Goal: Contribute content

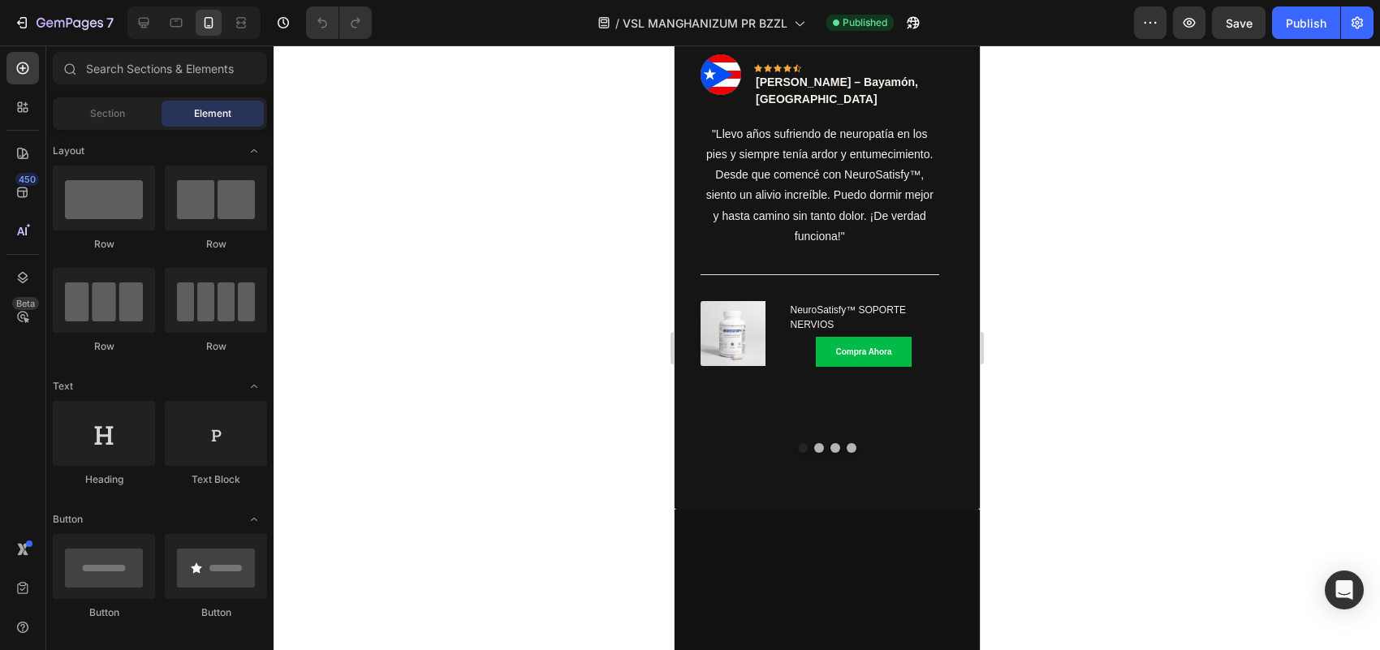
scroll to position [461, 0]
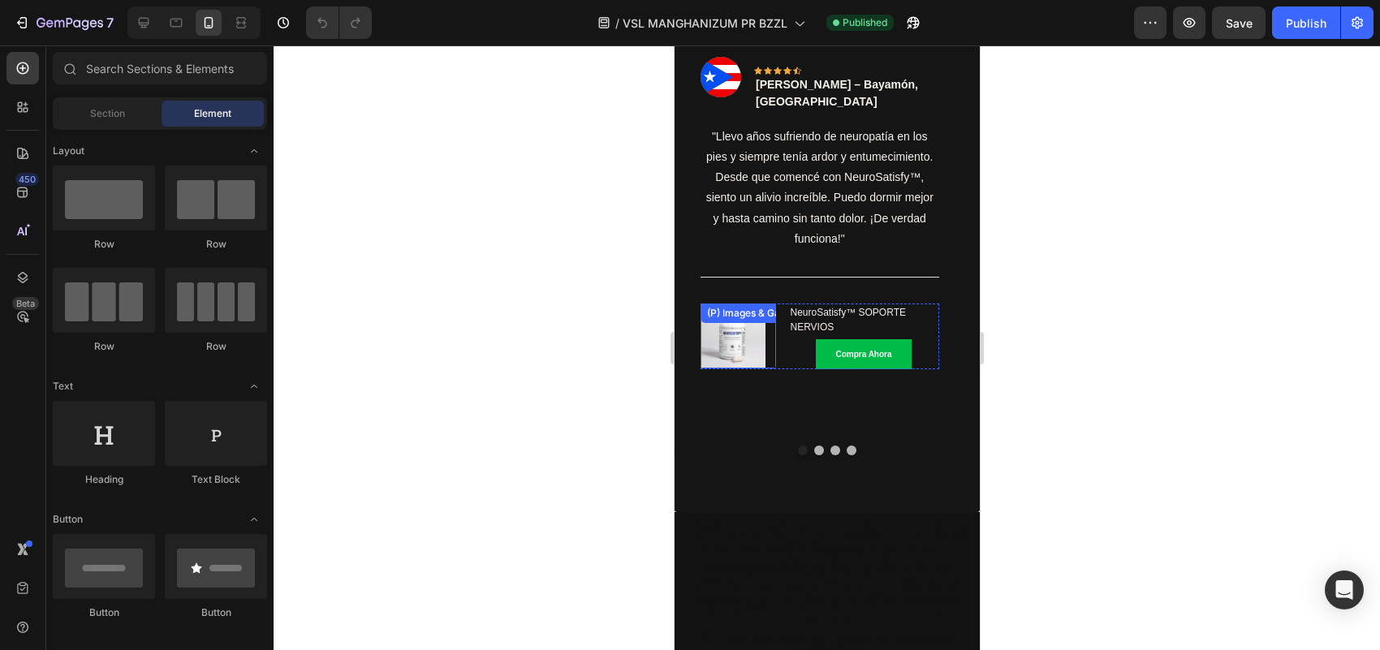
click at [737, 321] on img at bounding box center [732, 336] width 65 height 65
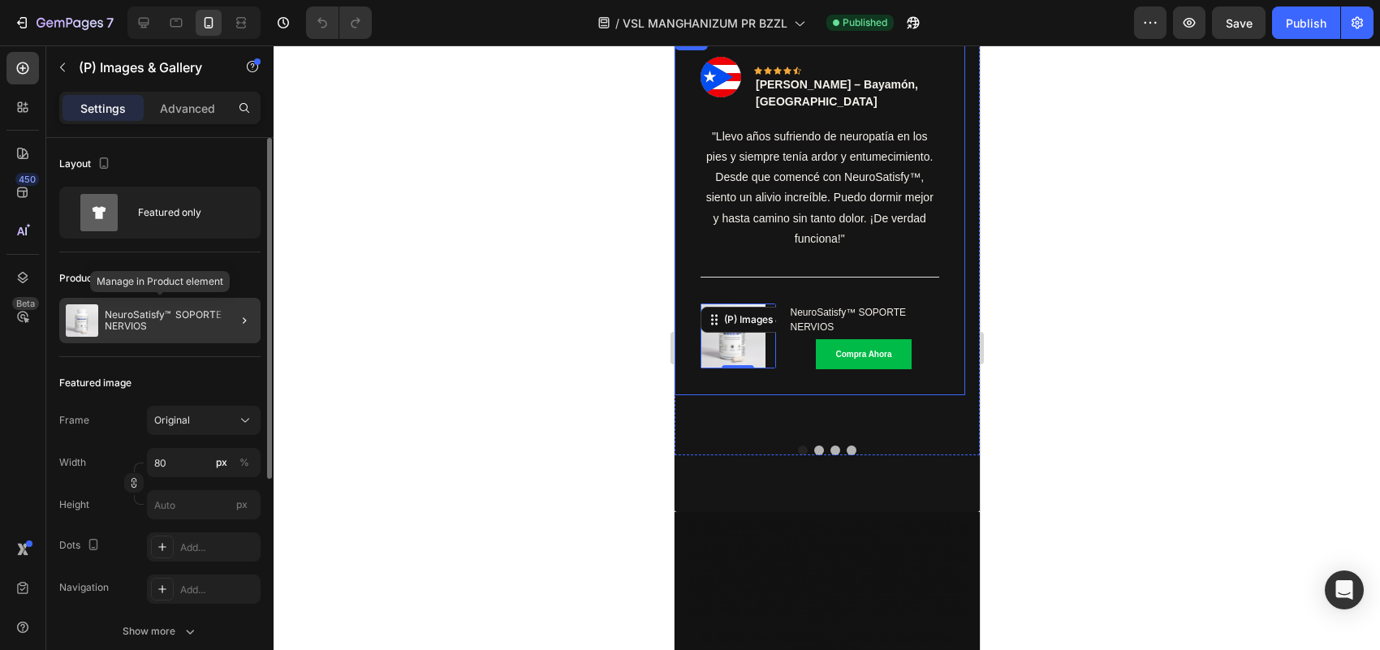
click at [201, 313] on p "NeuroSatisfy™ SOPORTE NERVIOS" at bounding box center [179, 320] width 149 height 23
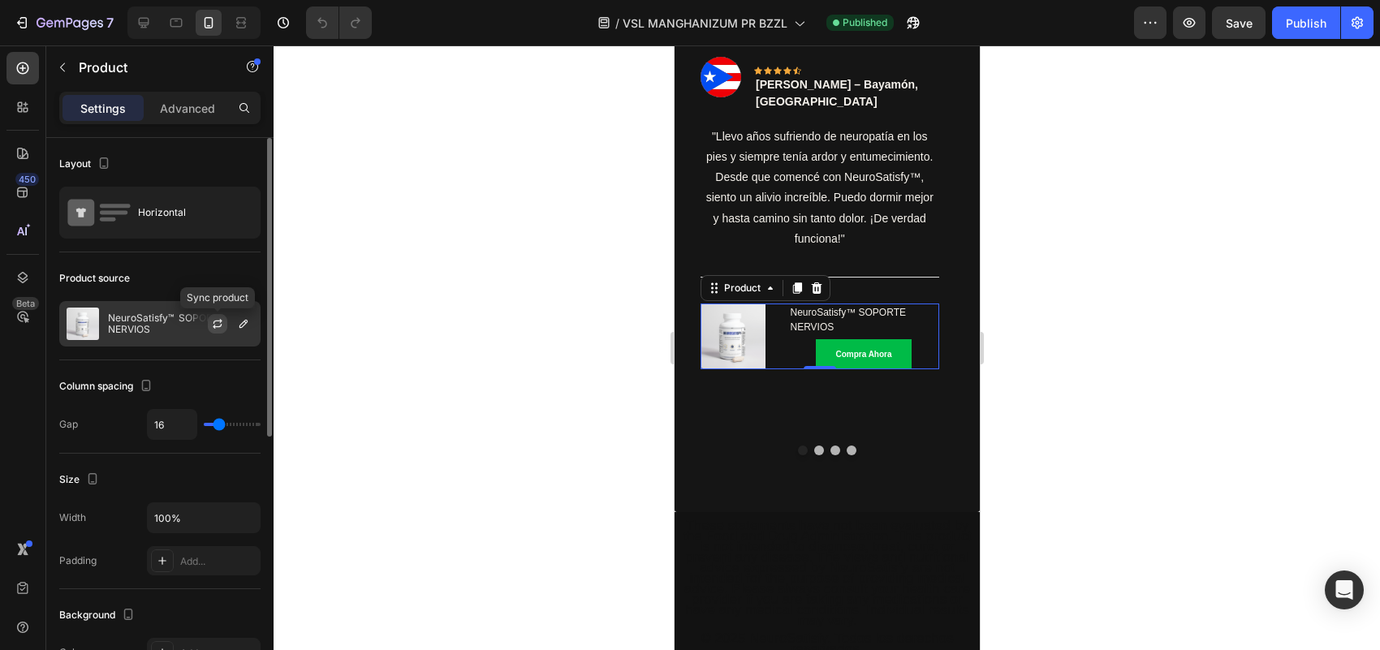
click at [215, 326] on icon "button" at bounding box center [217, 323] width 13 height 13
click at [238, 322] on icon "button" at bounding box center [243, 323] width 13 height 13
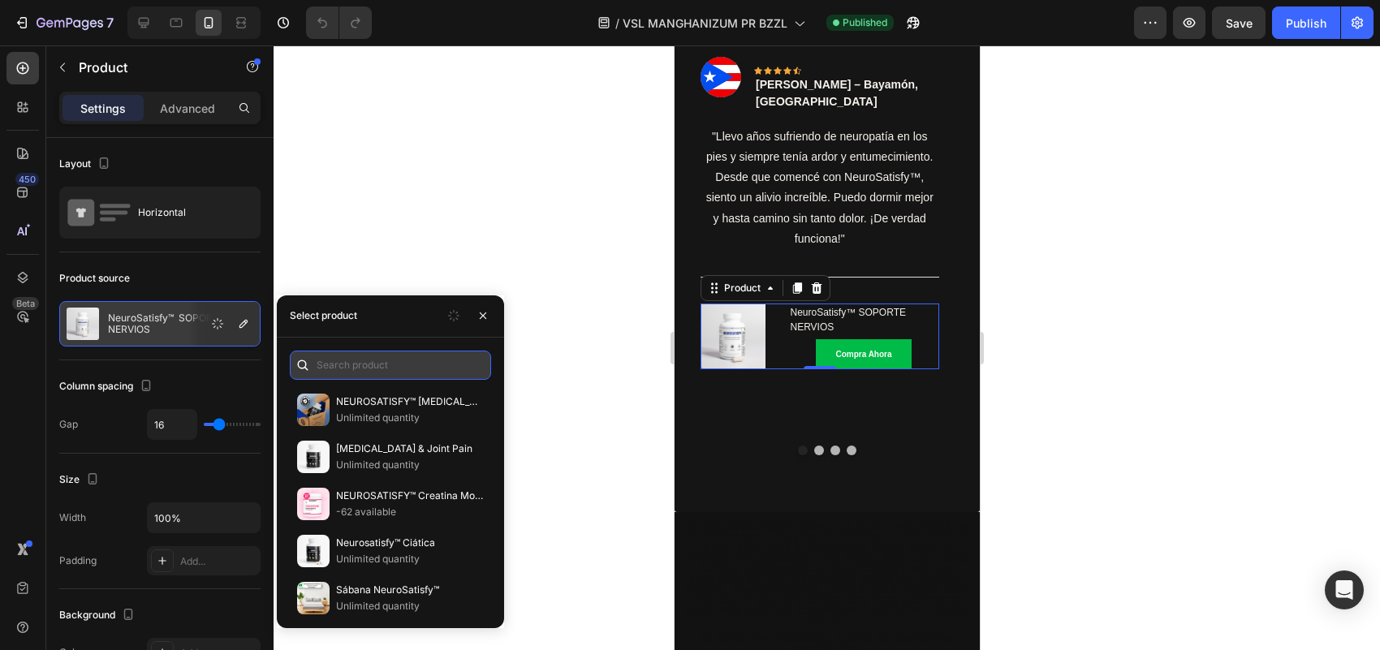
click at [352, 351] on input "text" at bounding box center [390, 365] width 201 height 29
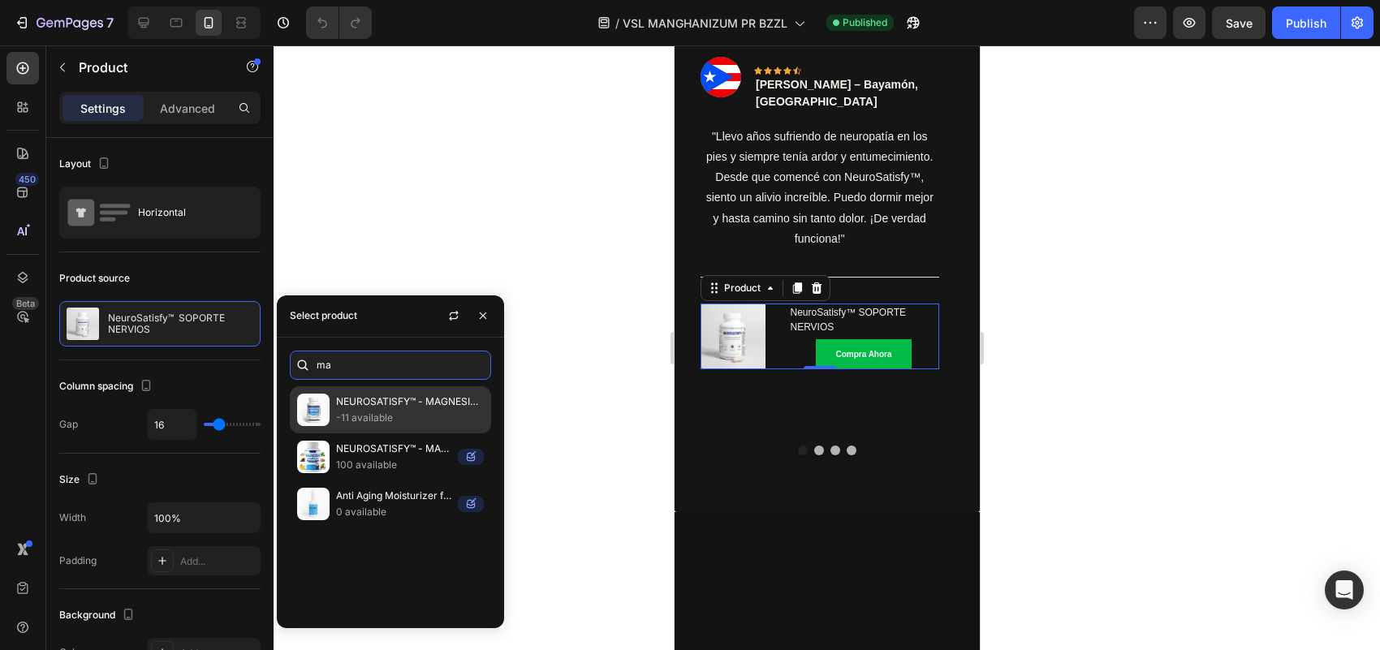
type input "ma"
click at [386, 412] on p "-11 available" at bounding box center [410, 418] width 148 height 16
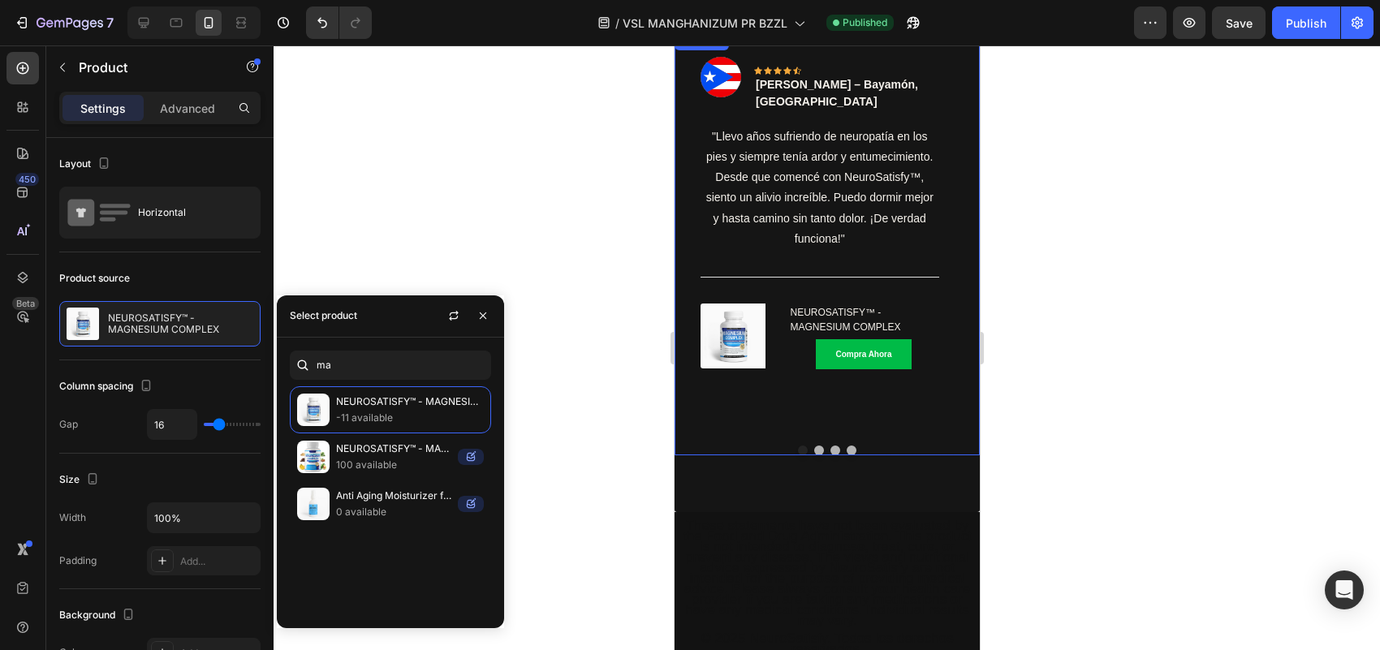
click at [814, 446] on button "Dot" at bounding box center [819, 451] width 10 height 10
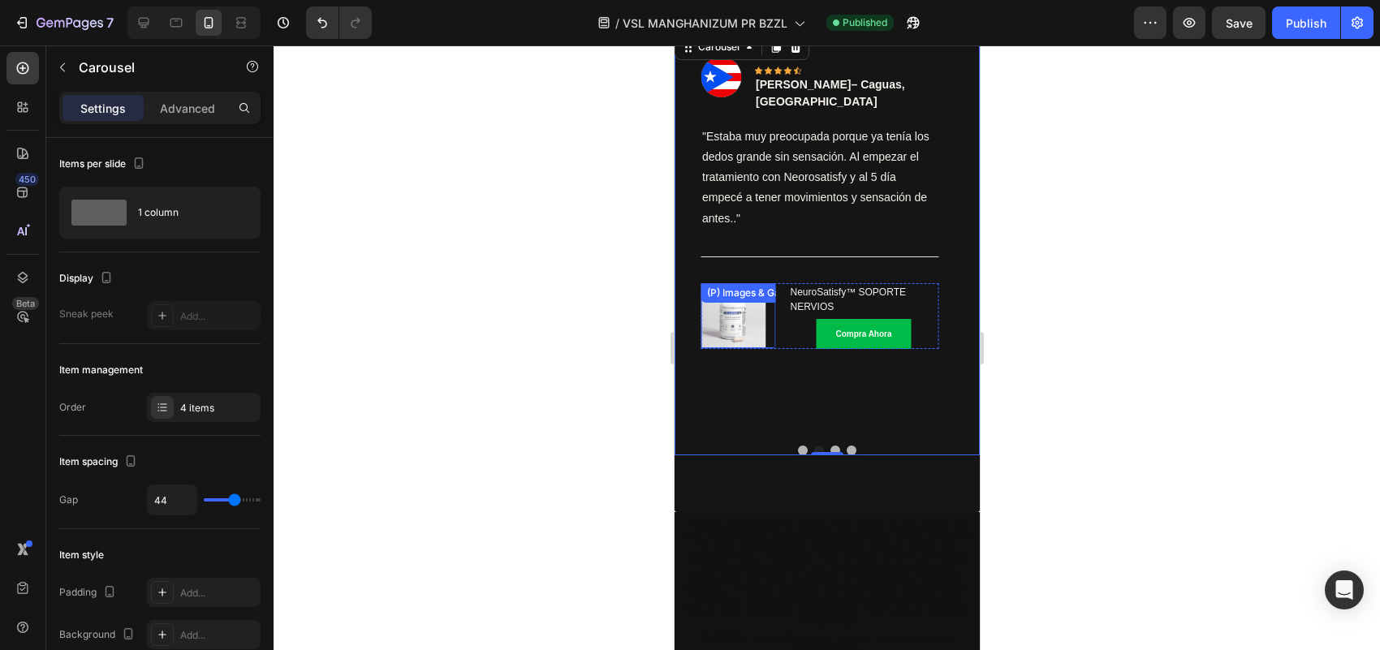
click at [739, 313] on img at bounding box center [732, 315] width 65 height 65
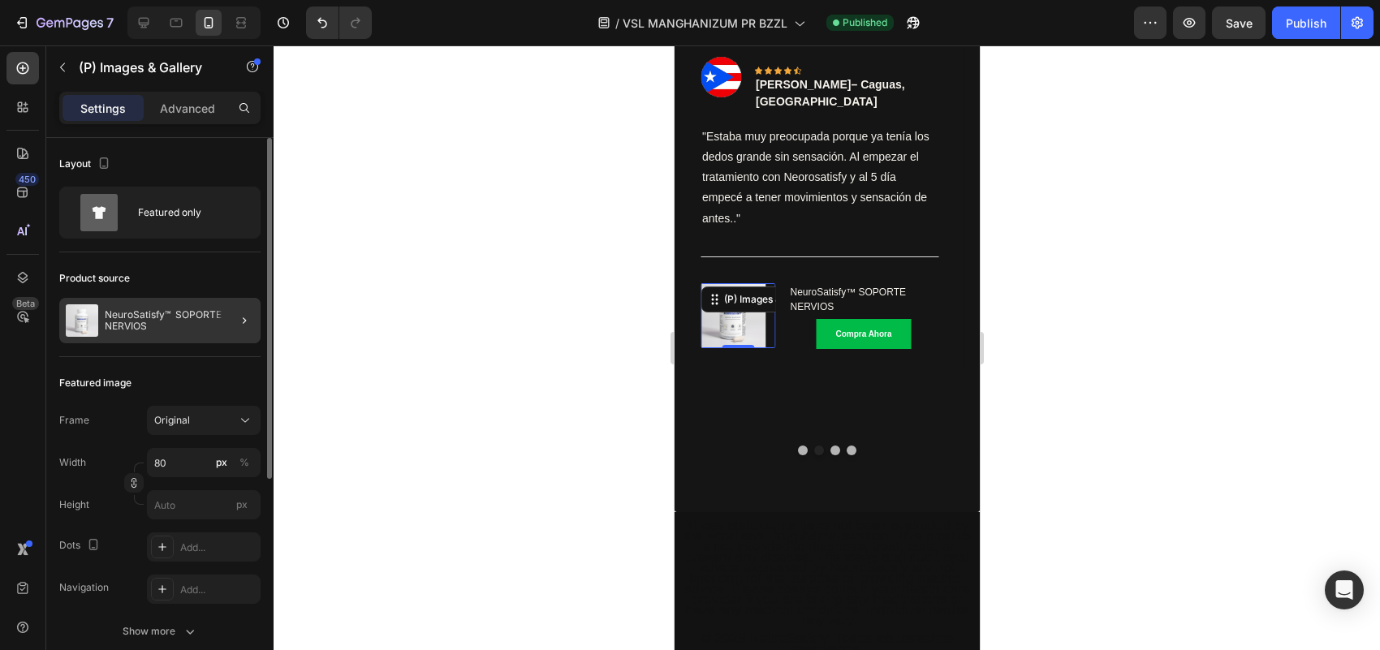
click at [248, 309] on div at bounding box center [237, 320] width 45 height 45
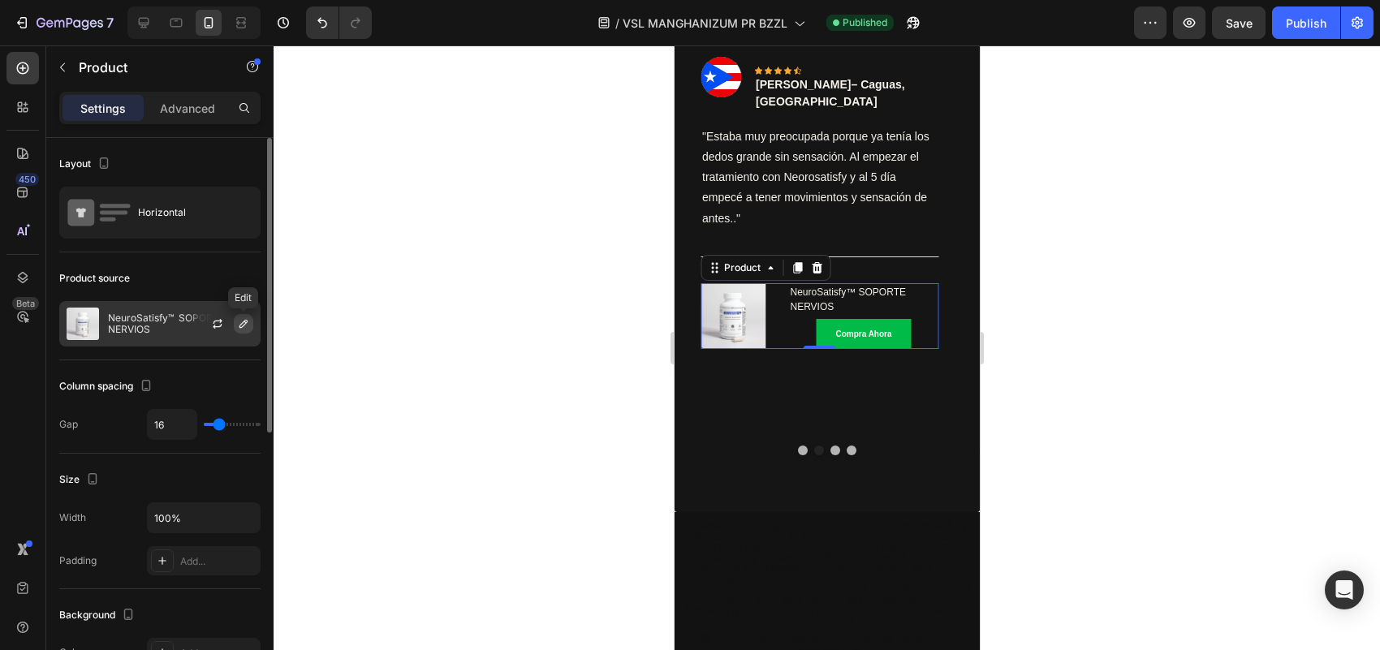
click at [242, 327] on icon "button" at bounding box center [243, 323] width 13 height 13
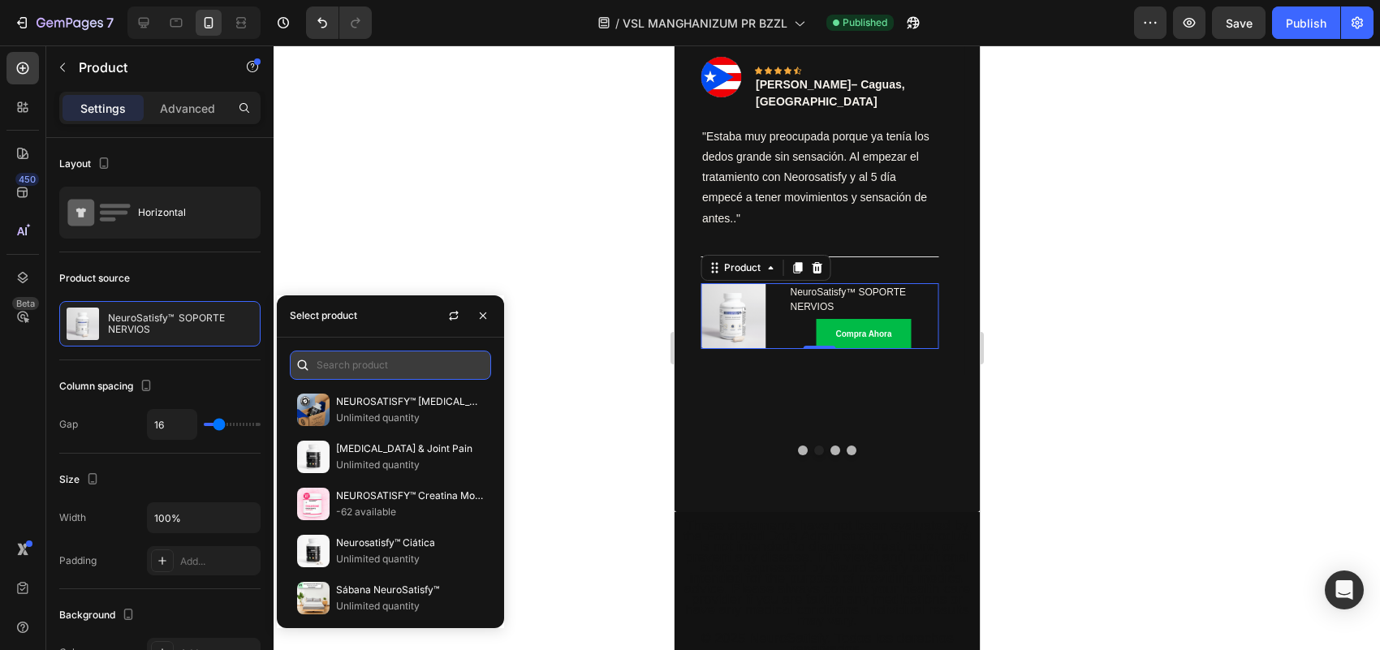
click at [351, 365] on input "text" at bounding box center [390, 365] width 201 height 29
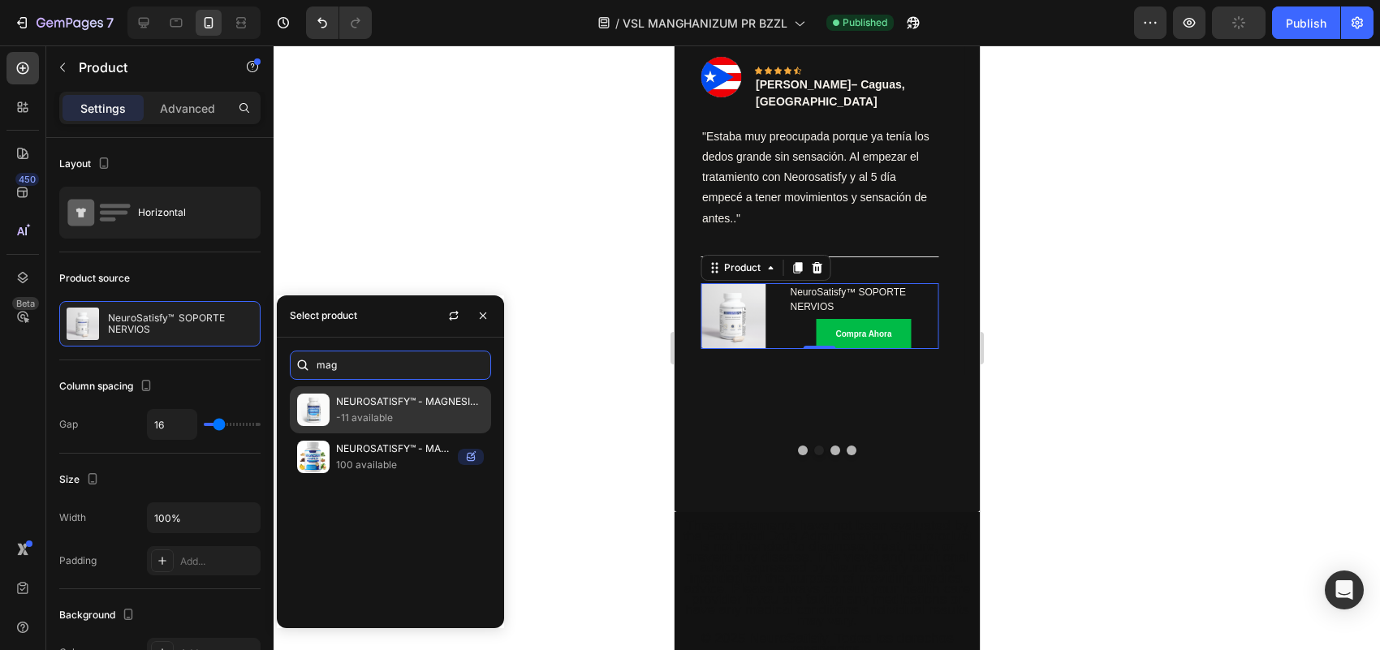
type input "mag"
click at [371, 411] on p "-11 available" at bounding box center [410, 418] width 148 height 16
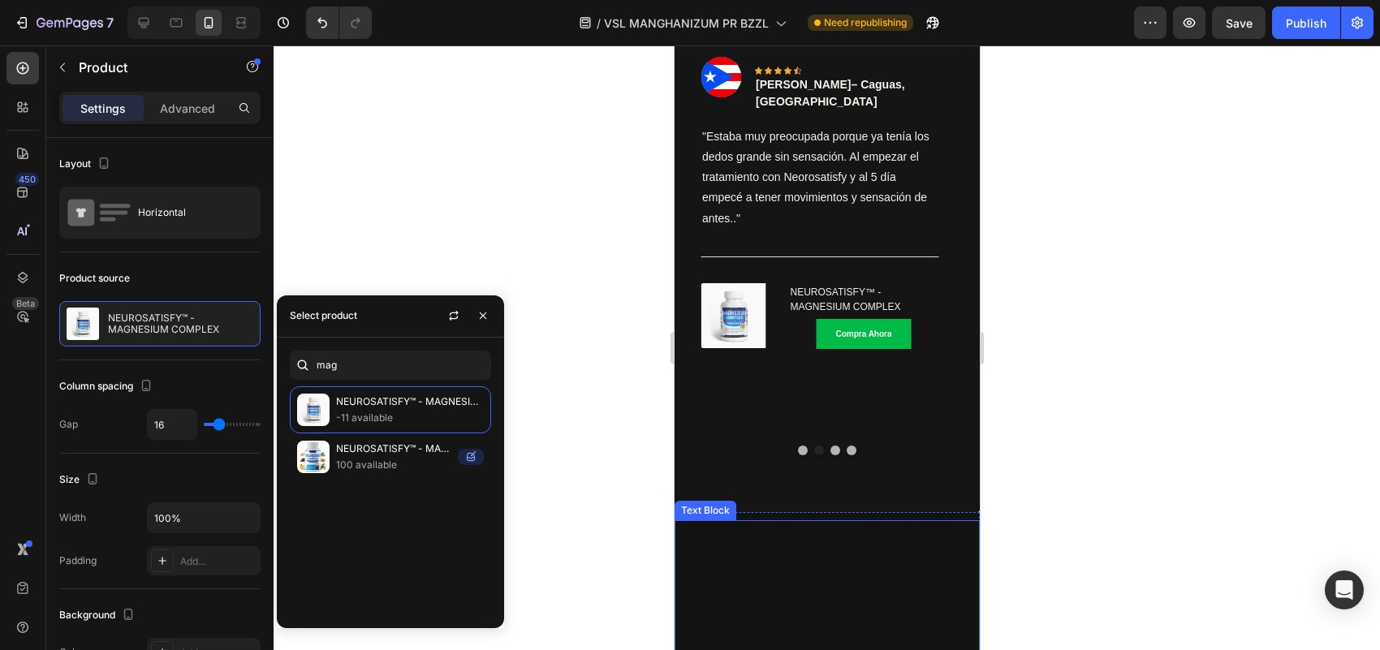
click at [832, 518] on span "These statements have not been evaluated by the Food and Drug Administration. T…" at bounding box center [826, 573] width 289 height 110
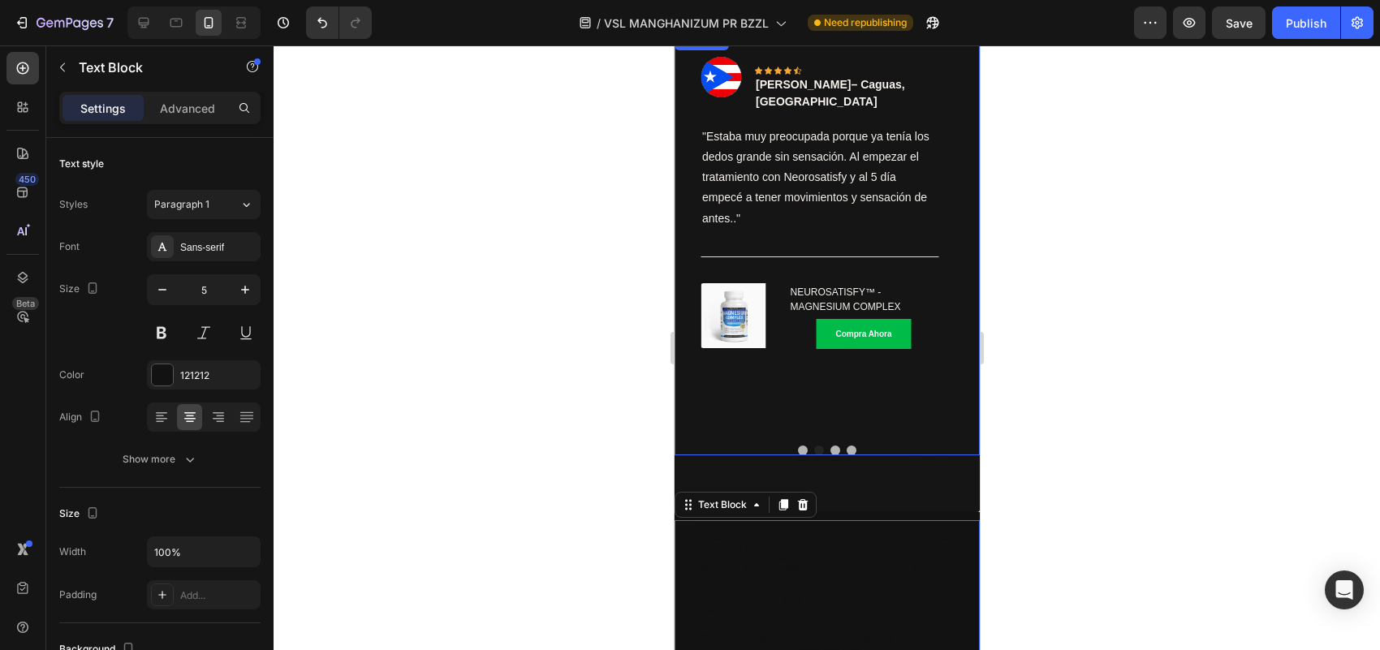
click at [831, 446] on button "Dot" at bounding box center [835, 451] width 10 height 10
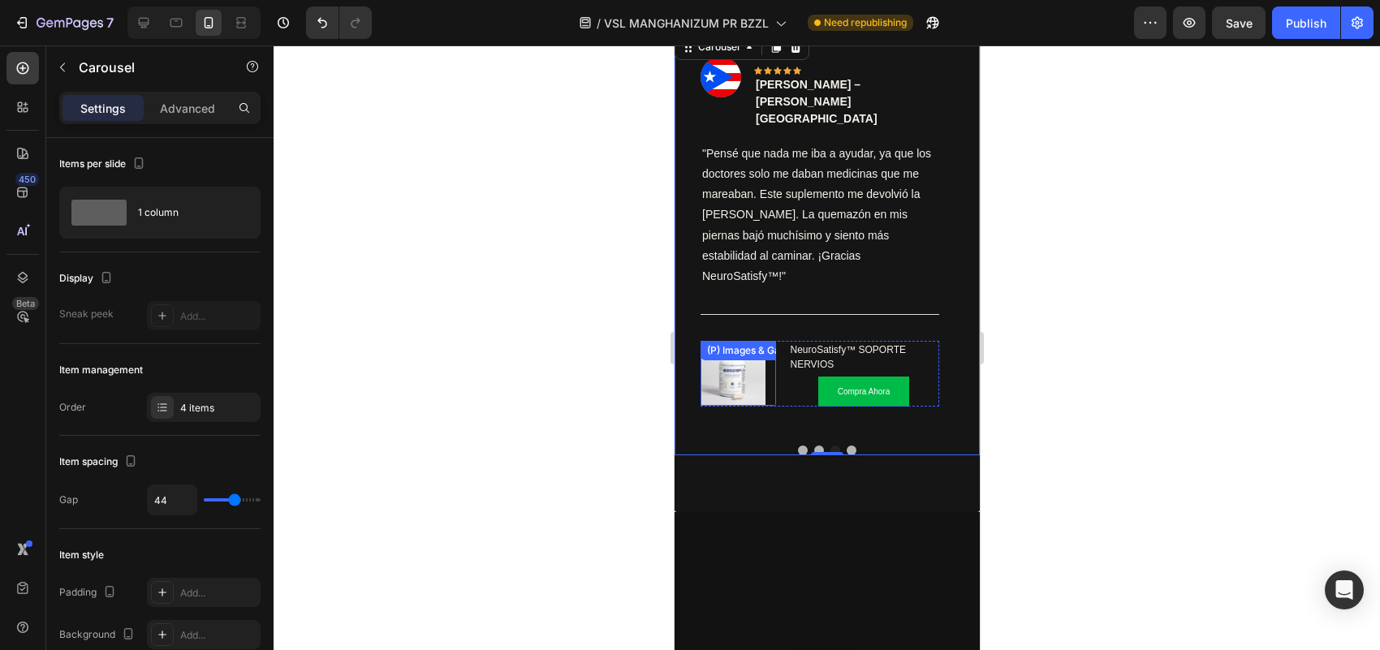
click at [758, 341] on img at bounding box center [732, 373] width 65 height 65
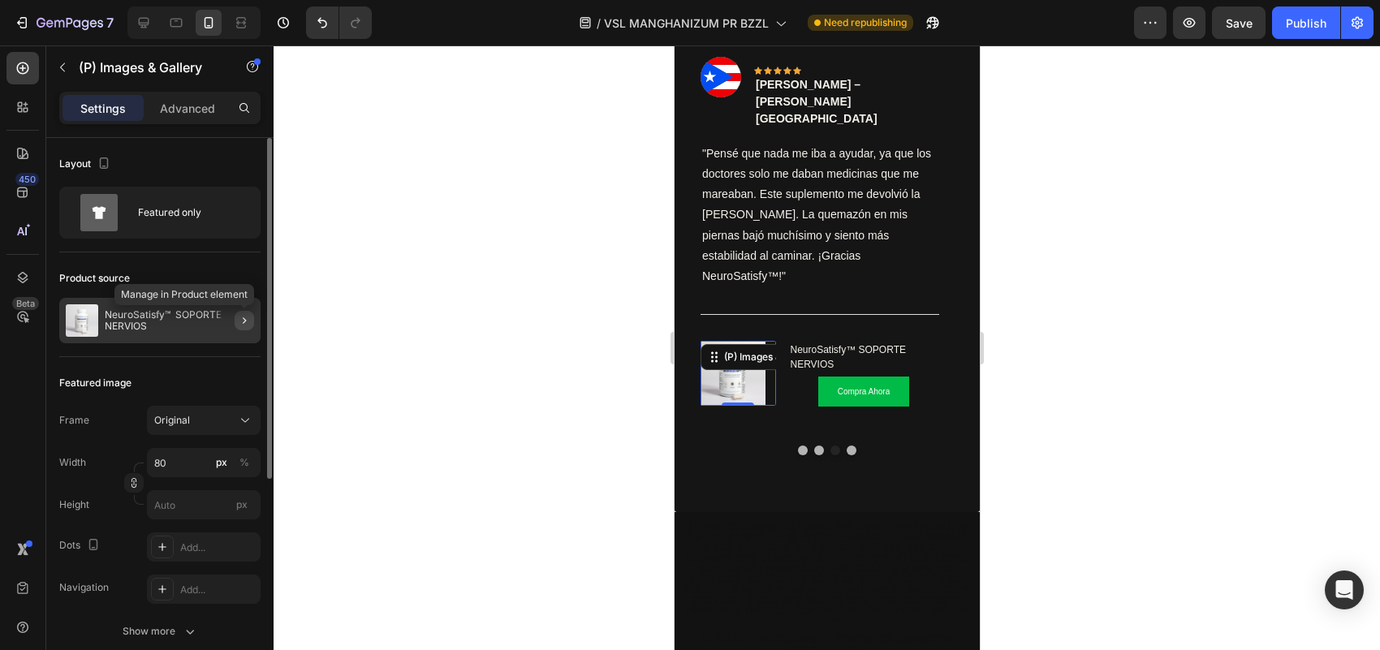
click at [248, 319] on icon "button" at bounding box center [244, 320] width 13 height 13
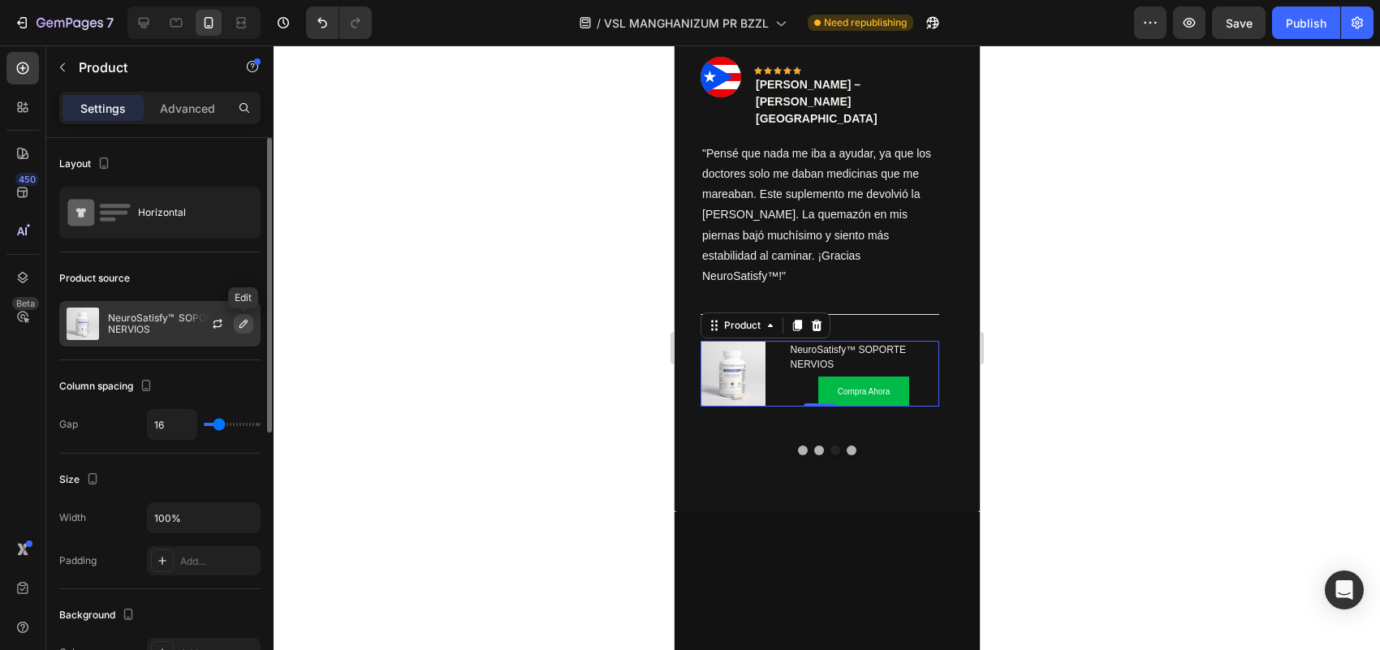
click at [248, 322] on icon "button" at bounding box center [243, 323] width 13 height 13
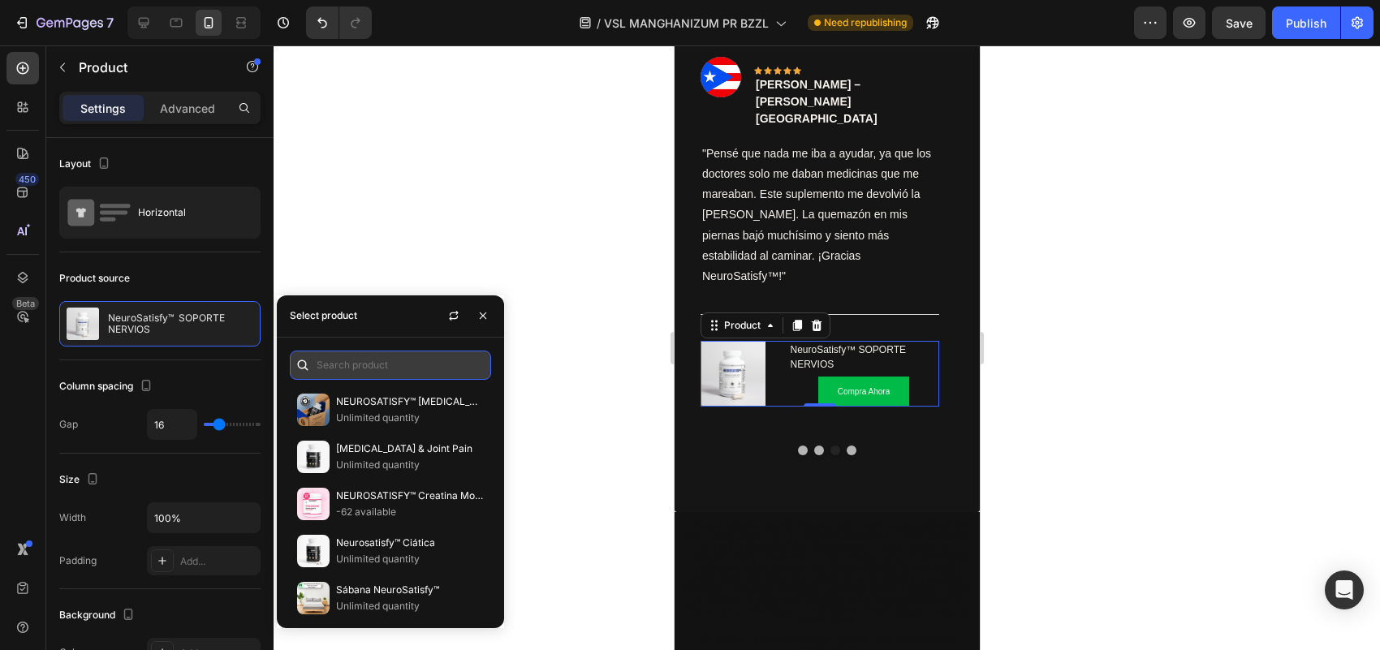
click at [349, 361] on input "text" at bounding box center [390, 365] width 201 height 29
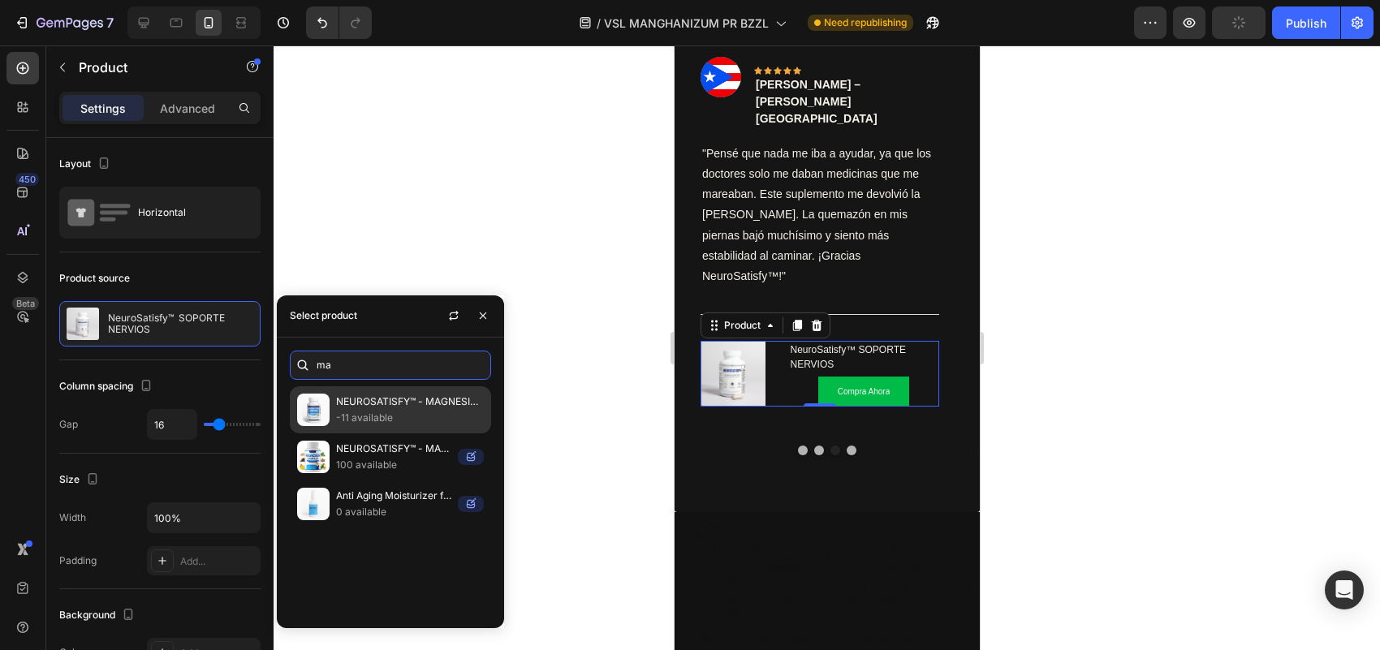
type input "ma"
click at [357, 410] on p "-11 available" at bounding box center [410, 418] width 148 height 16
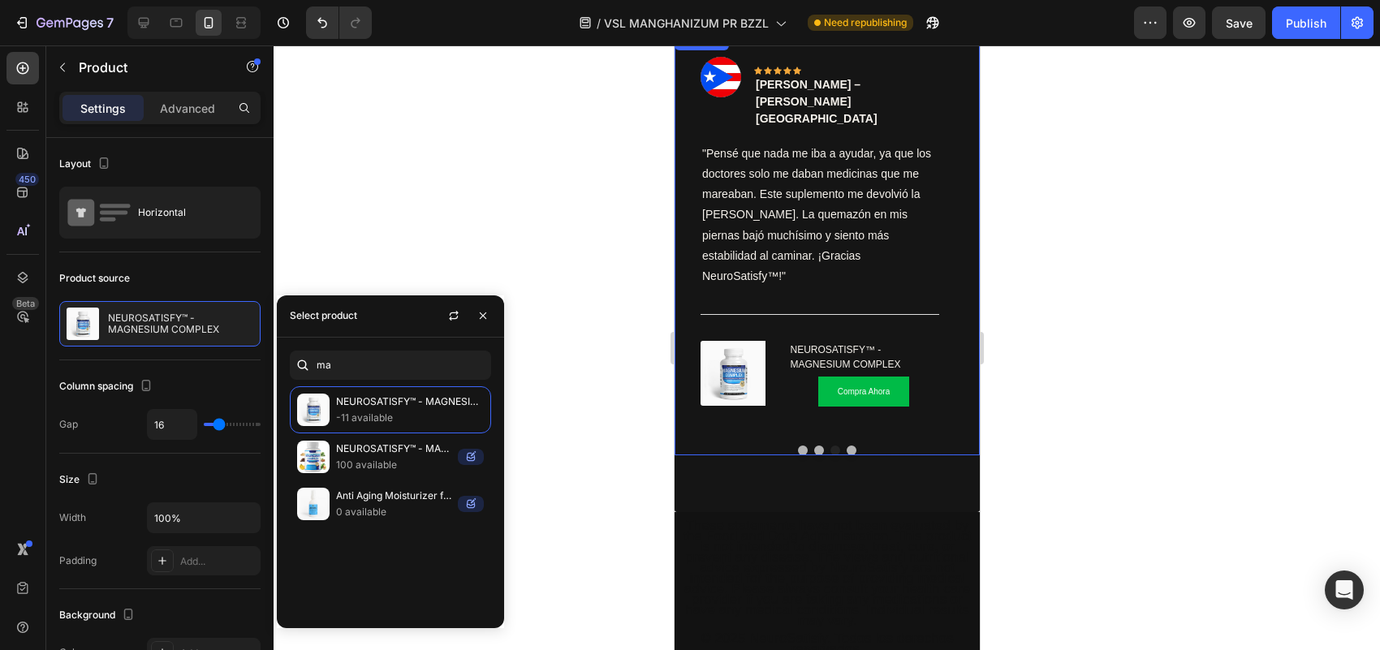
click at [848, 446] on button "Dot" at bounding box center [851, 451] width 10 height 10
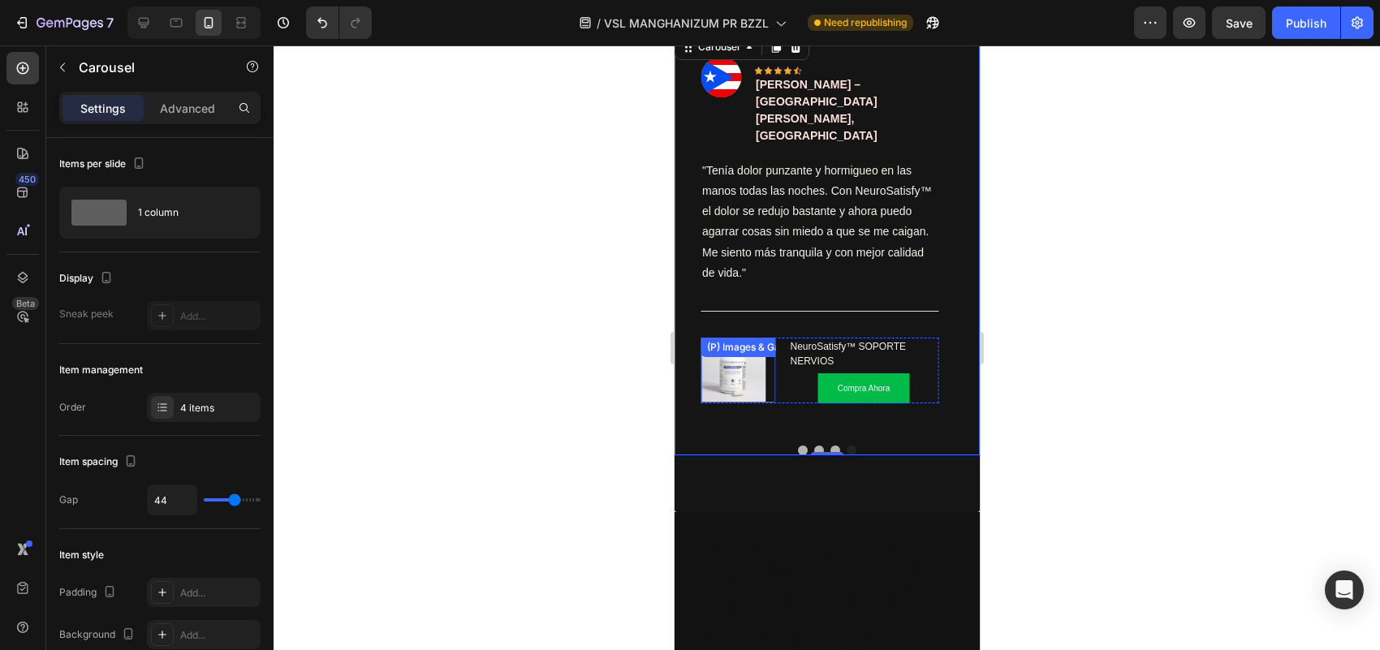
click at [769, 338] on div at bounding box center [738, 370] width 76 height 65
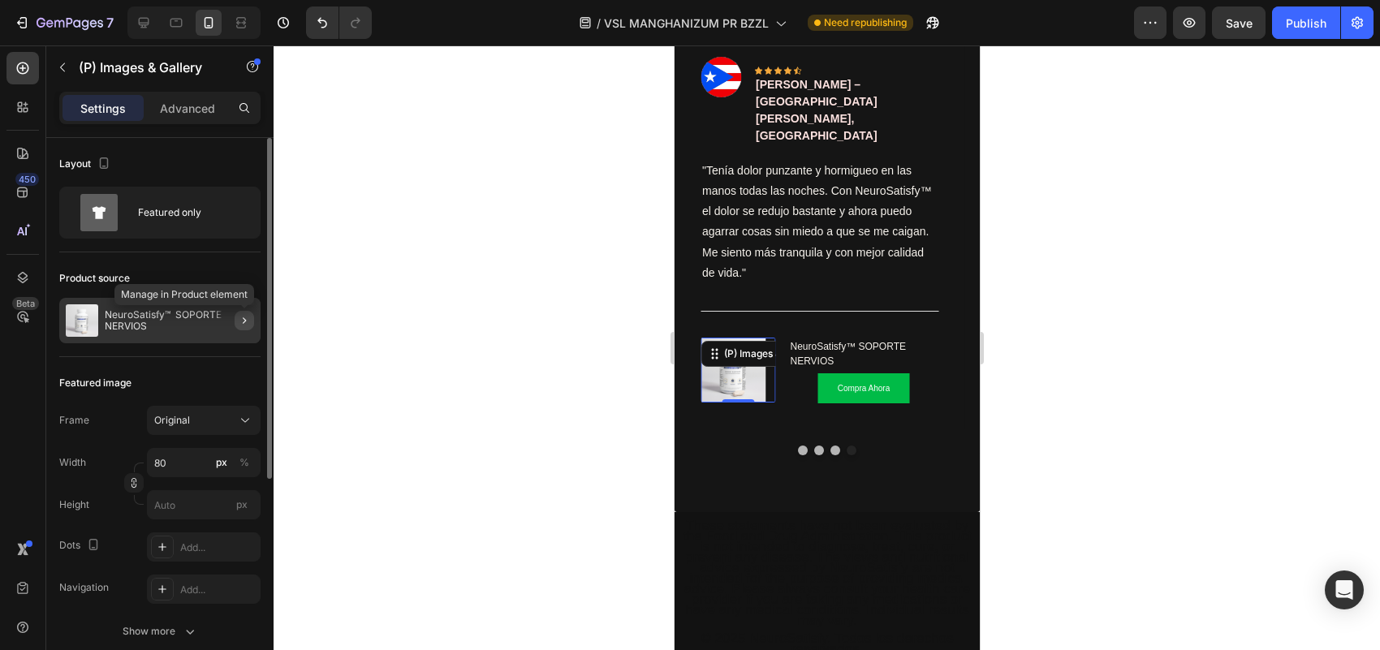
click at [246, 318] on icon "button" at bounding box center [244, 320] width 13 height 13
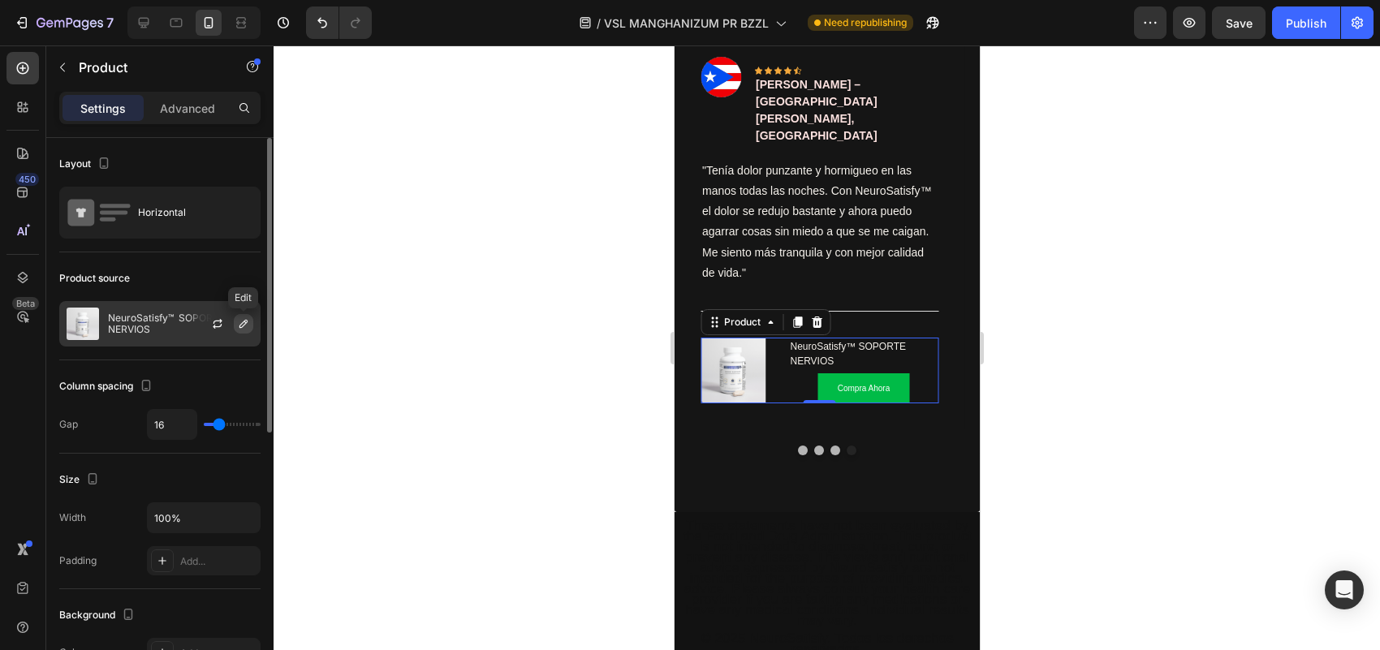
click at [244, 327] on icon "button" at bounding box center [243, 323] width 13 height 13
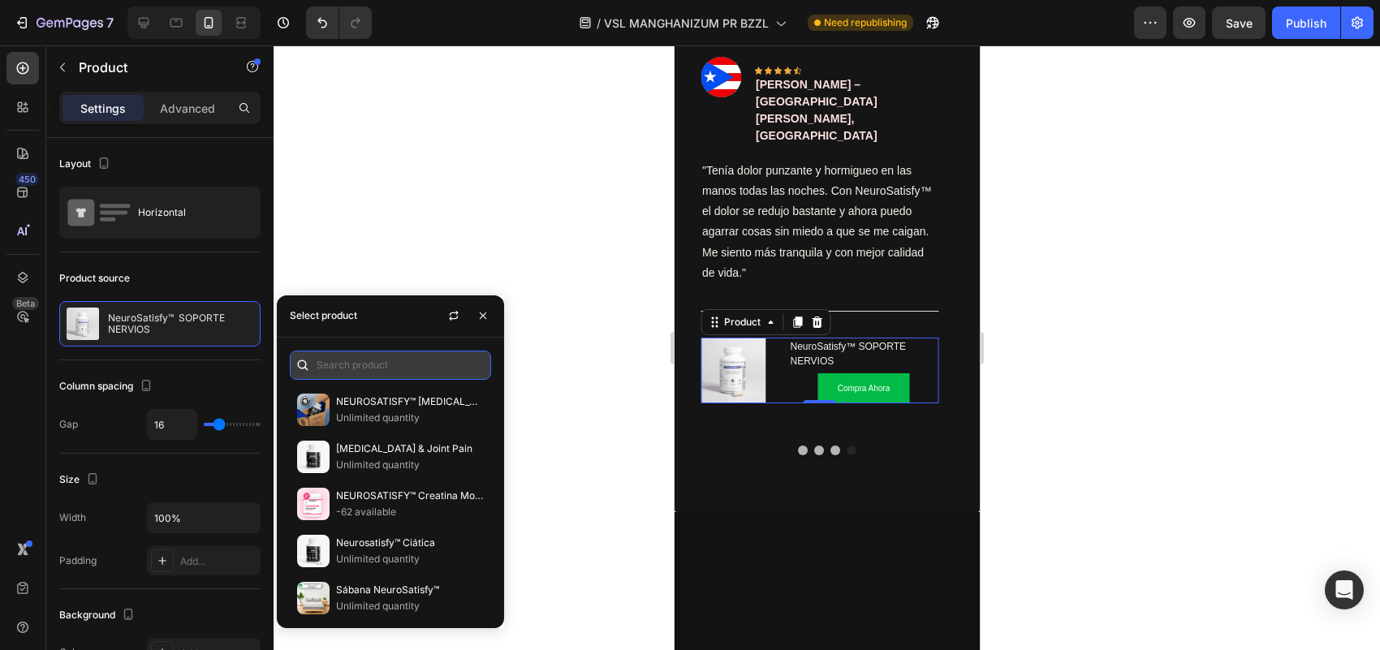
click at [353, 370] on input "text" at bounding box center [390, 365] width 201 height 29
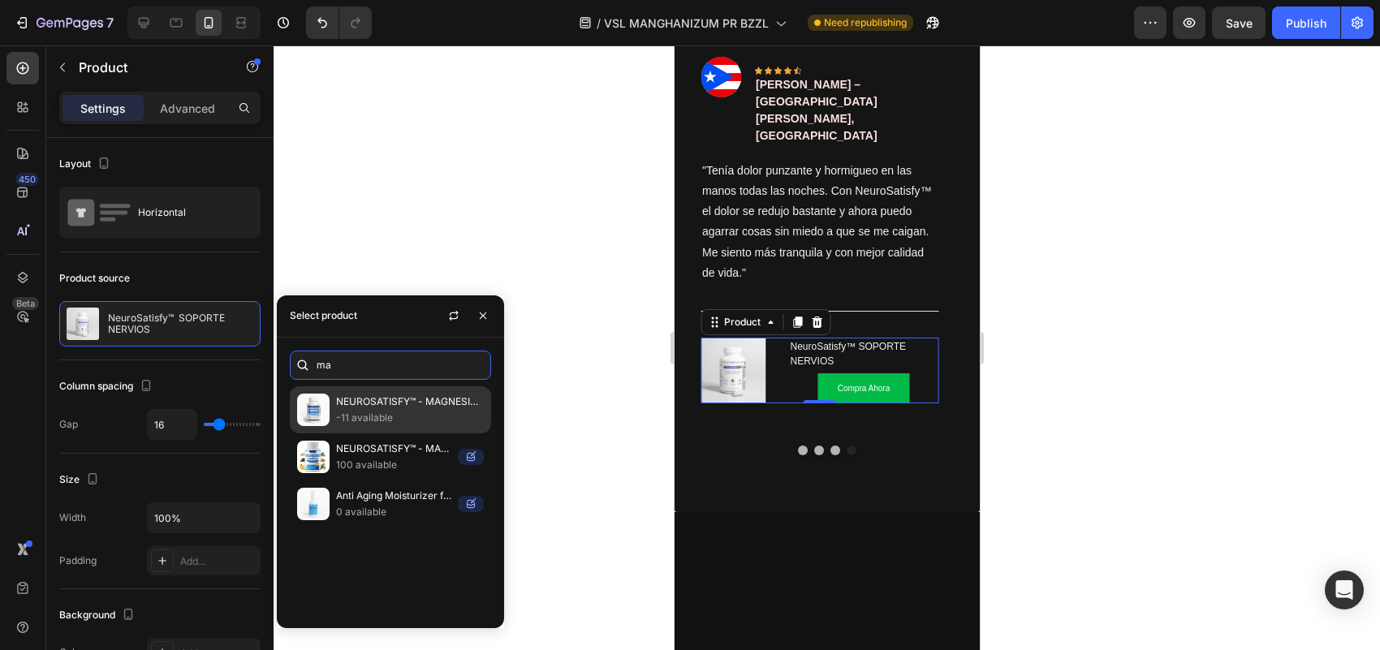
type input "ma"
click at [366, 414] on p "-11 available" at bounding box center [410, 418] width 148 height 16
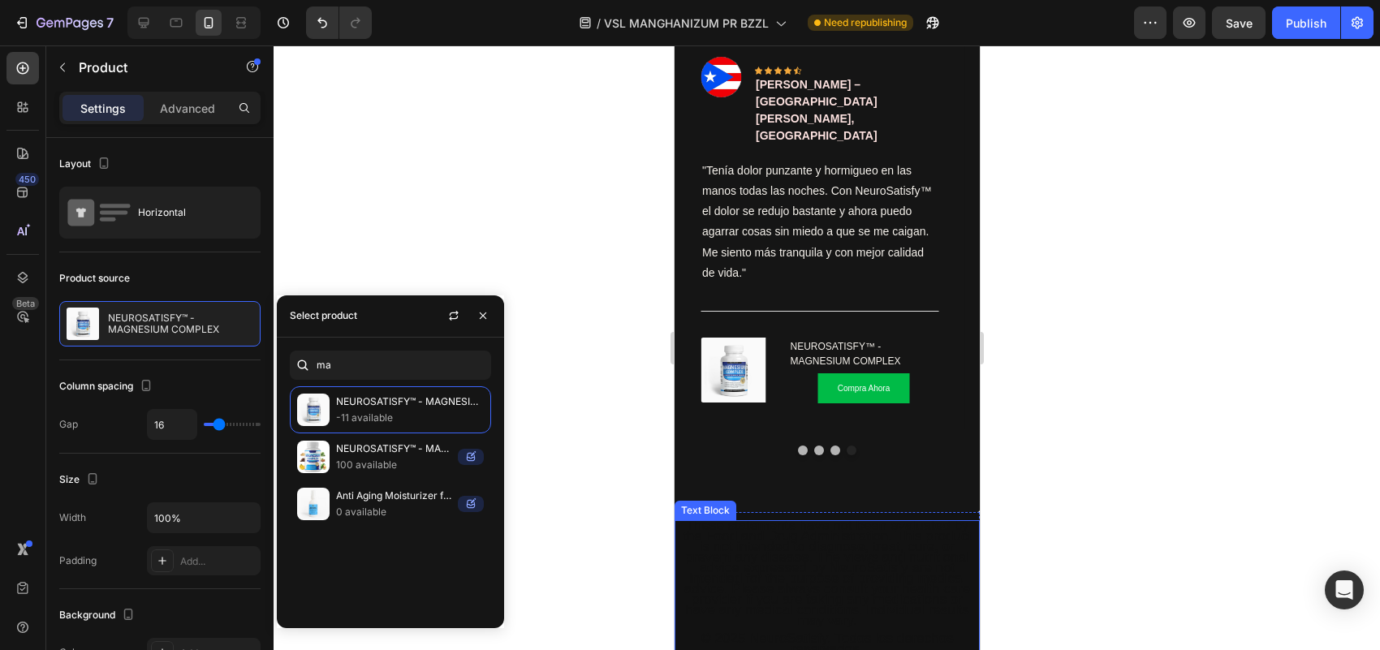
click at [790, 528] on span "These statements have not been evaluated by the Food and Drug Administration. T…" at bounding box center [826, 573] width 289 height 110
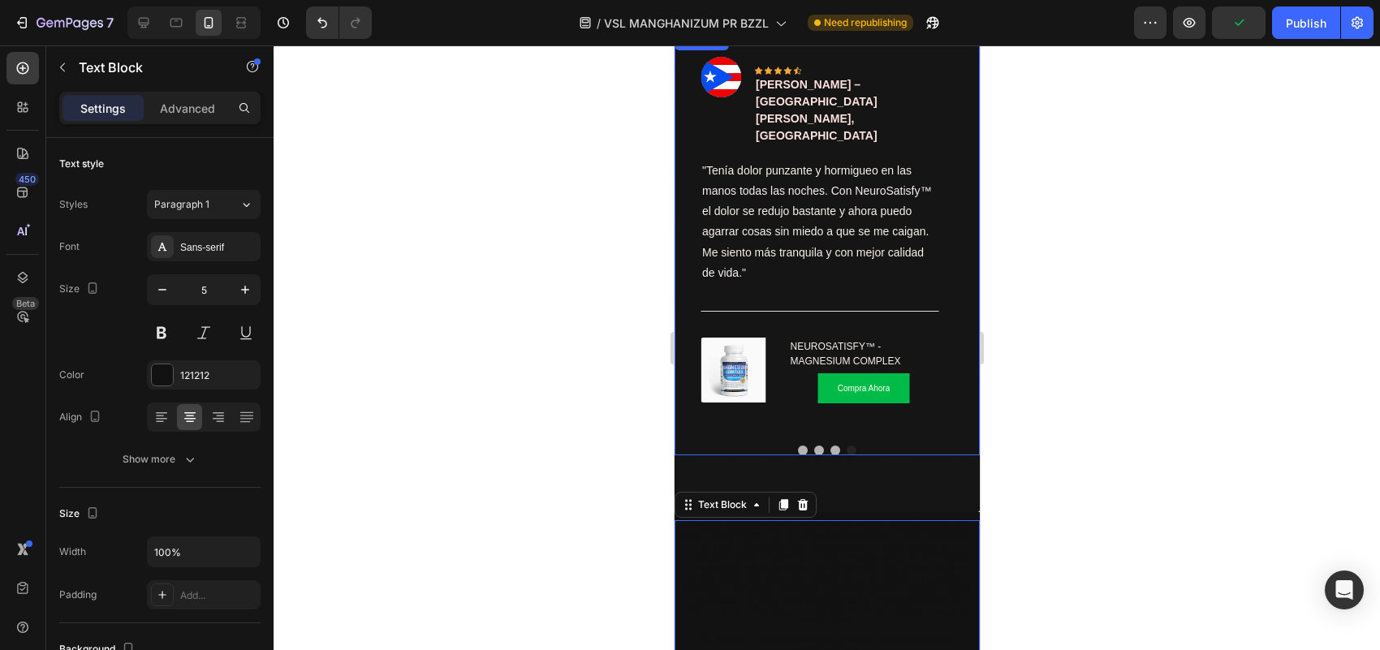
click at [797, 446] on button "Dot" at bounding box center [802, 451] width 10 height 10
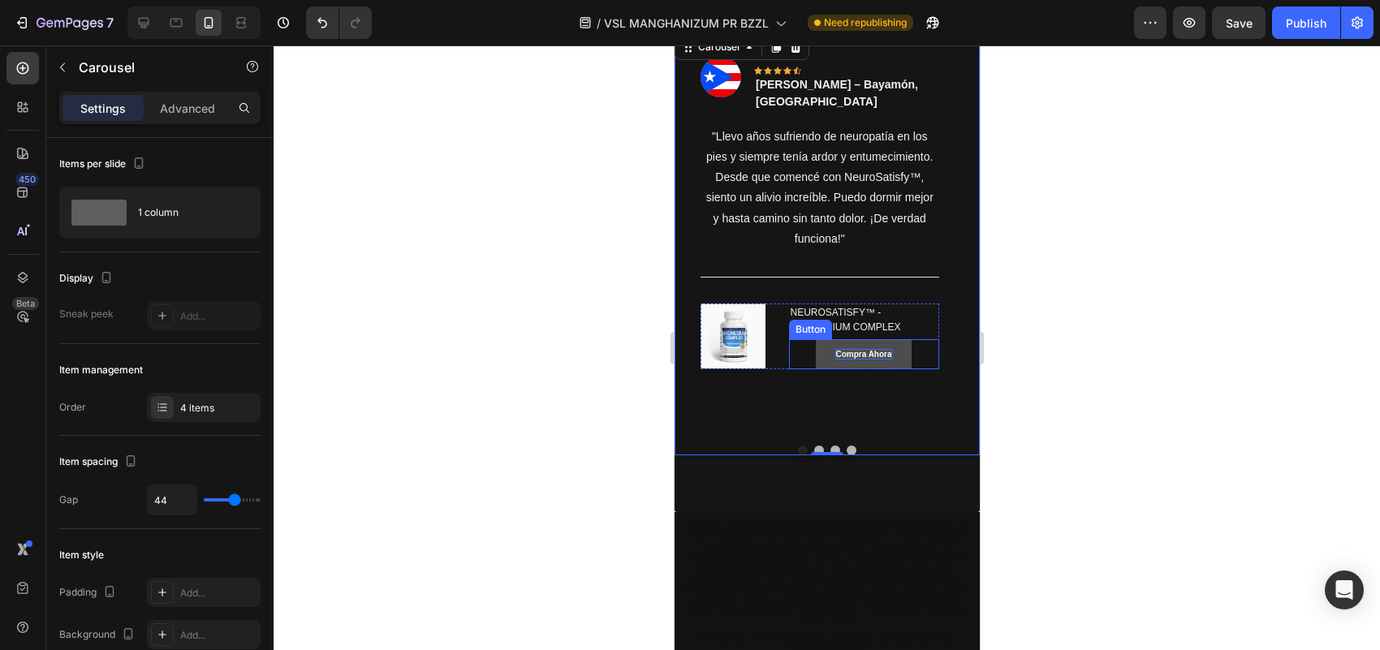
click at [855, 349] on p "Compra Ahora" at bounding box center [863, 354] width 56 height 11
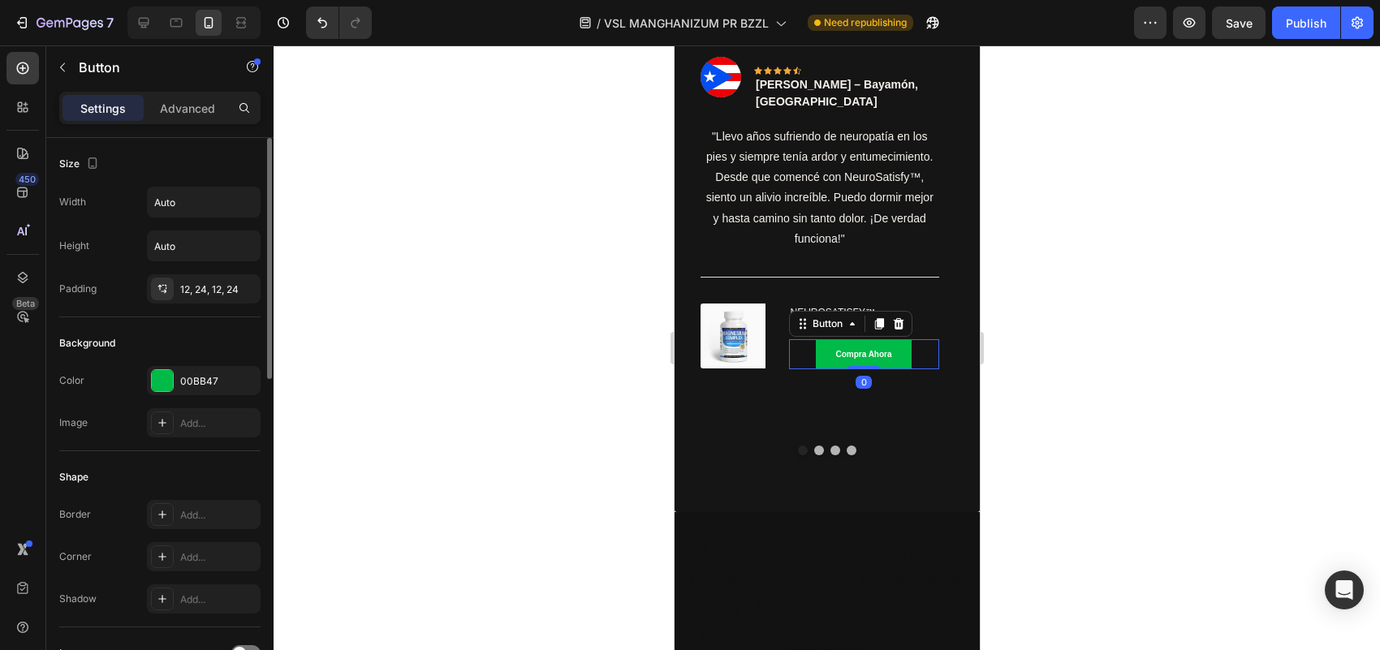
scroll to position [735, 0]
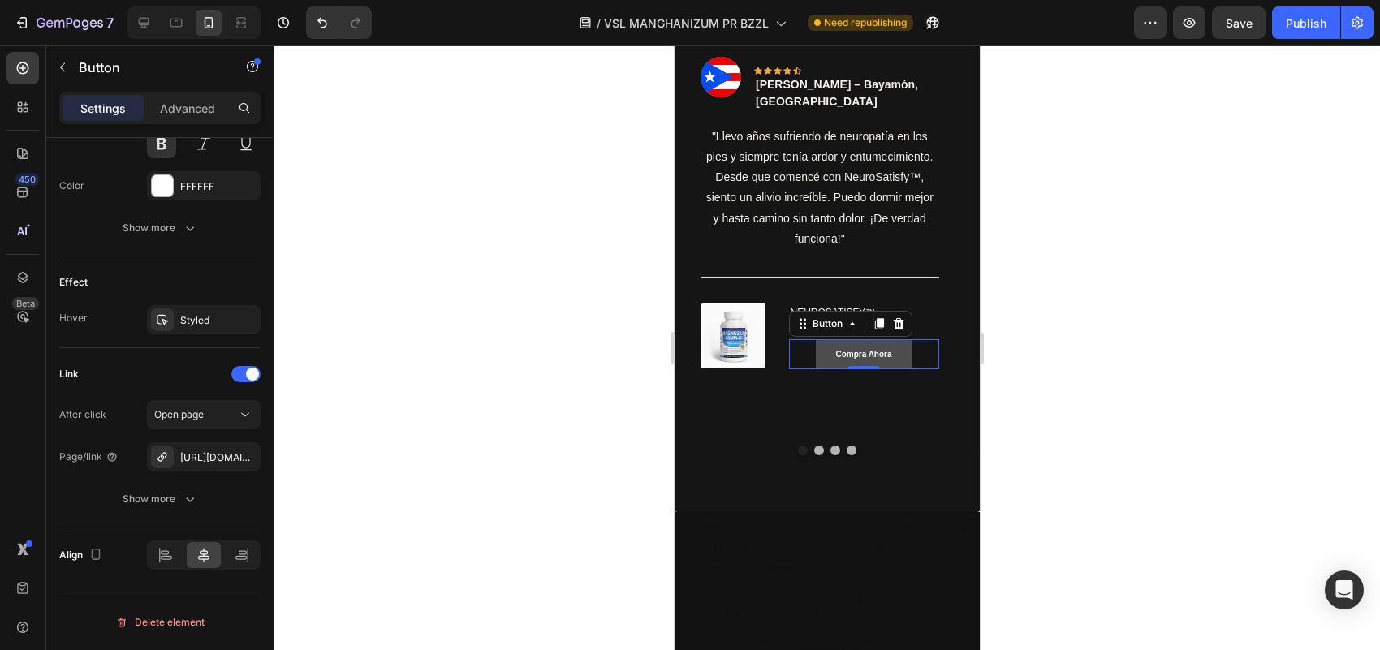
click at [823, 339] on link "Compra Ahora" at bounding box center [862, 354] width 95 height 30
click at [205, 459] on div "[URL][DOMAIN_NAME]" at bounding box center [203, 458] width 47 height 15
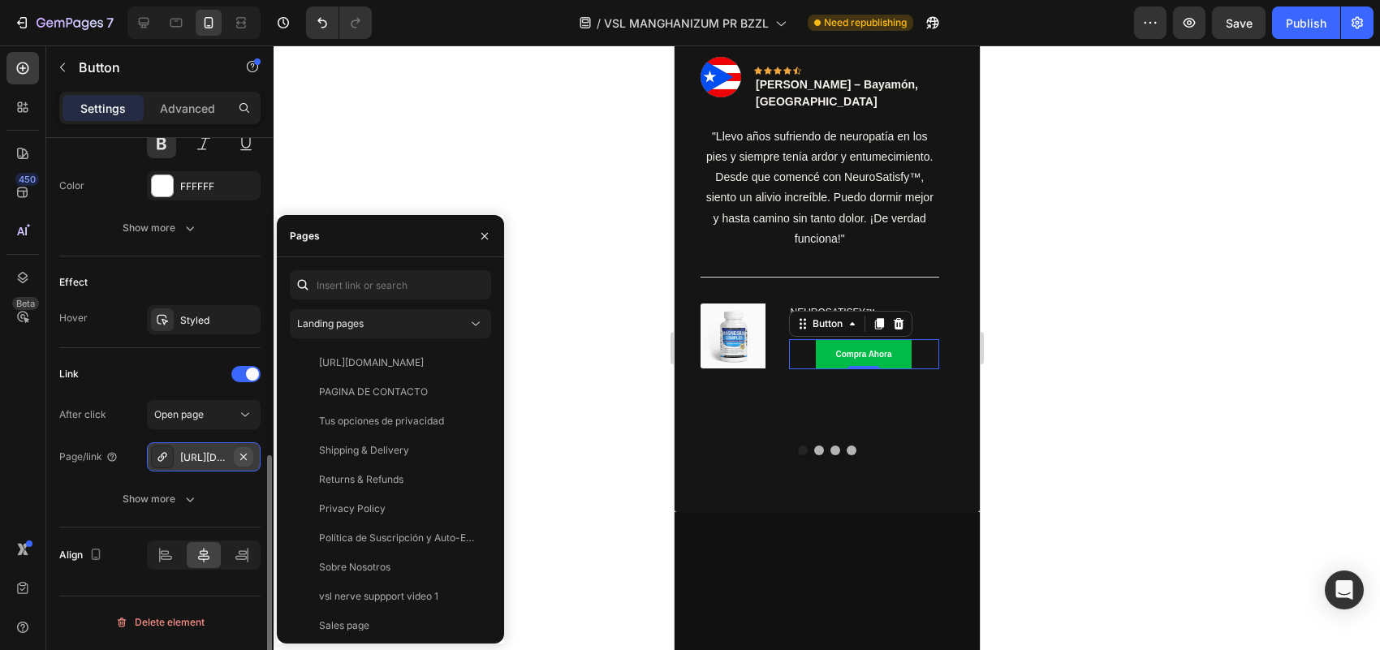
click at [244, 451] on icon "button" at bounding box center [243, 457] width 13 height 13
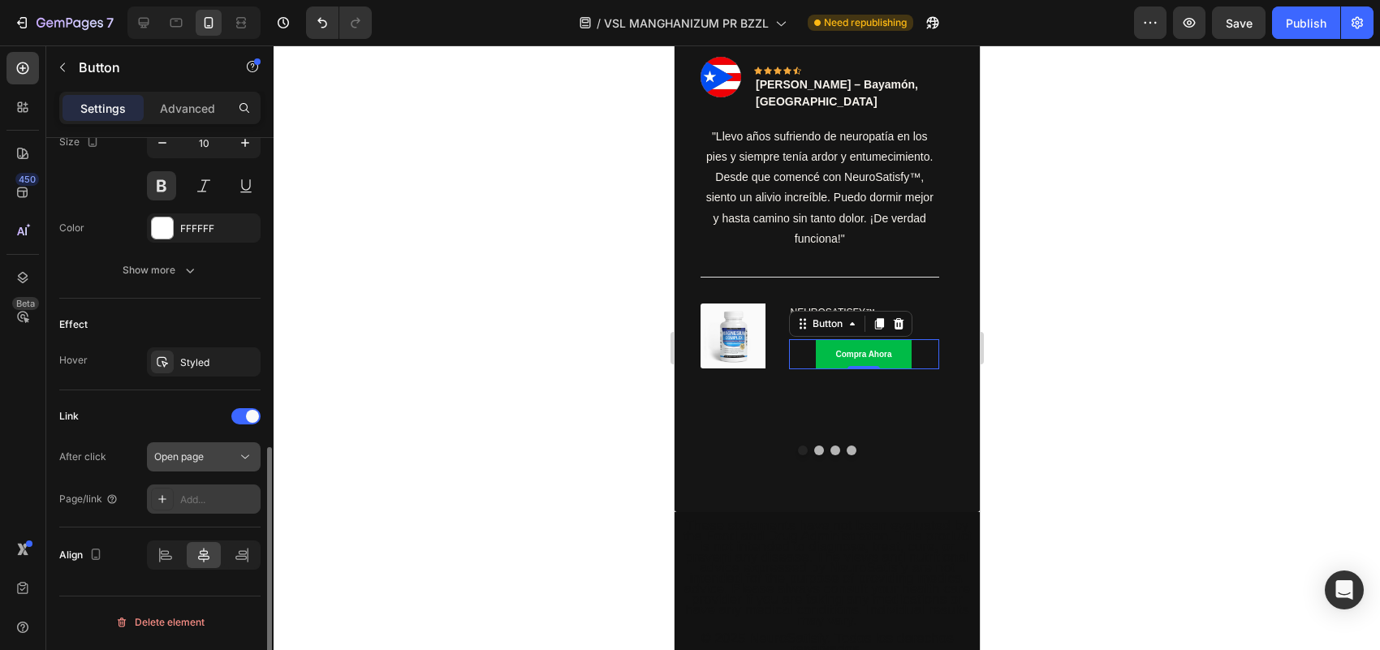
scroll to position [693, 0]
click at [201, 495] on div "Add..." at bounding box center [218, 500] width 76 height 15
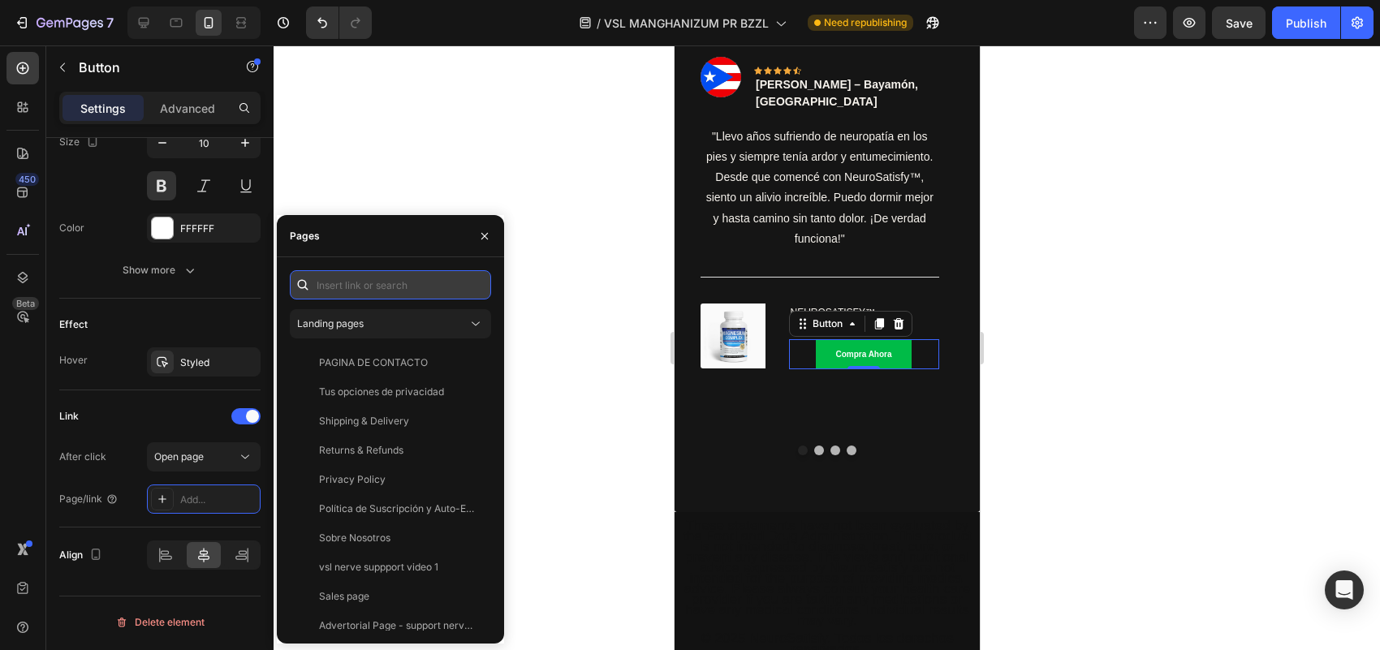
paste input "[URL][DOMAIN_NAME]"
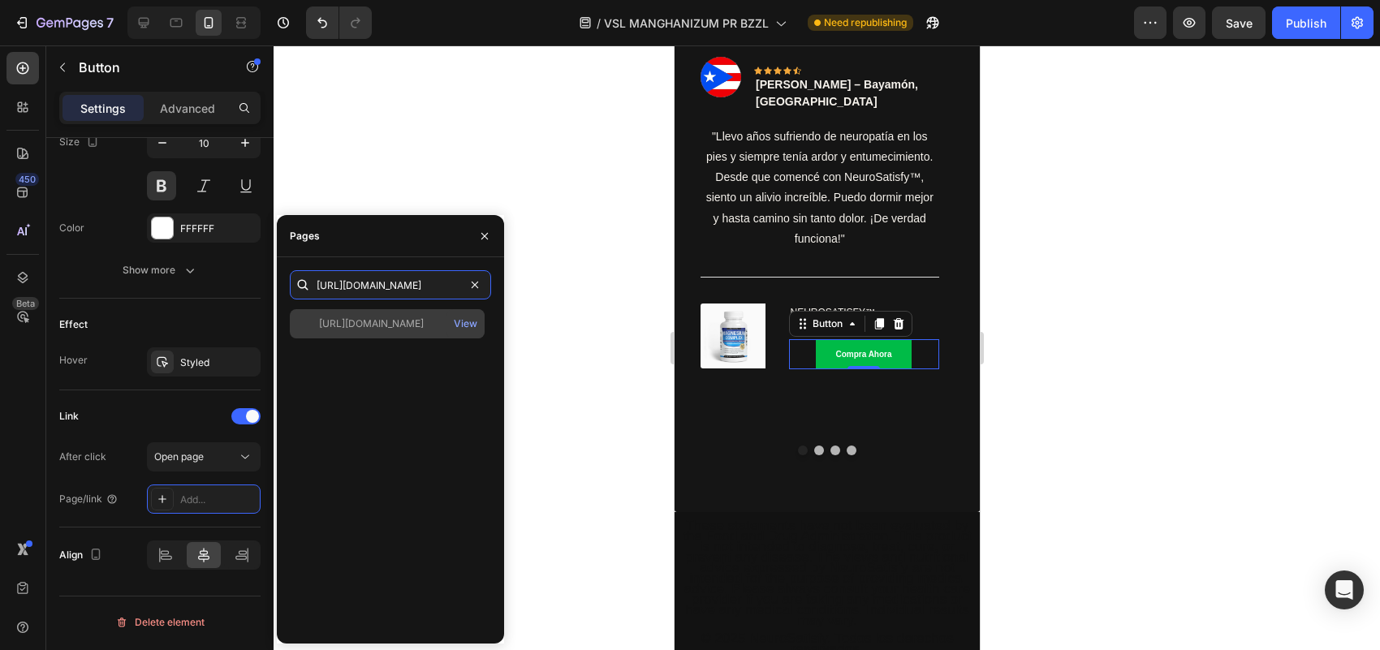
type input "[URL][DOMAIN_NAME]"
click at [390, 323] on div "[URL][DOMAIN_NAME]" at bounding box center [371, 324] width 105 height 15
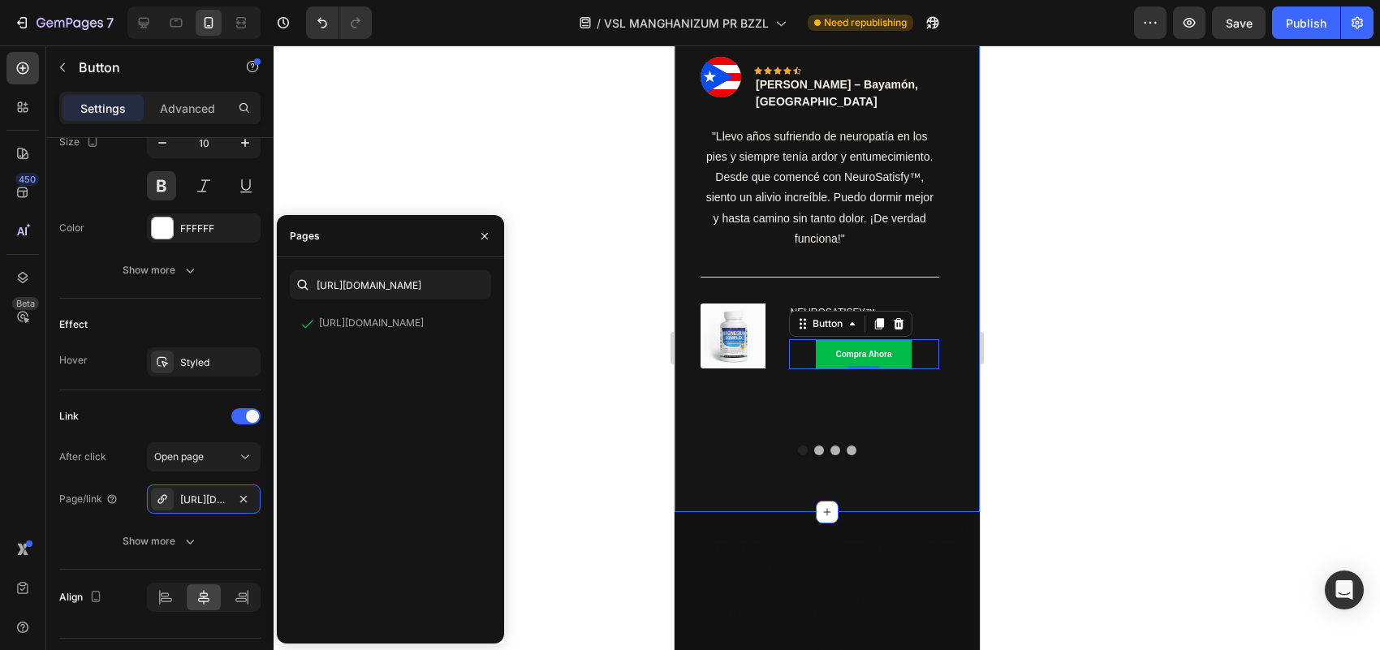
click at [780, 428] on div "Lo Que Dicen Nuestros Clientes Heading Image Icon Icon Icon Icon Icon Row [PERS…" at bounding box center [826, 223] width 305 height 580
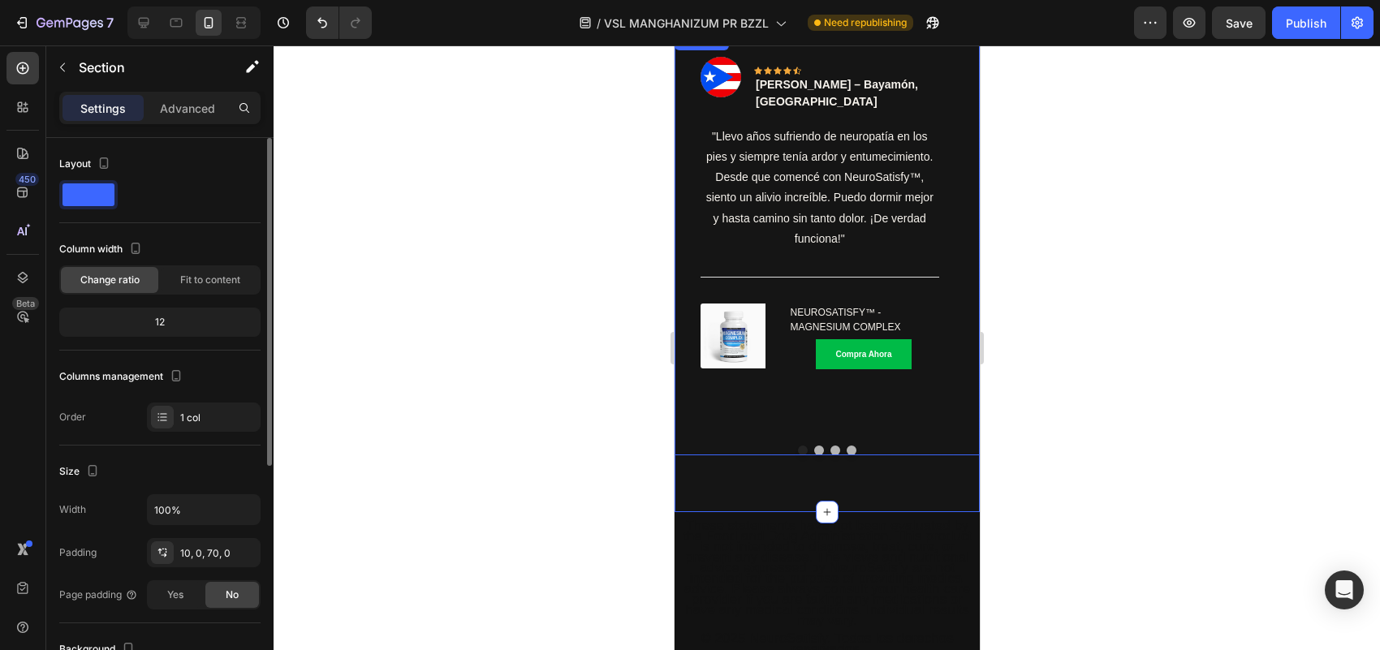
click at [797, 446] on button "Dot" at bounding box center [802, 451] width 10 height 10
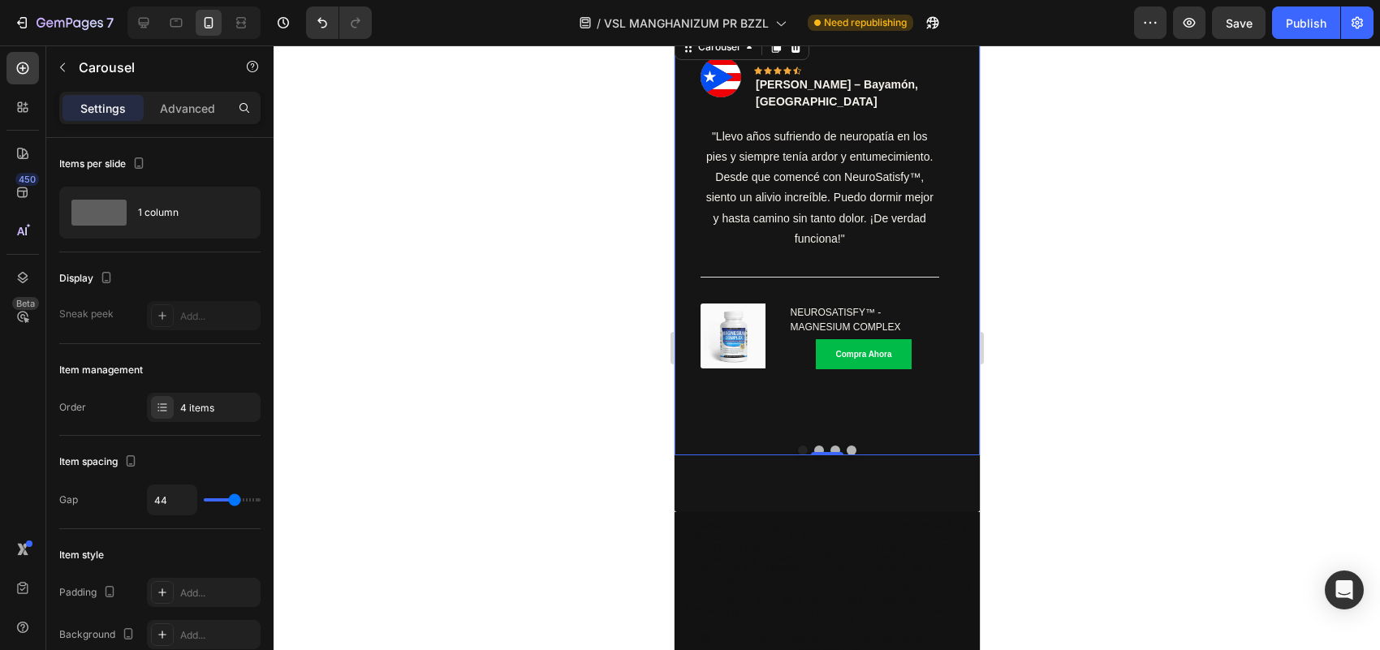
click at [814, 446] on button "Dot" at bounding box center [819, 451] width 10 height 10
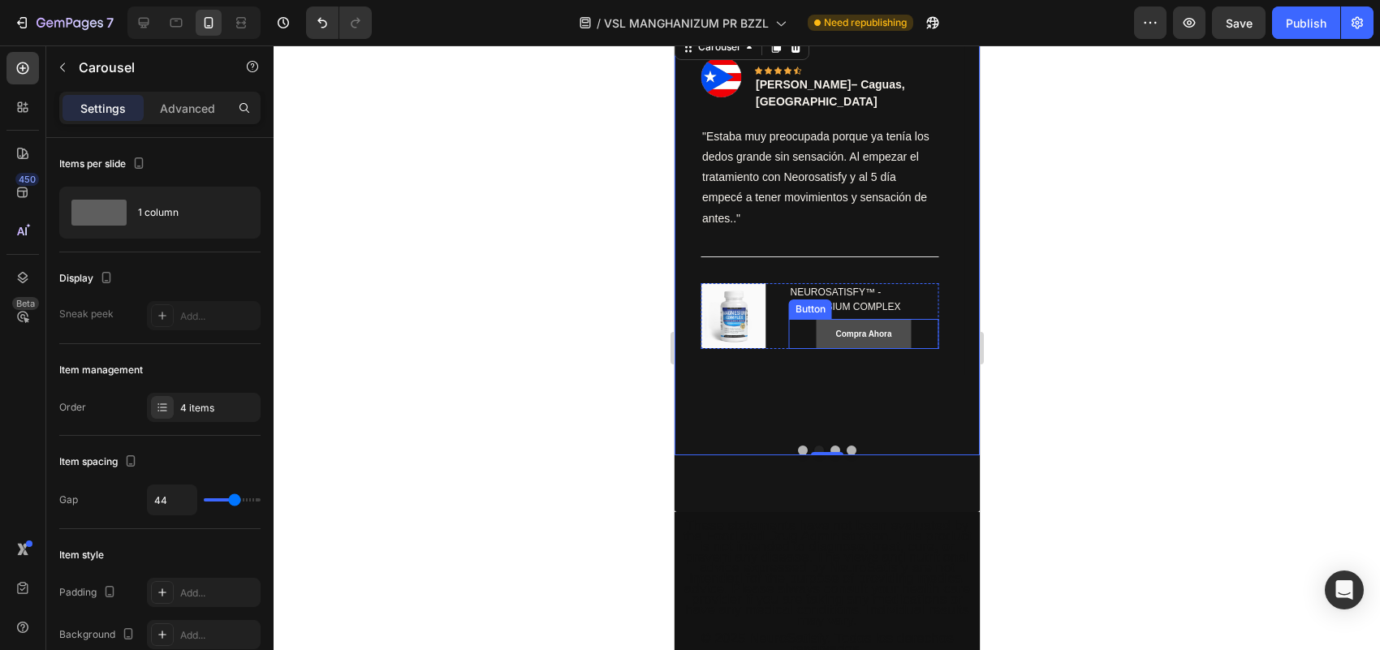
click at [893, 319] on link "Compra Ahora" at bounding box center [862, 334] width 95 height 30
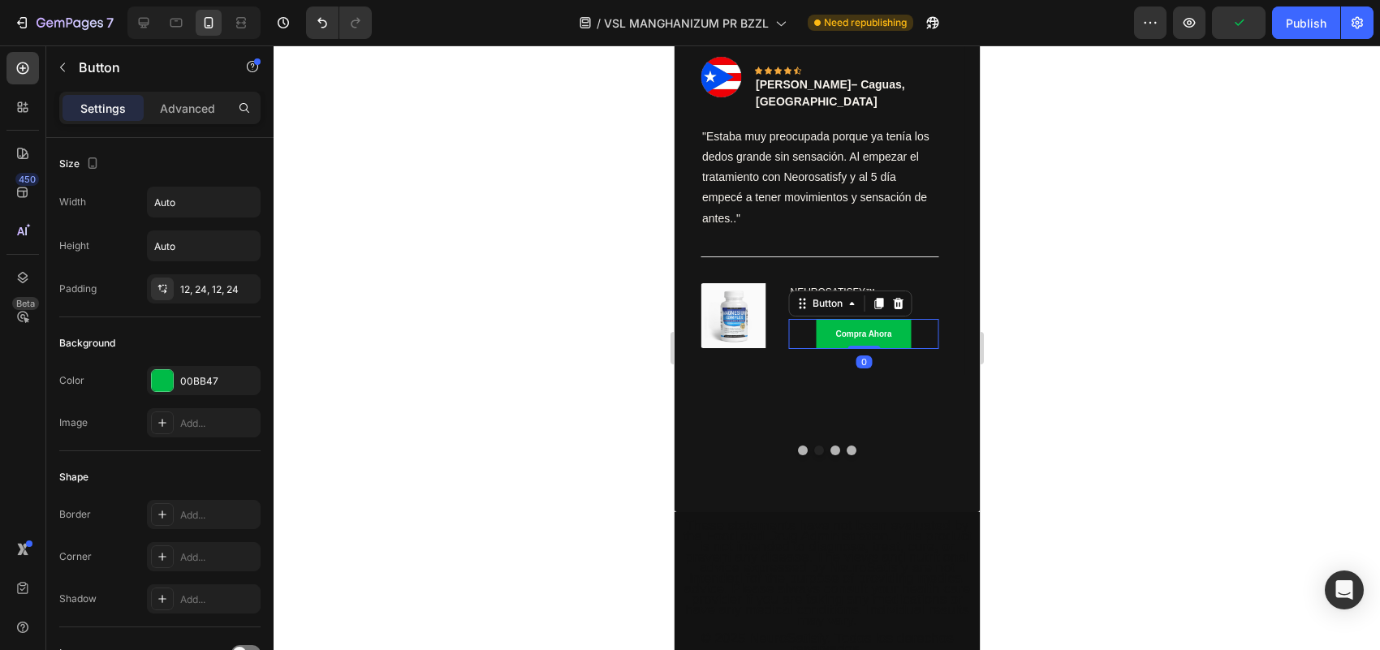
scroll to position [735, 0]
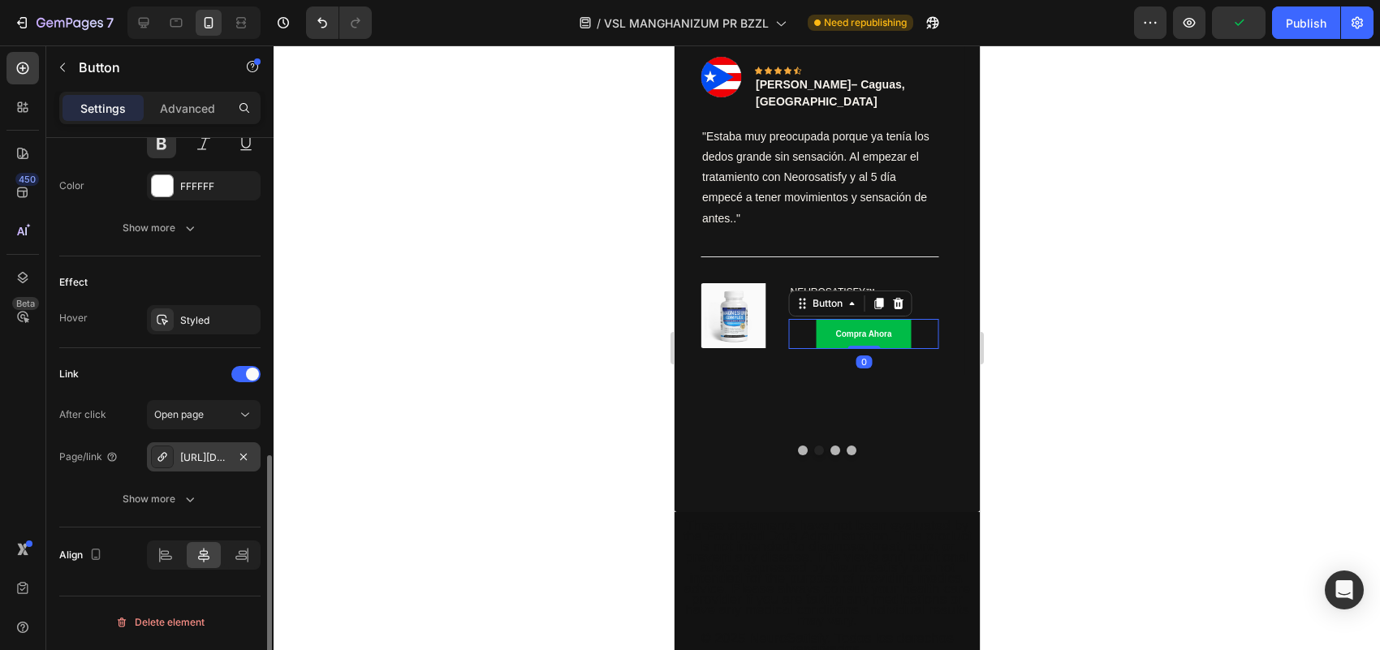
click at [217, 453] on div "[URL][DOMAIN_NAME]" at bounding box center [203, 458] width 47 height 15
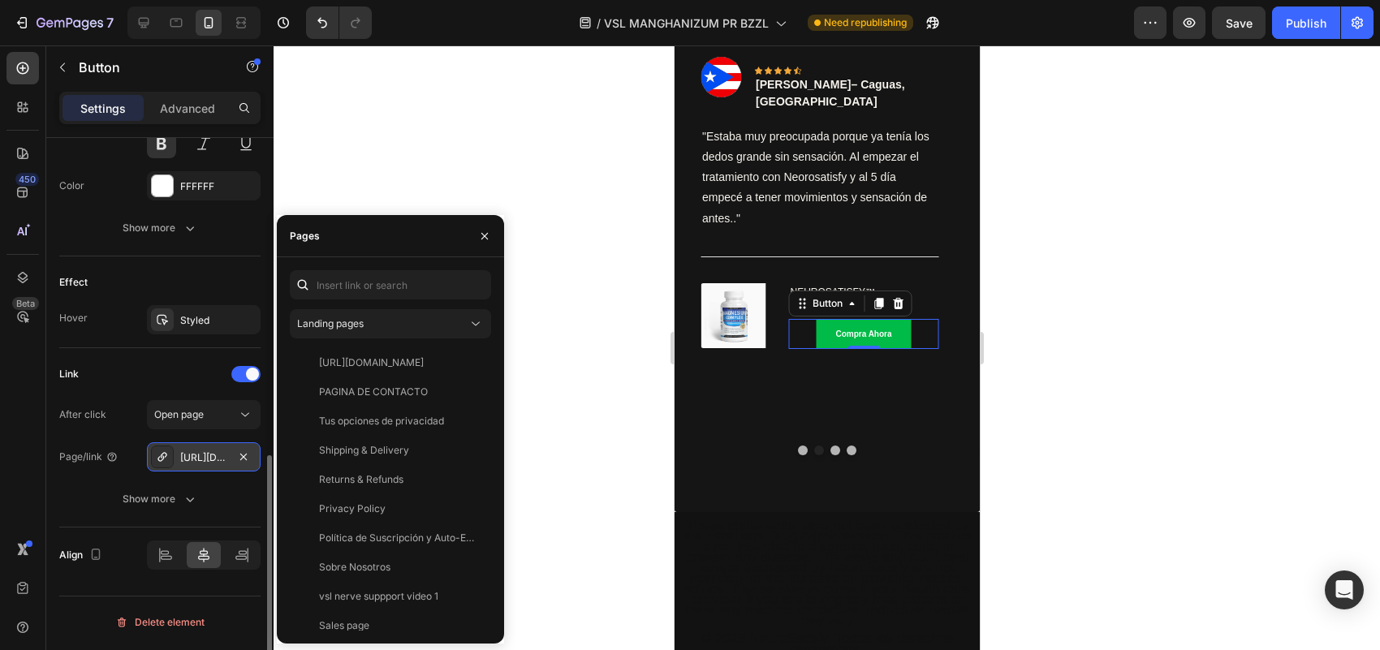
click at [260, 461] on div "[URL][DOMAIN_NAME]" at bounding box center [204, 457] width 114 height 29
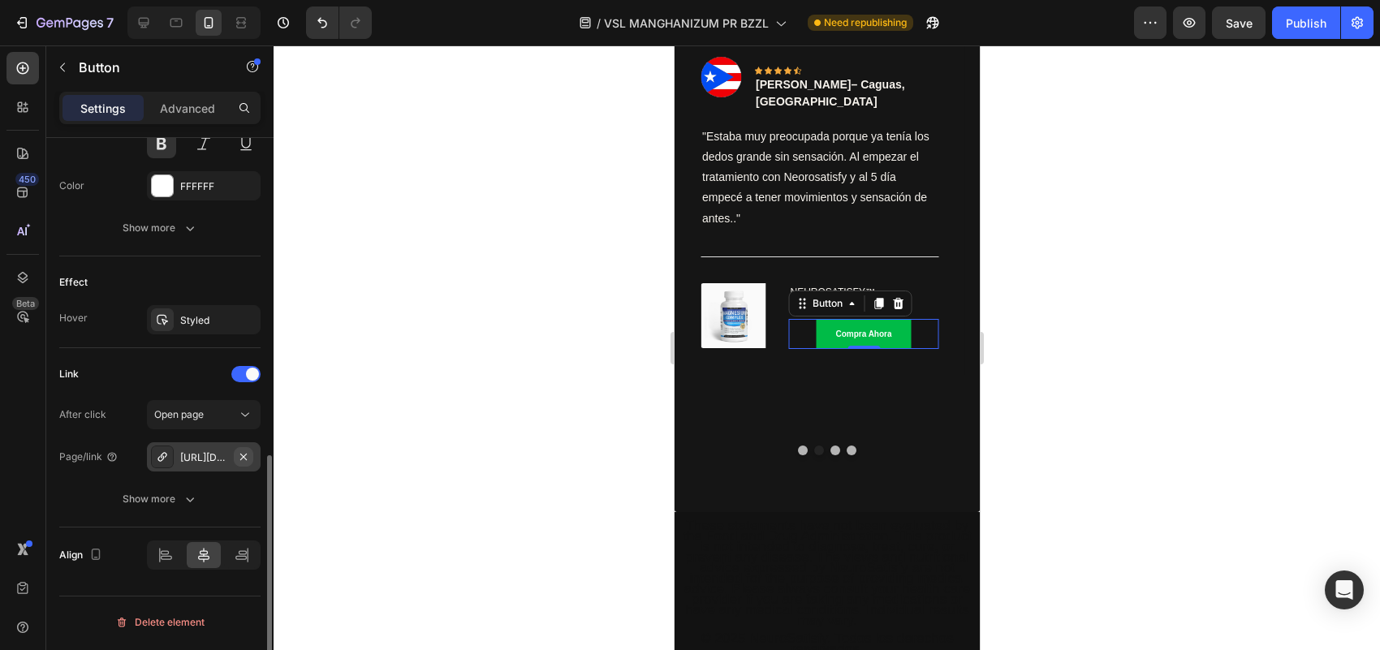
click at [241, 457] on icon "button" at bounding box center [243, 456] width 6 height 6
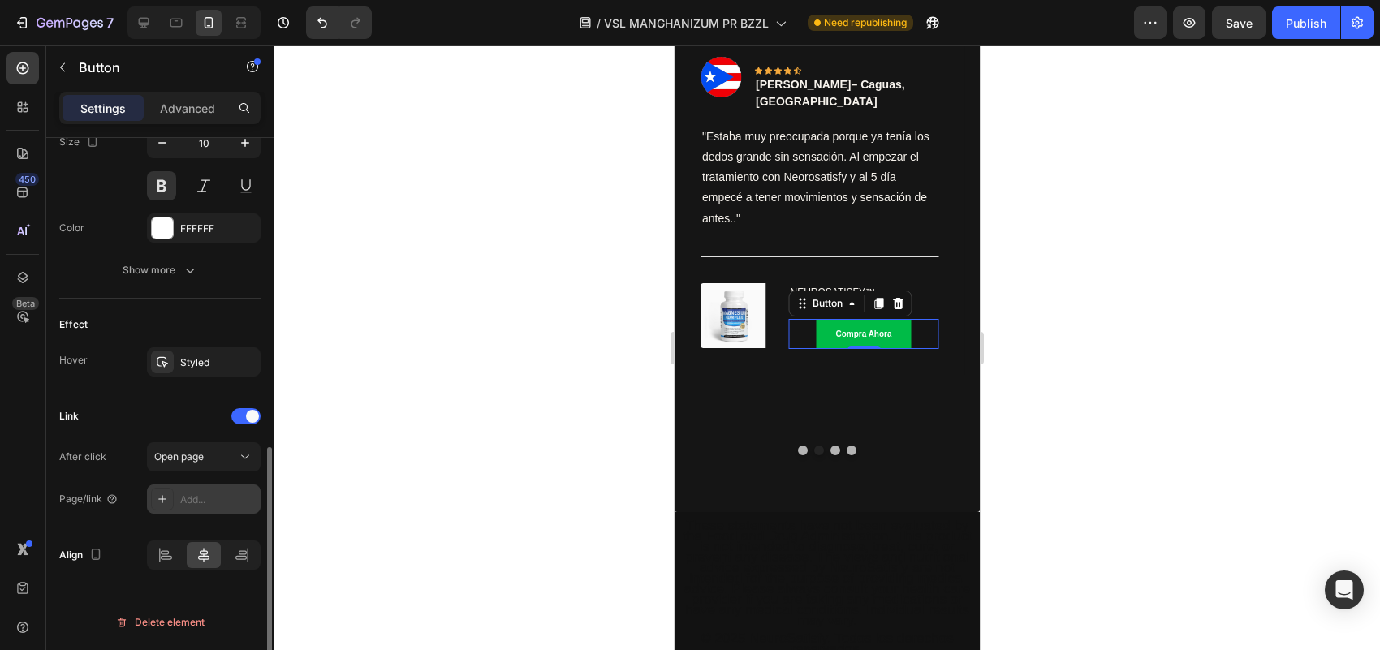
click at [200, 497] on div "Add..." at bounding box center [218, 500] width 76 height 15
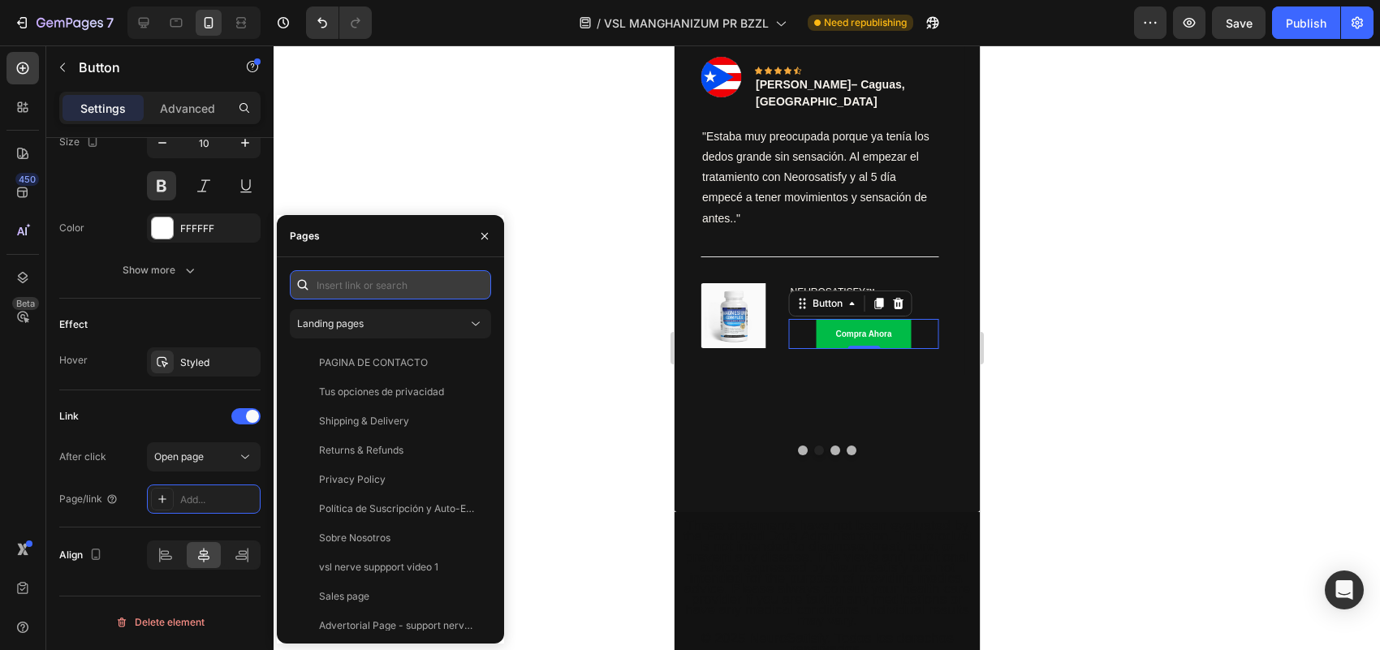
paste input "[URL][DOMAIN_NAME]"
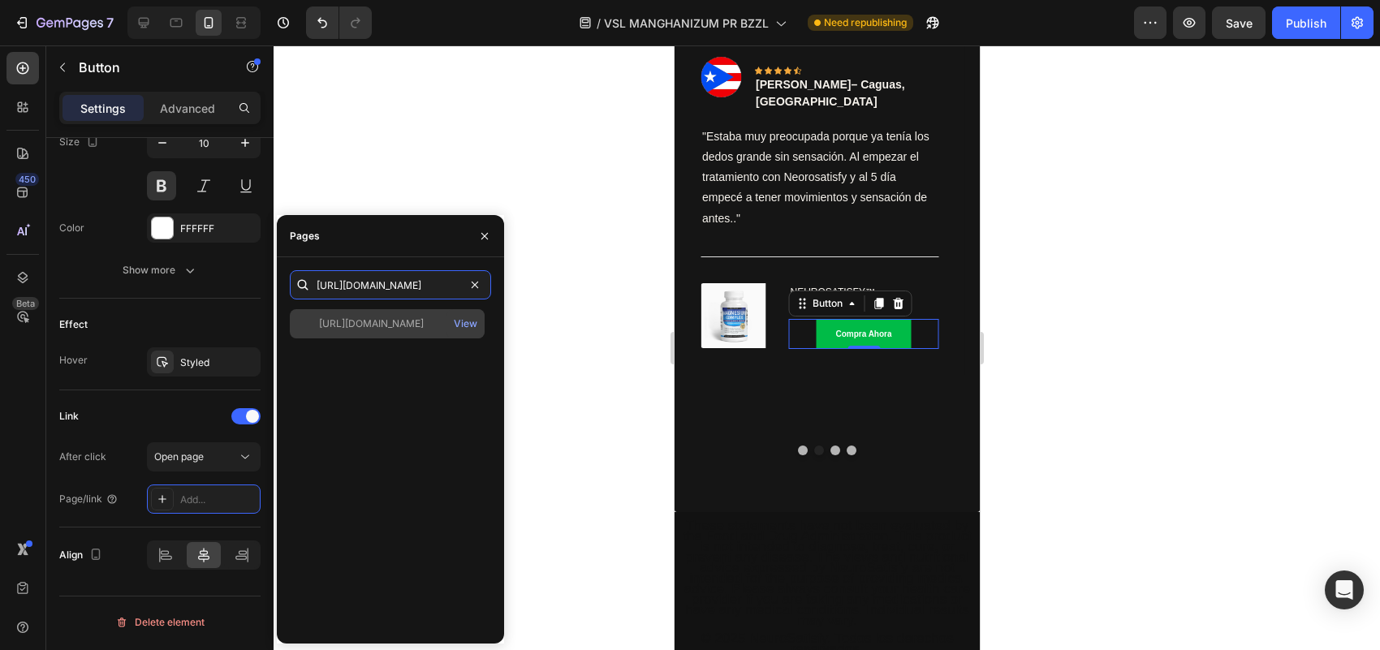
type input "[URL][DOMAIN_NAME]"
click at [388, 322] on div "[URL][DOMAIN_NAME]" at bounding box center [371, 324] width 105 height 15
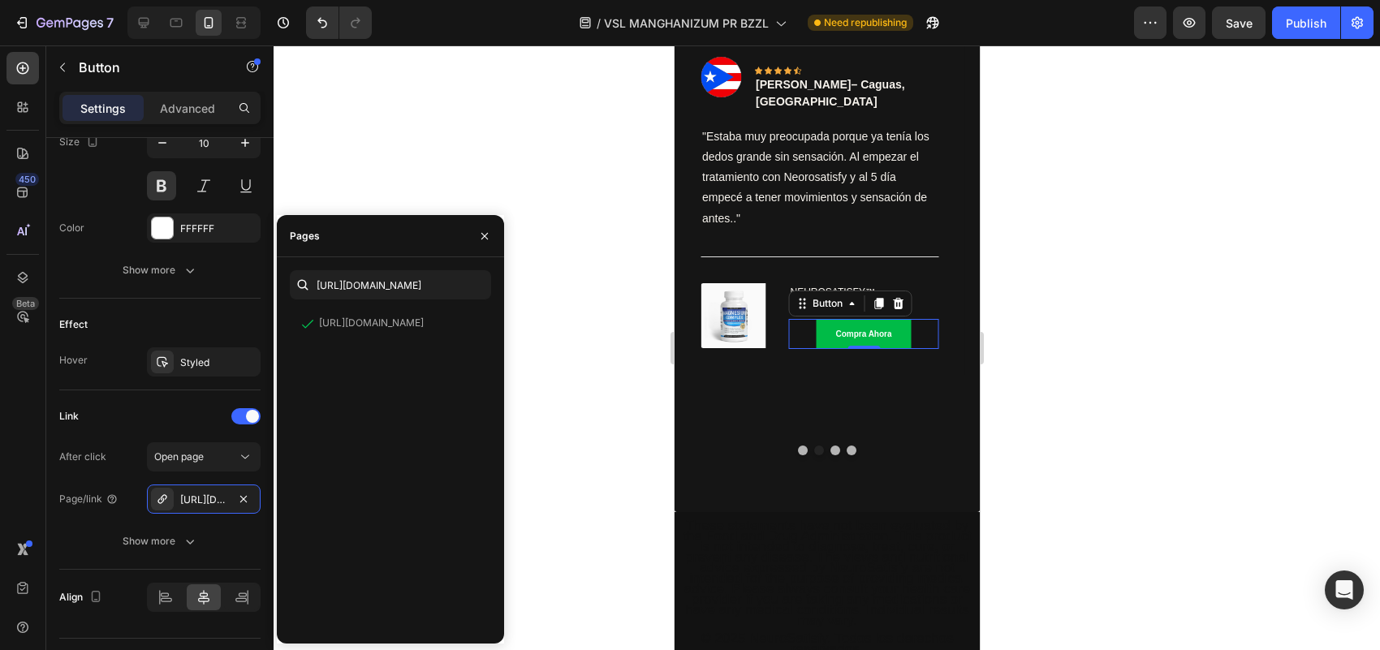
click at [538, 357] on div at bounding box center [827, 347] width 1107 height 605
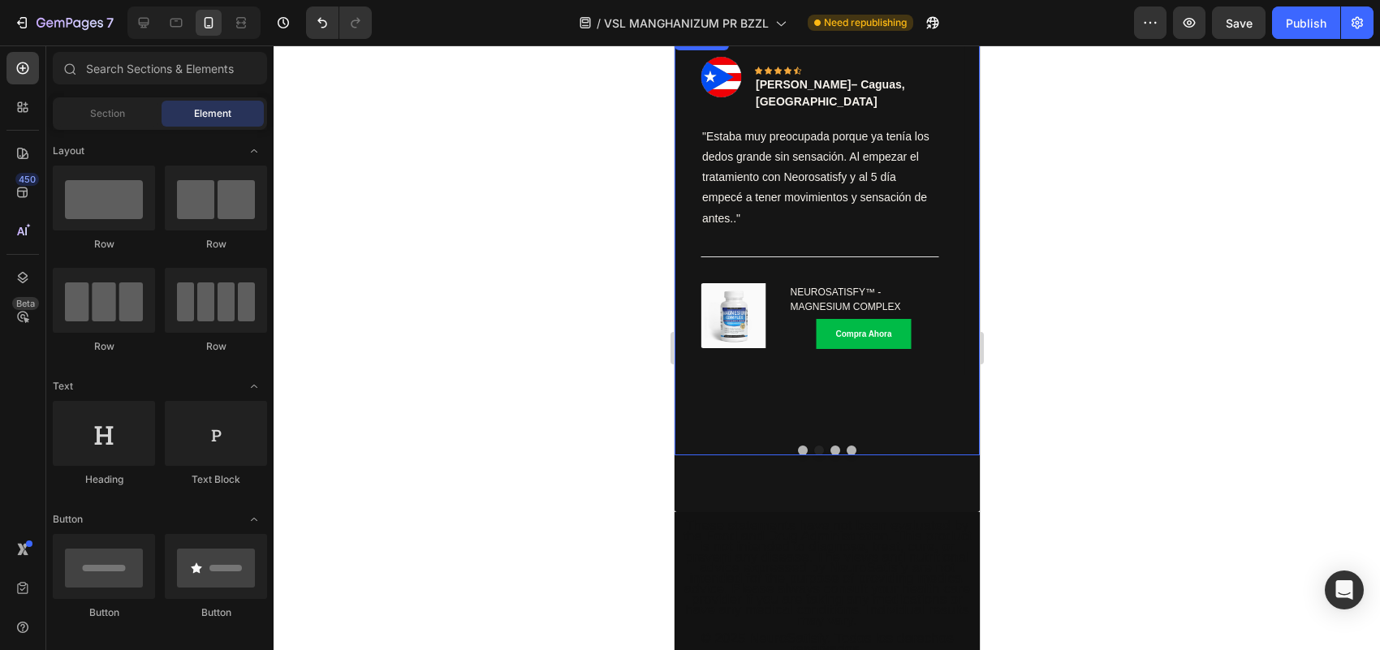
click at [830, 446] on button "Dot" at bounding box center [835, 451] width 10 height 10
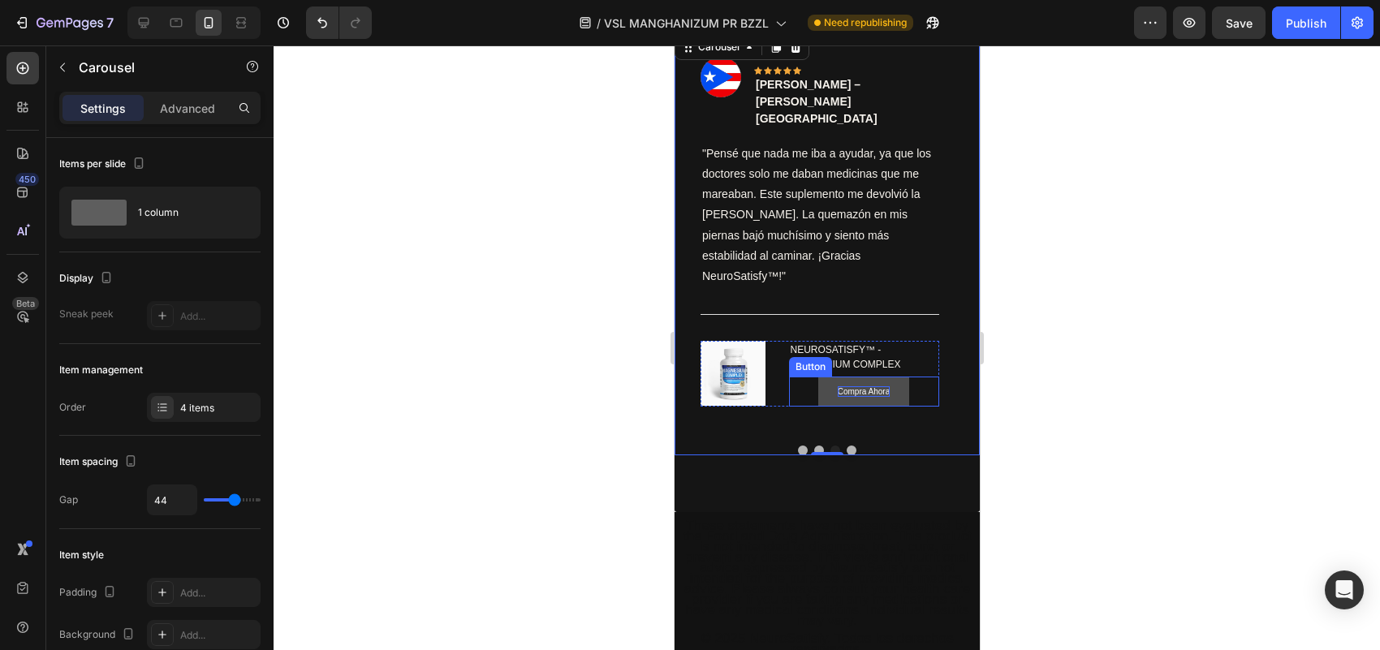
click at [883, 387] on p "Compra Ahora" at bounding box center [863, 392] width 52 height 11
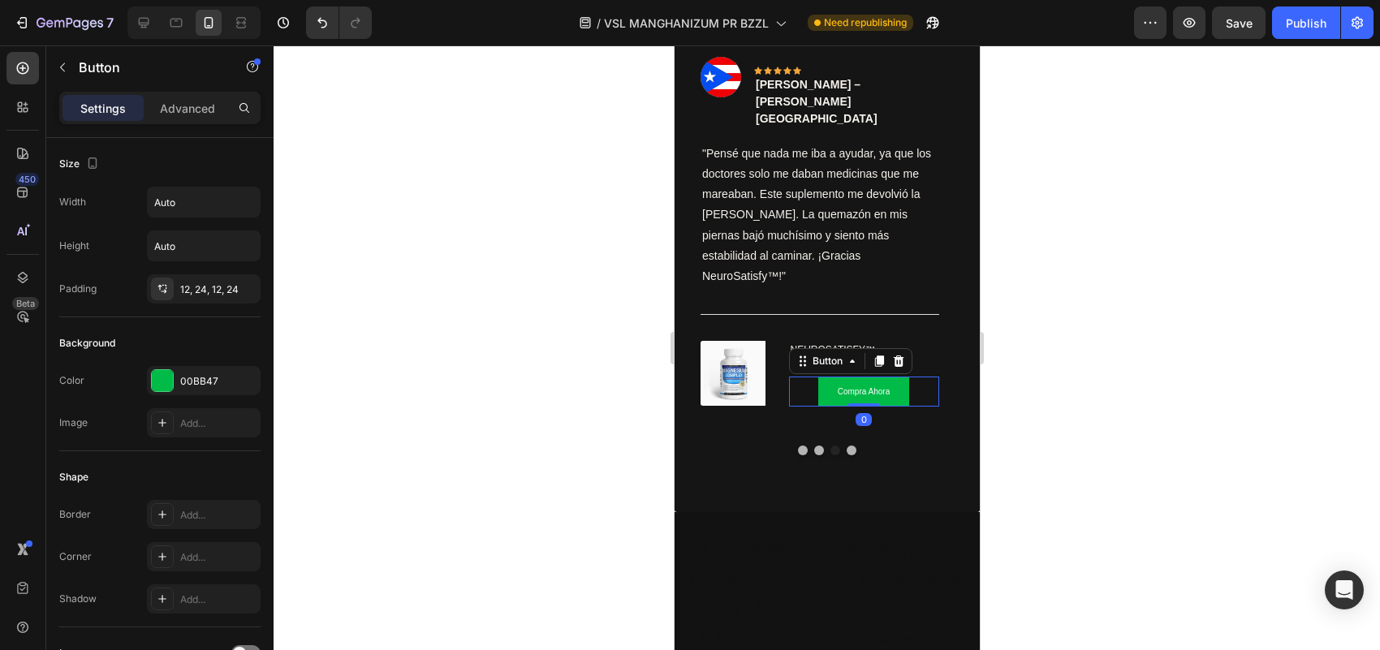
scroll to position [735, 0]
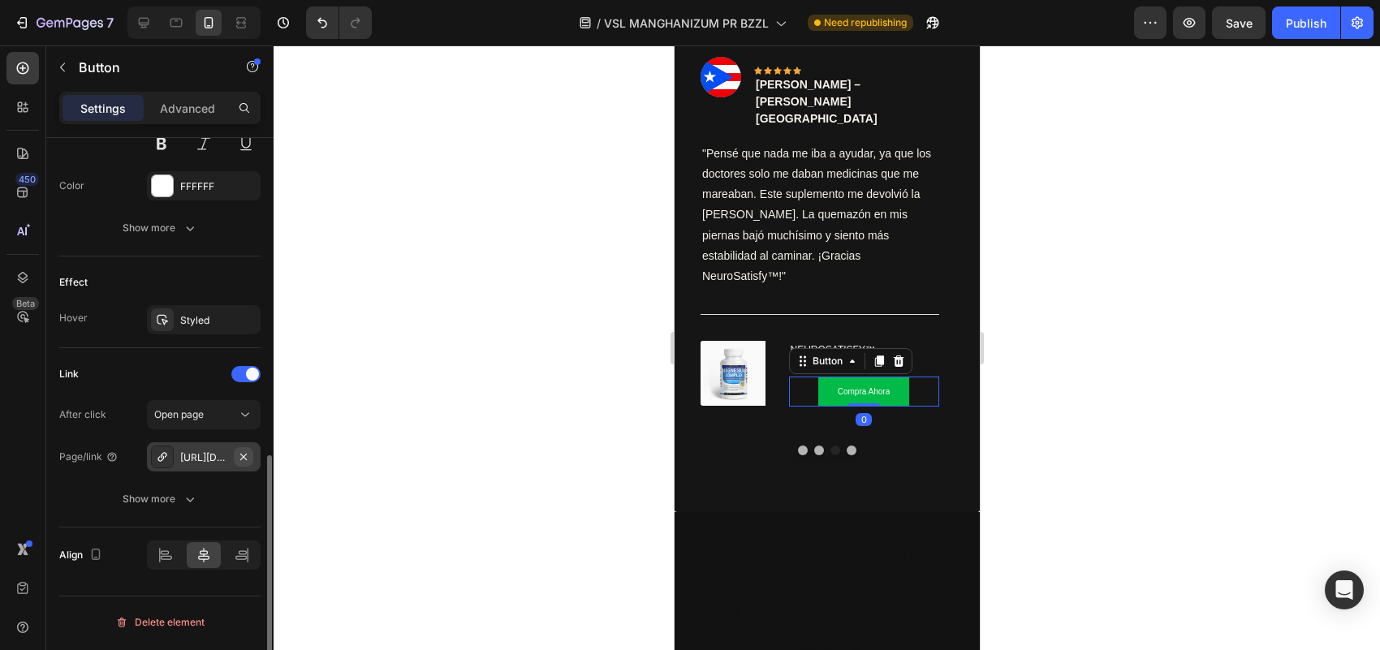
click at [246, 463] on icon "button" at bounding box center [243, 457] width 13 height 13
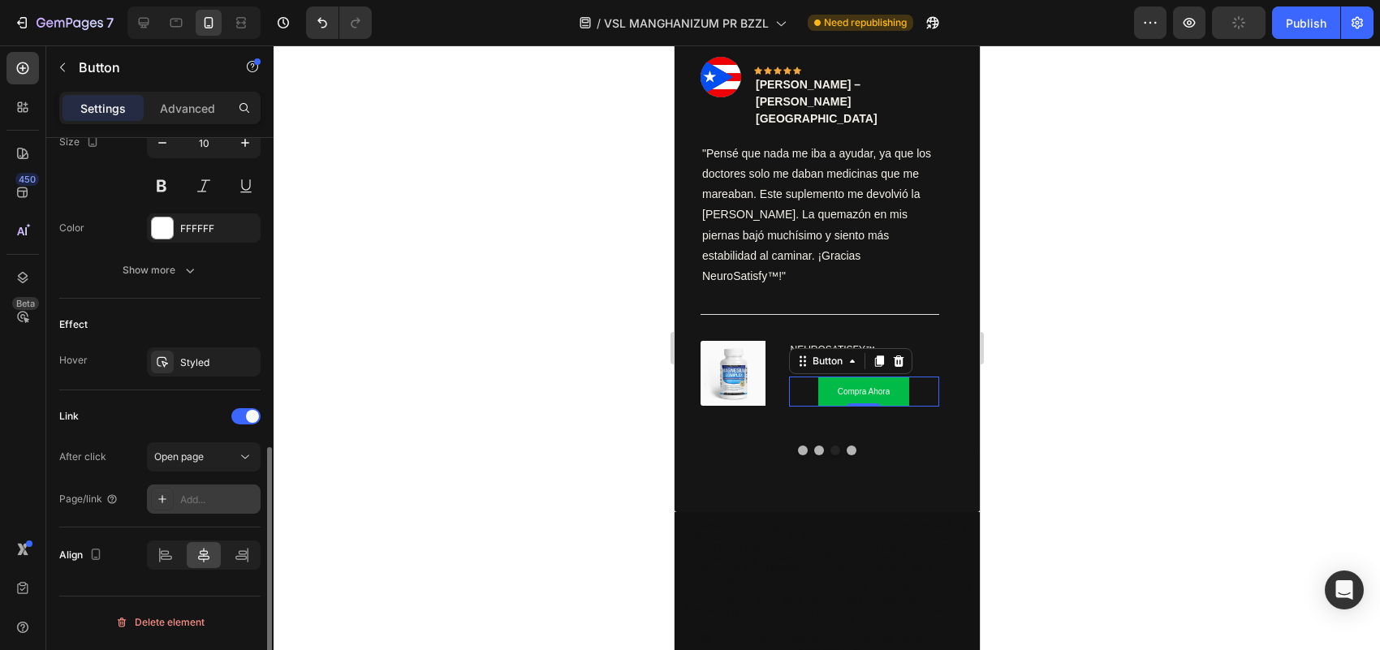
click at [201, 493] on div "Add..." at bounding box center [204, 499] width 114 height 29
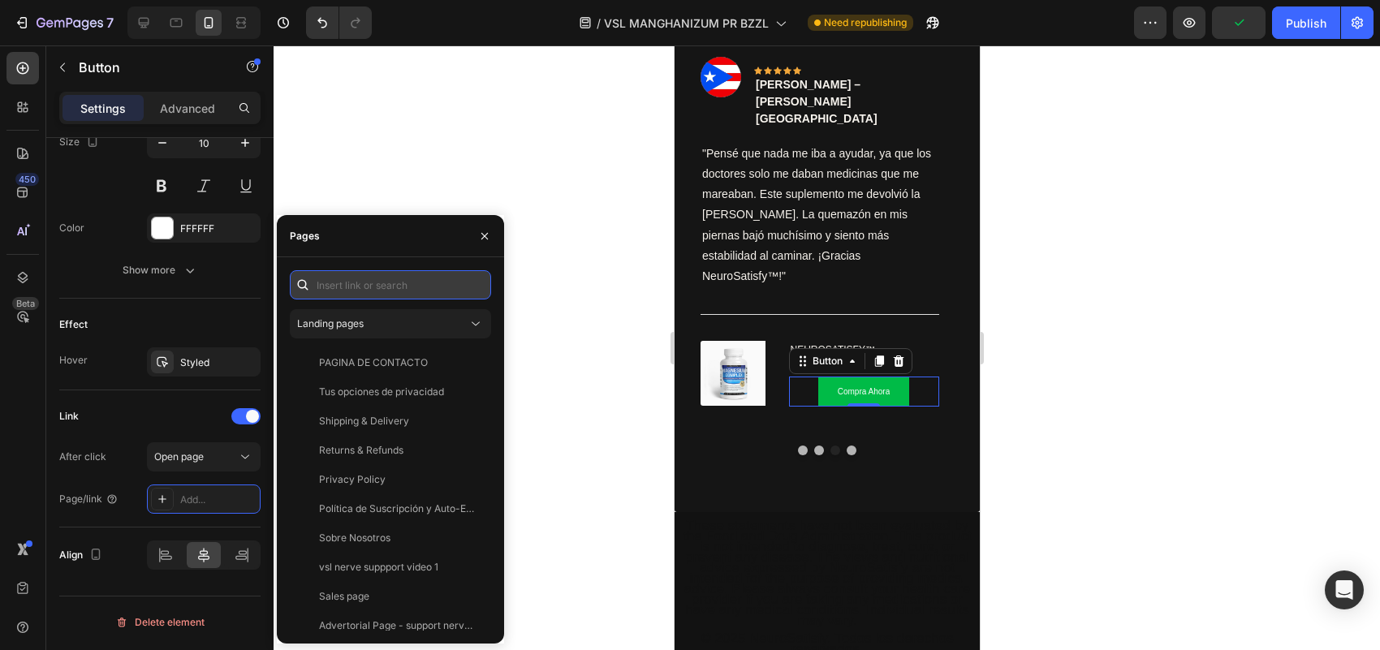
click at [394, 281] on input "text" at bounding box center [390, 284] width 201 height 29
paste input "[URL][DOMAIN_NAME]"
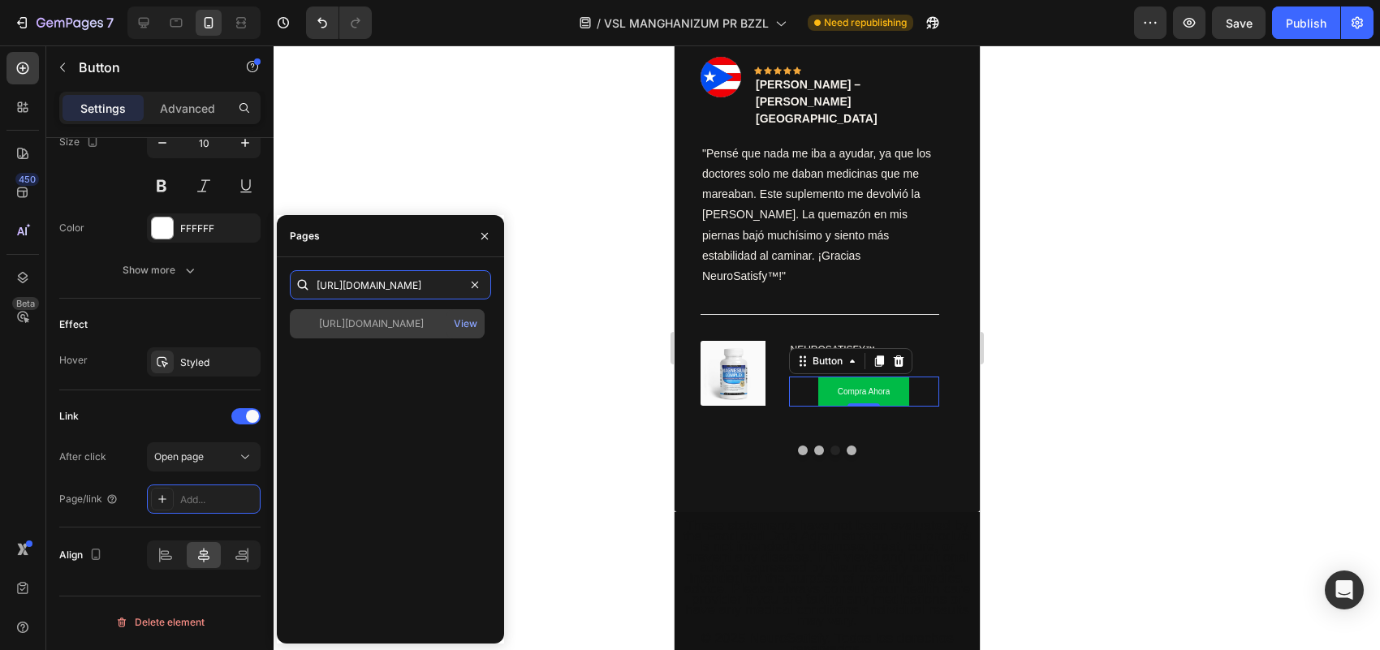
type input "[URL][DOMAIN_NAME]"
click at [395, 318] on div "[URL][DOMAIN_NAME]" at bounding box center [371, 324] width 105 height 15
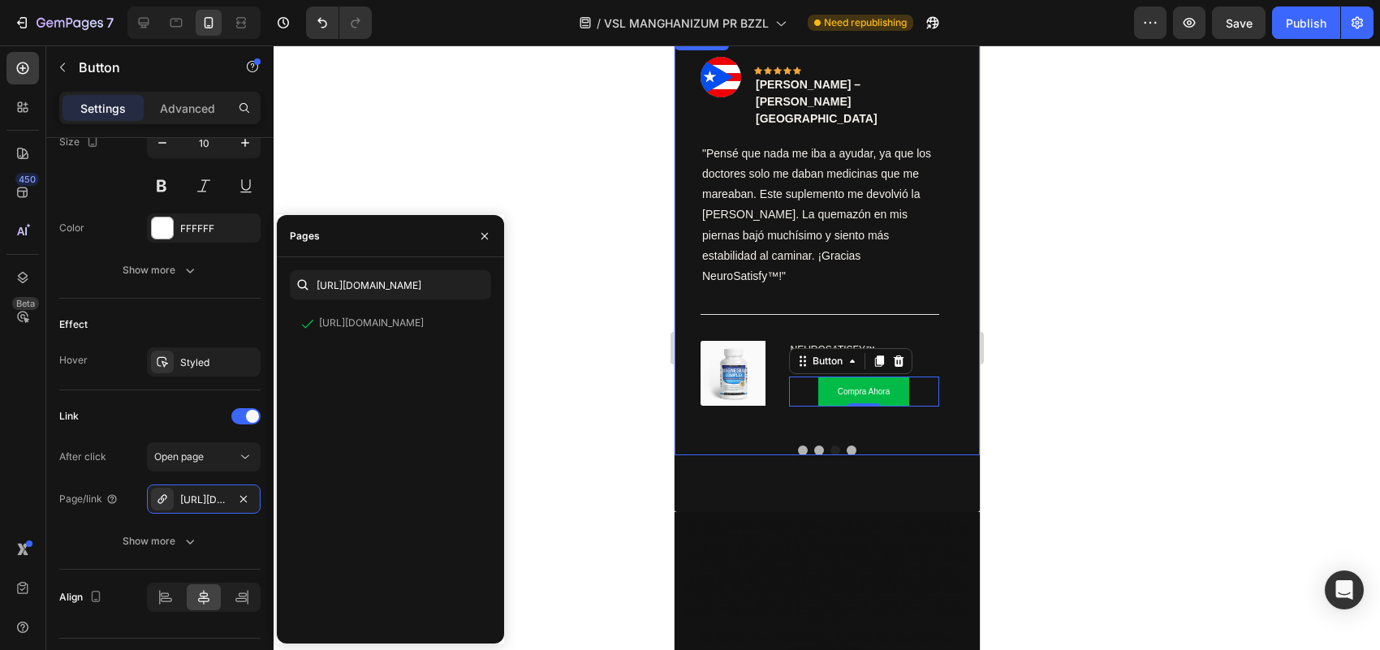
click at [846, 446] on button "Dot" at bounding box center [851, 451] width 10 height 10
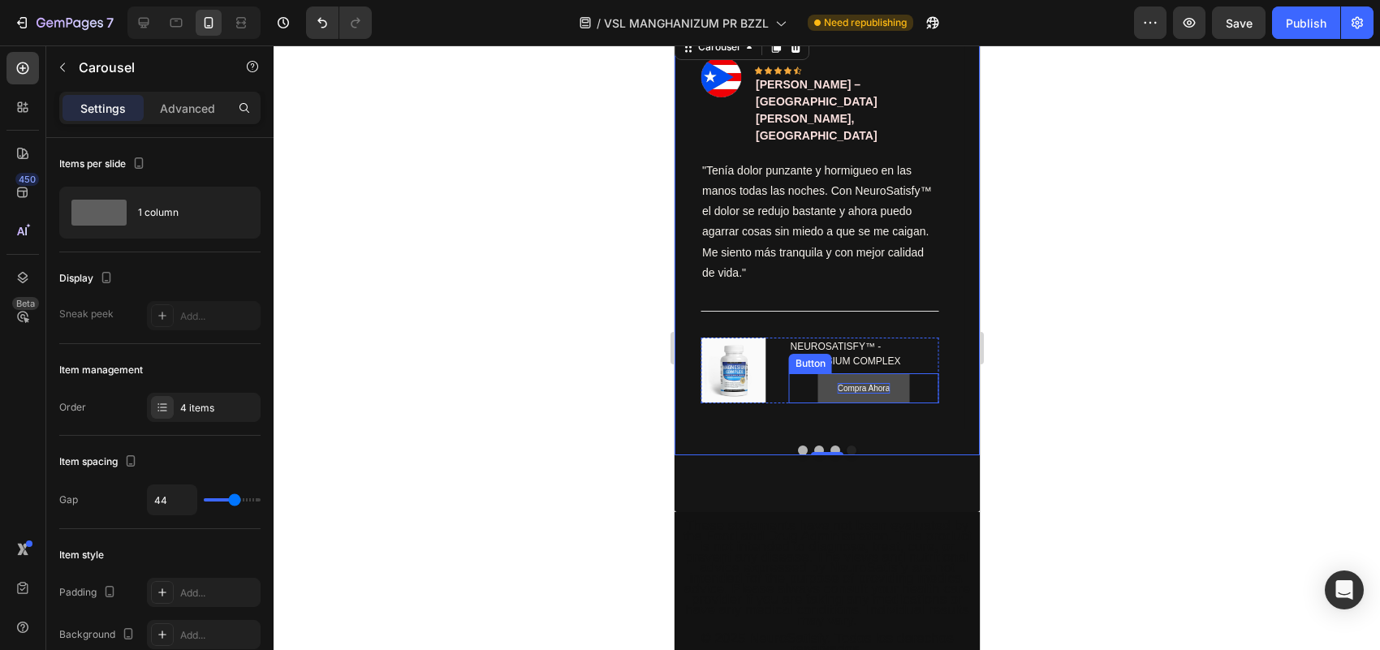
click at [871, 383] on p "Compra Ahora" at bounding box center [863, 388] width 52 height 11
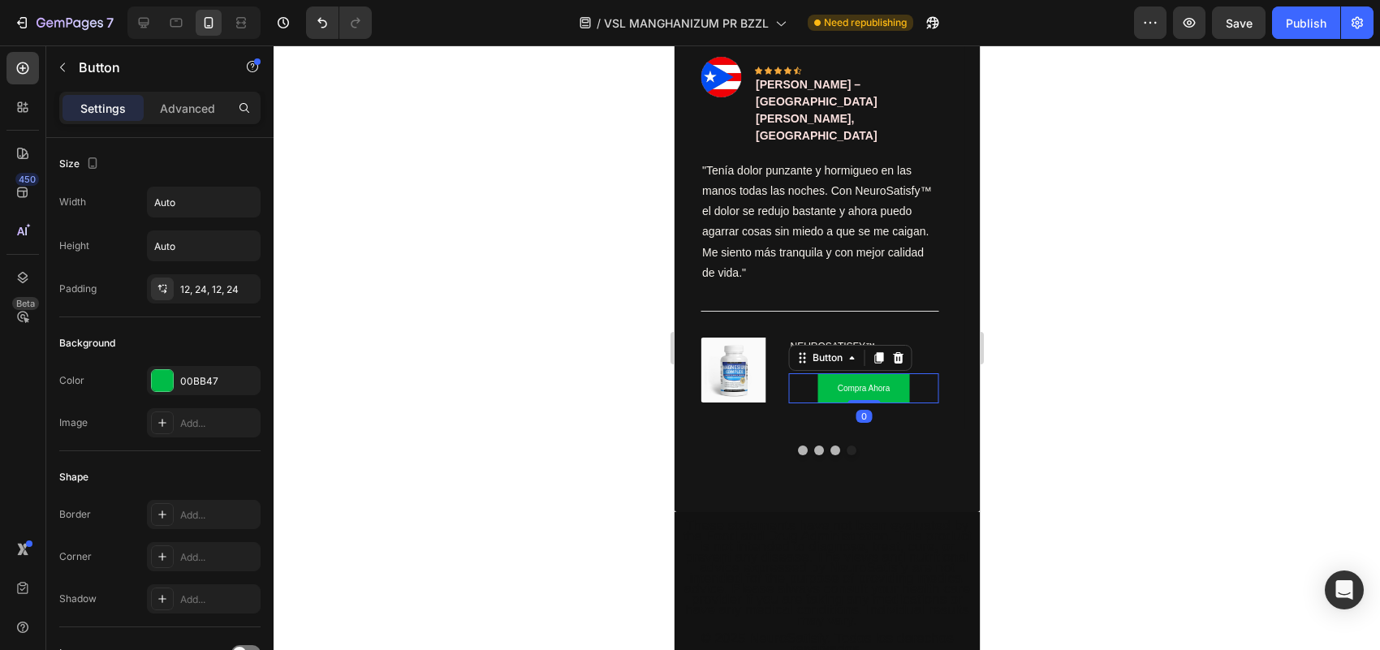
scroll to position [735, 0]
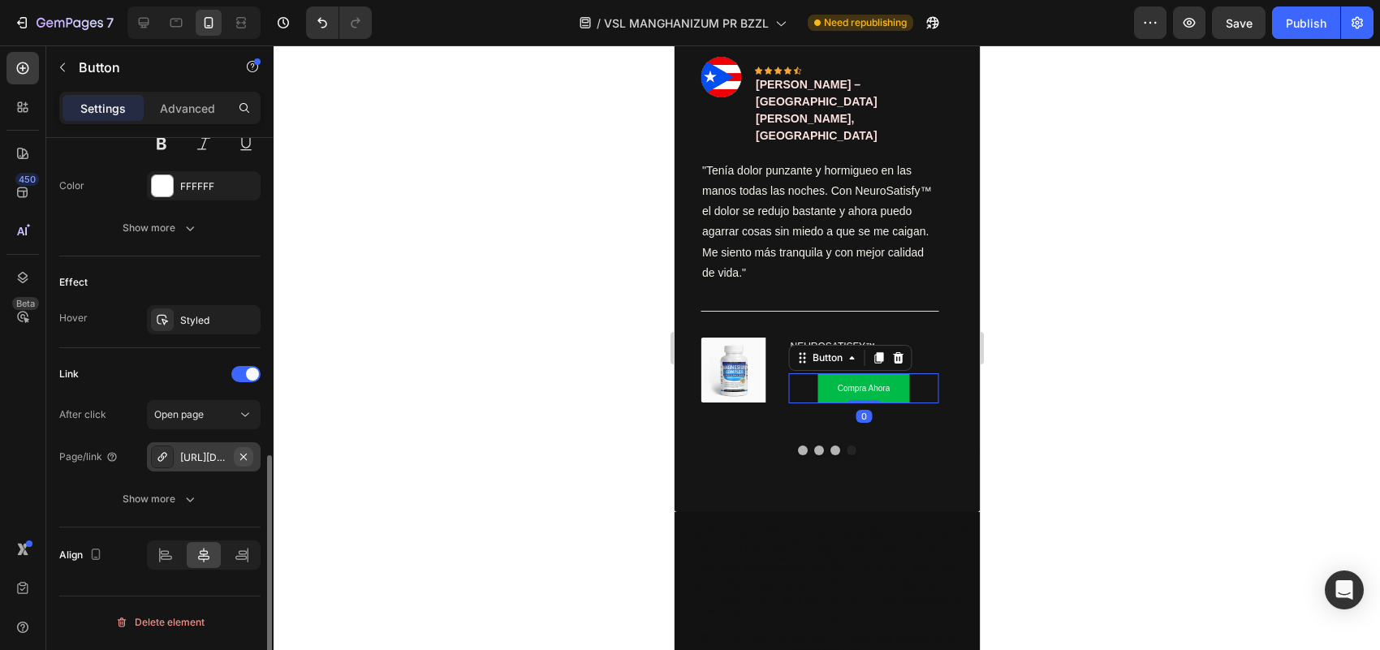
click at [250, 456] on button "button" at bounding box center [243, 456] width 19 height 19
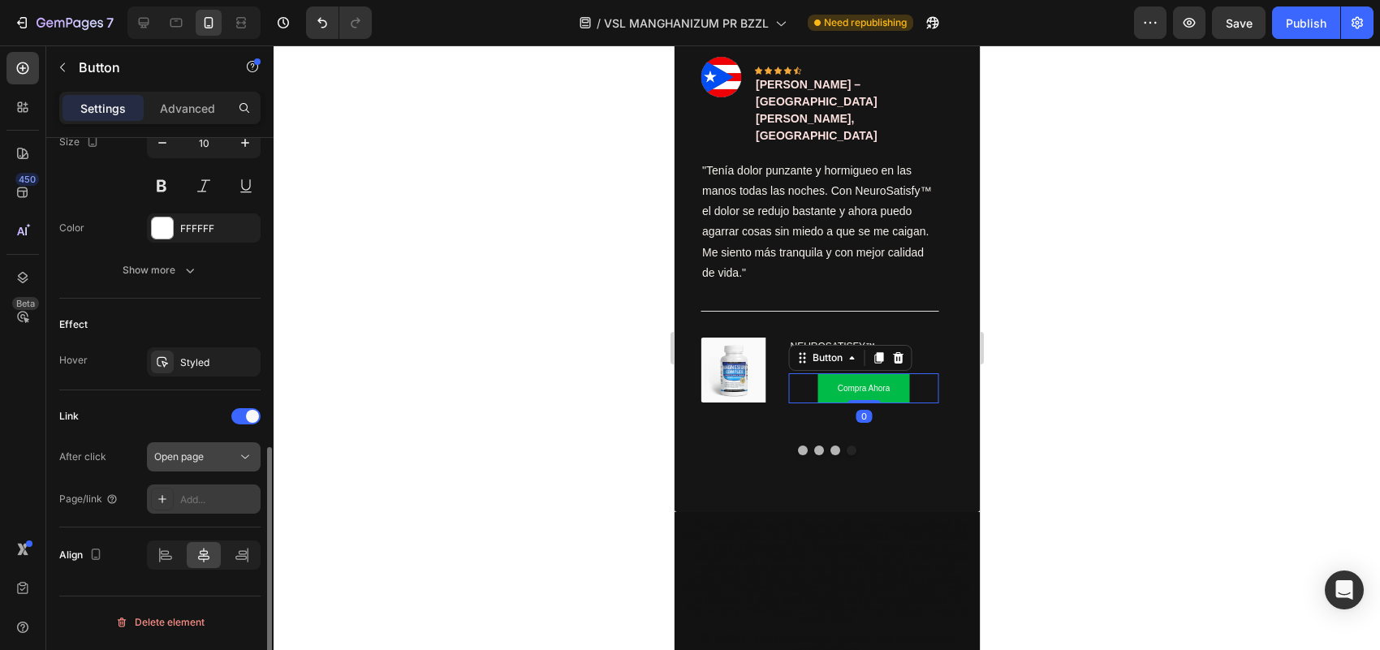
scroll to position [693, 0]
click at [205, 499] on div "Add..." at bounding box center [218, 500] width 76 height 15
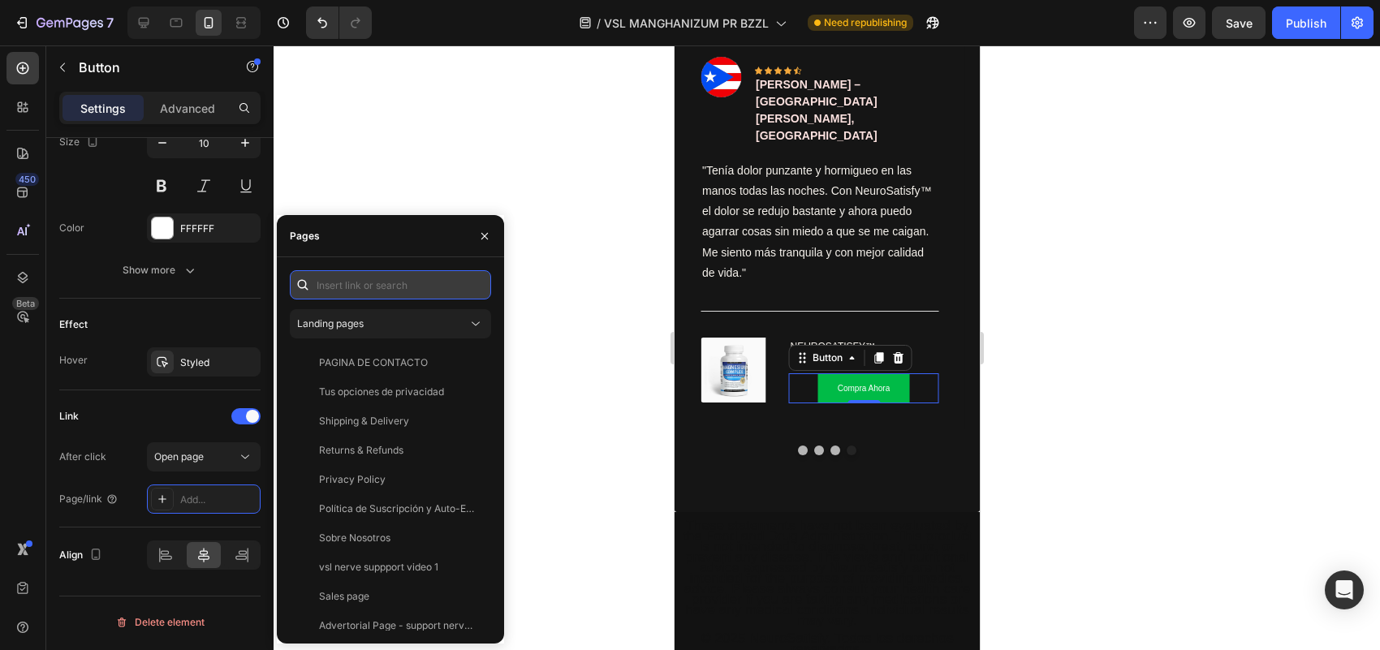
click at [379, 281] on input "text" at bounding box center [390, 284] width 201 height 29
paste input "[URL][DOMAIN_NAME]"
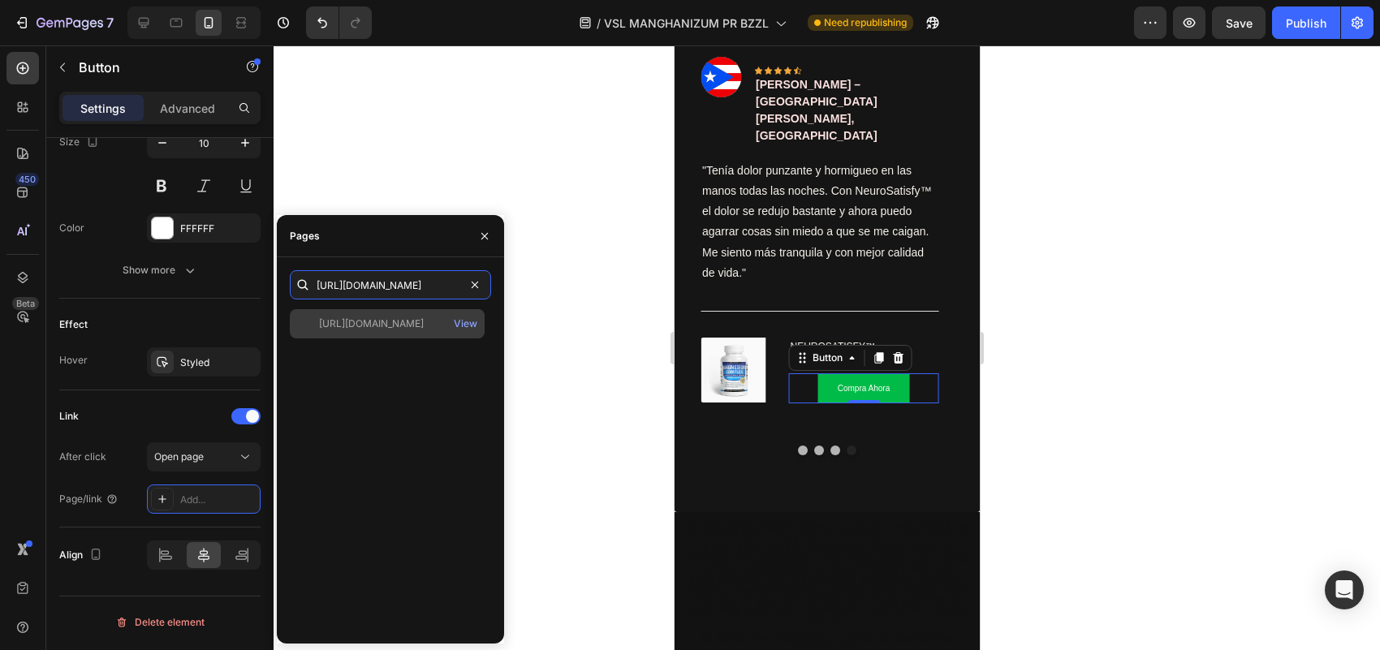
type input "[URL][DOMAIN_NAME]"
click at [400, 322] on div "[URL][DOMAIN_NAME]" at bounding box center [371, 324] width 105 height 15
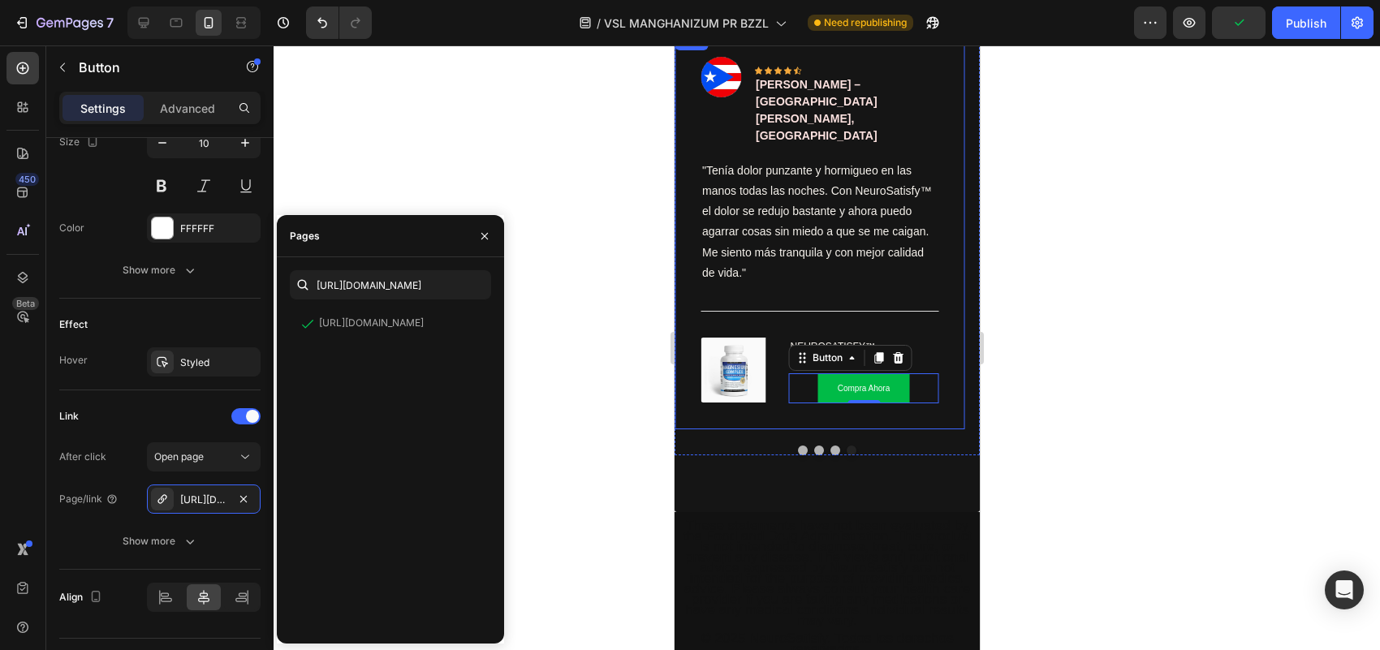
click at [954, 168] on div "Image Icon Icon Icon Icon Icon Row [PERSON_NAME] – San [PERSON_NAME], PR Text b…" at bounding box center [819, 230] width 291 height 399
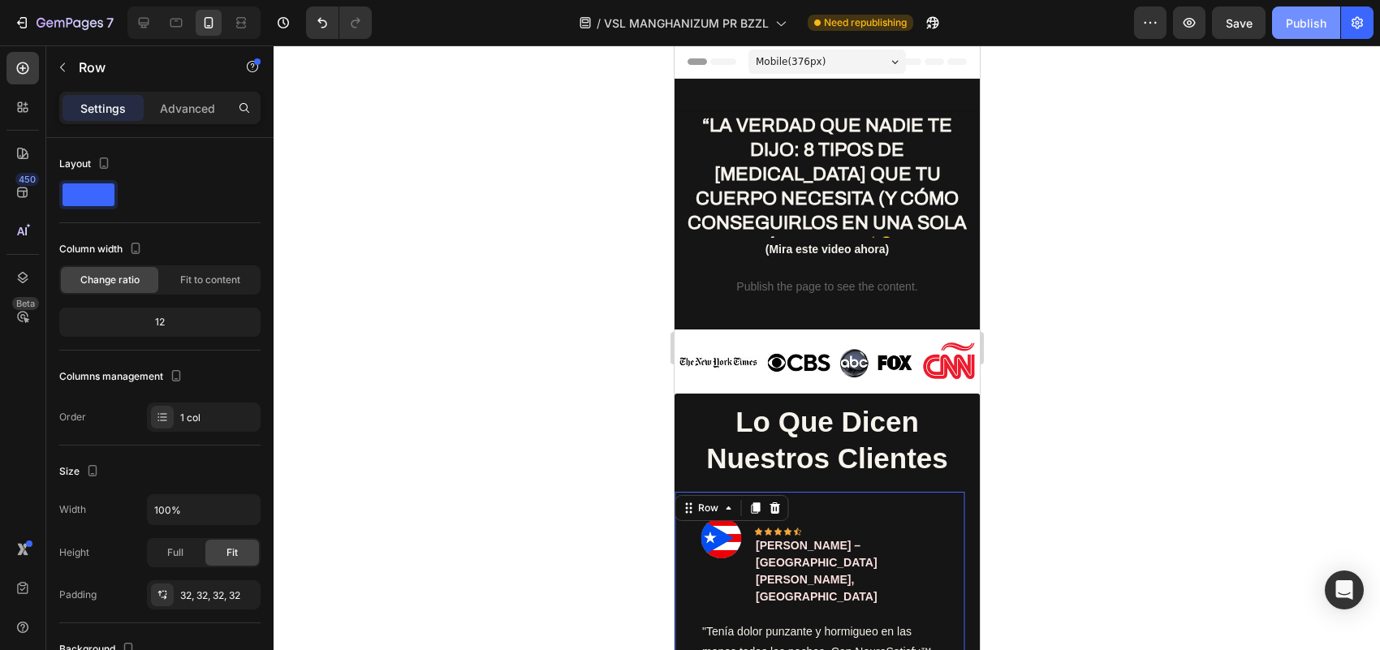
click at [1283, 24] on button "Publish" at bounding box center [1306, 22] width 68 height 32
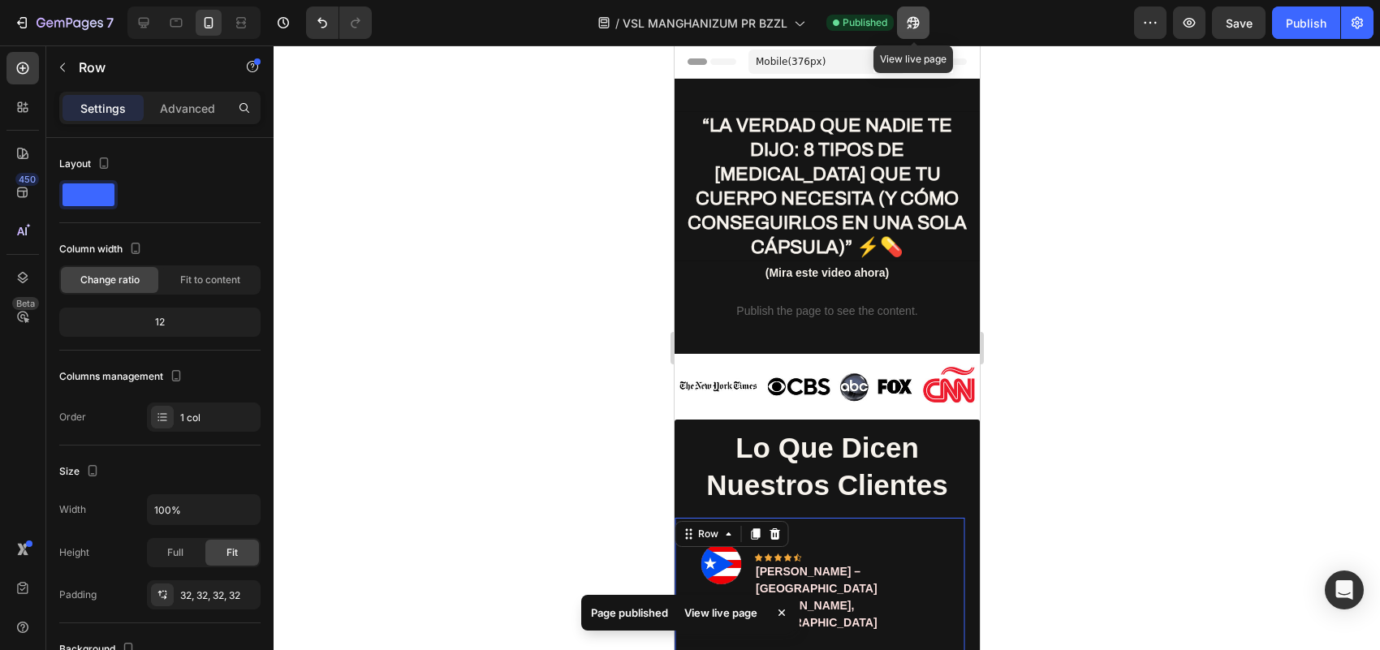
click at [907, 25] on icon "button" at bounding box center [913, 23] width 16 height 16
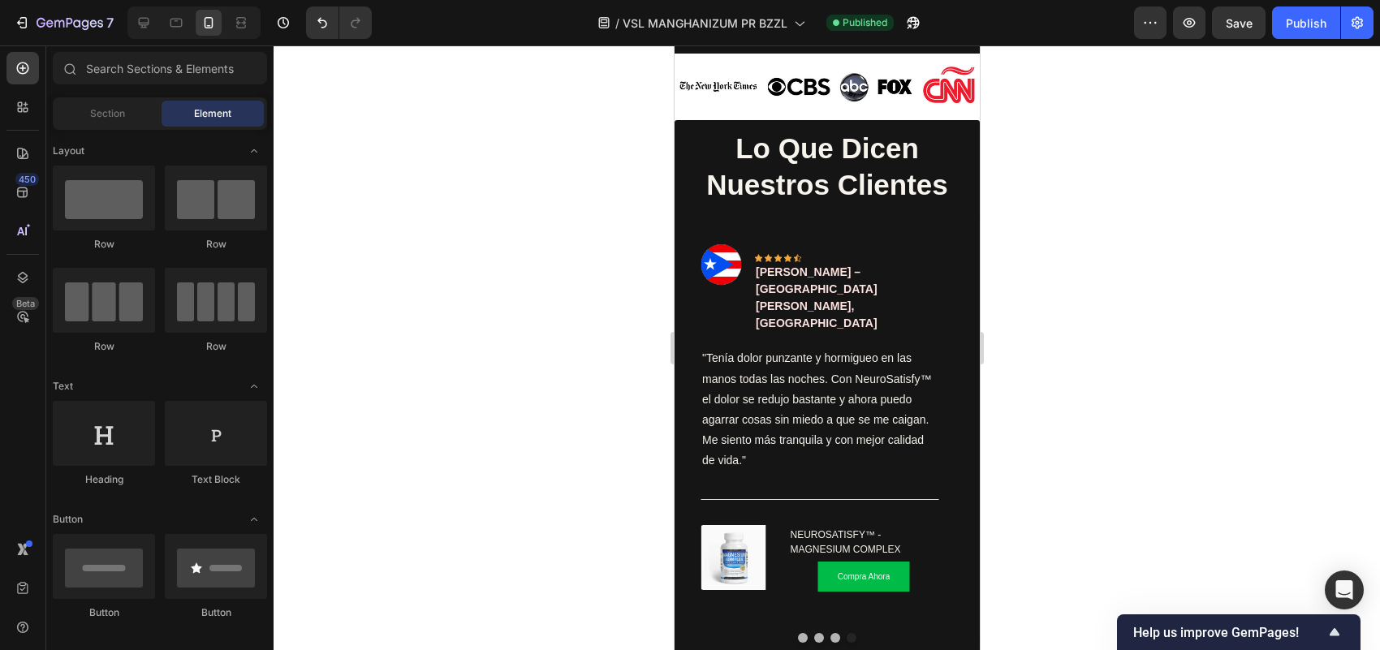
scroll to position [278, 0]
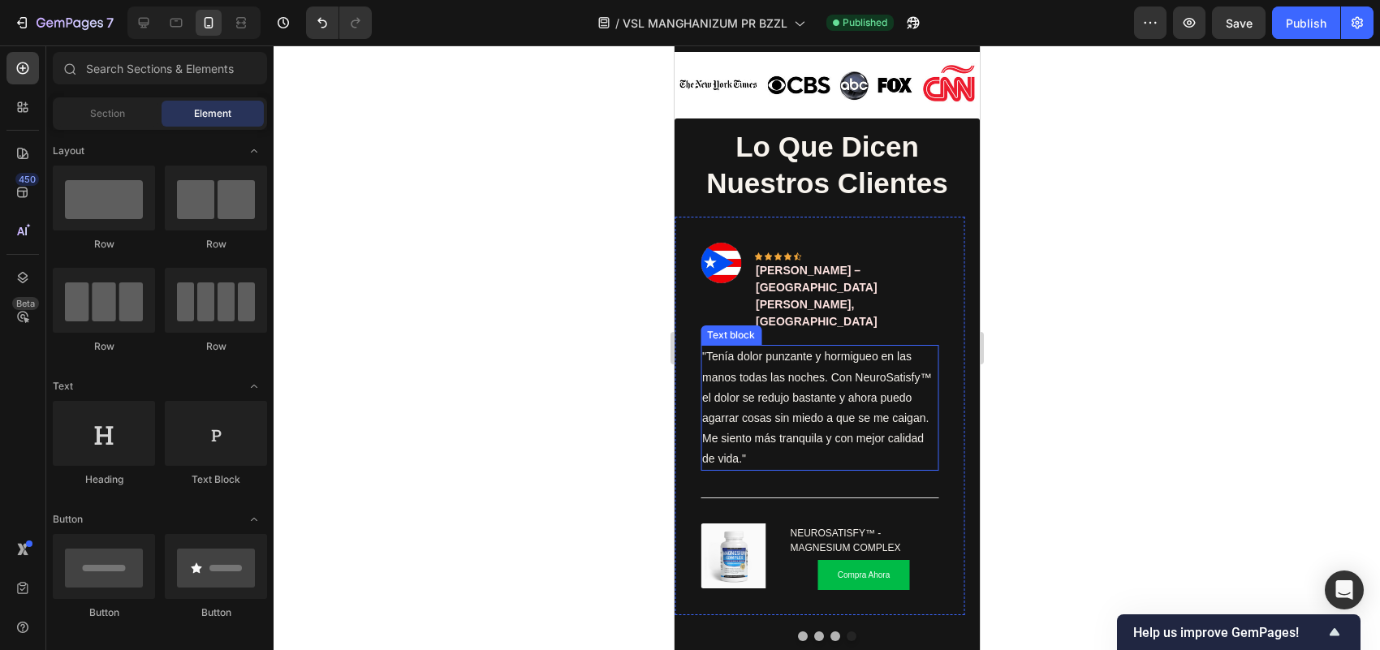
click at [806, 347] on p ""Tenía dolor punzante y hormigueo en las manos todas las noches. Con NeuroSatis…" at bounding box center [819, 408] width 235 height 123
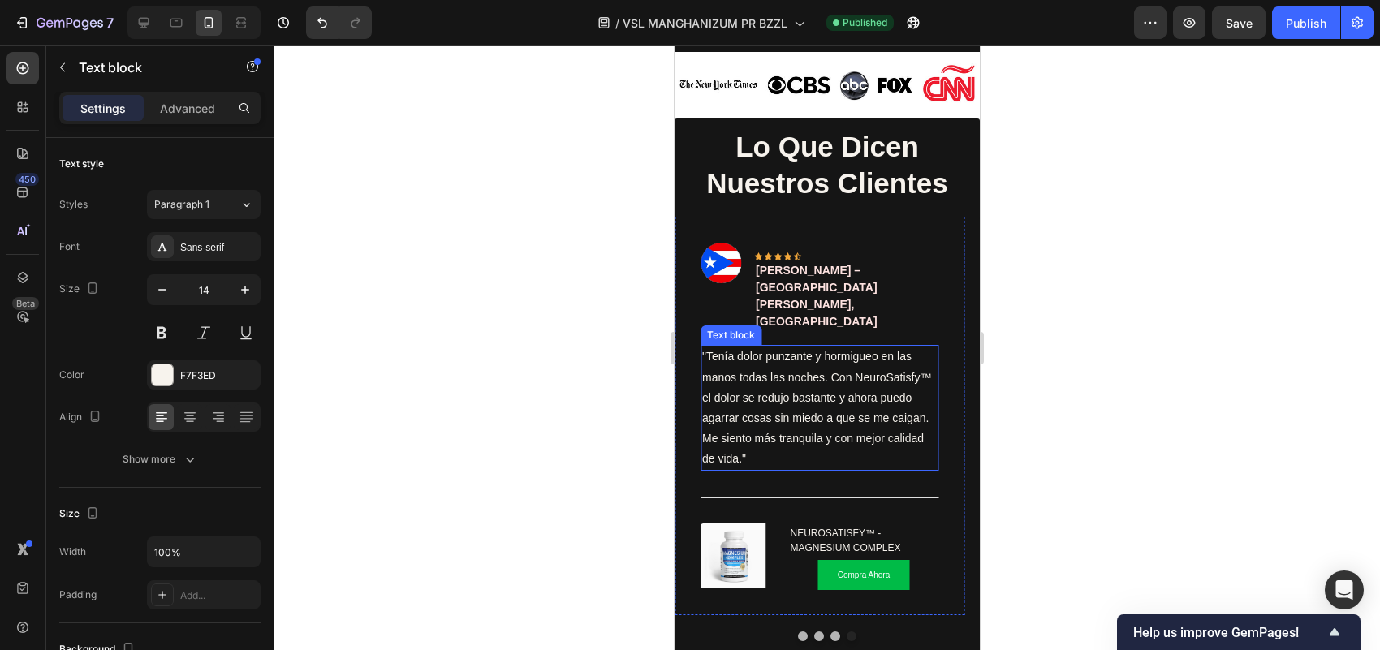
click at [806, 347] on p ""Tenía dolor punzante y hormigueo en las manos todas las noches. Con NeuroSatis…" at bounding box center [819, 408] width 235 height 123
click at [796, 363] on p ""Tenía dolor punzante y hormigueo en las manos todas las noches. Con NeuroSatis…" at bounding box center [819, 408] width 235 height 123
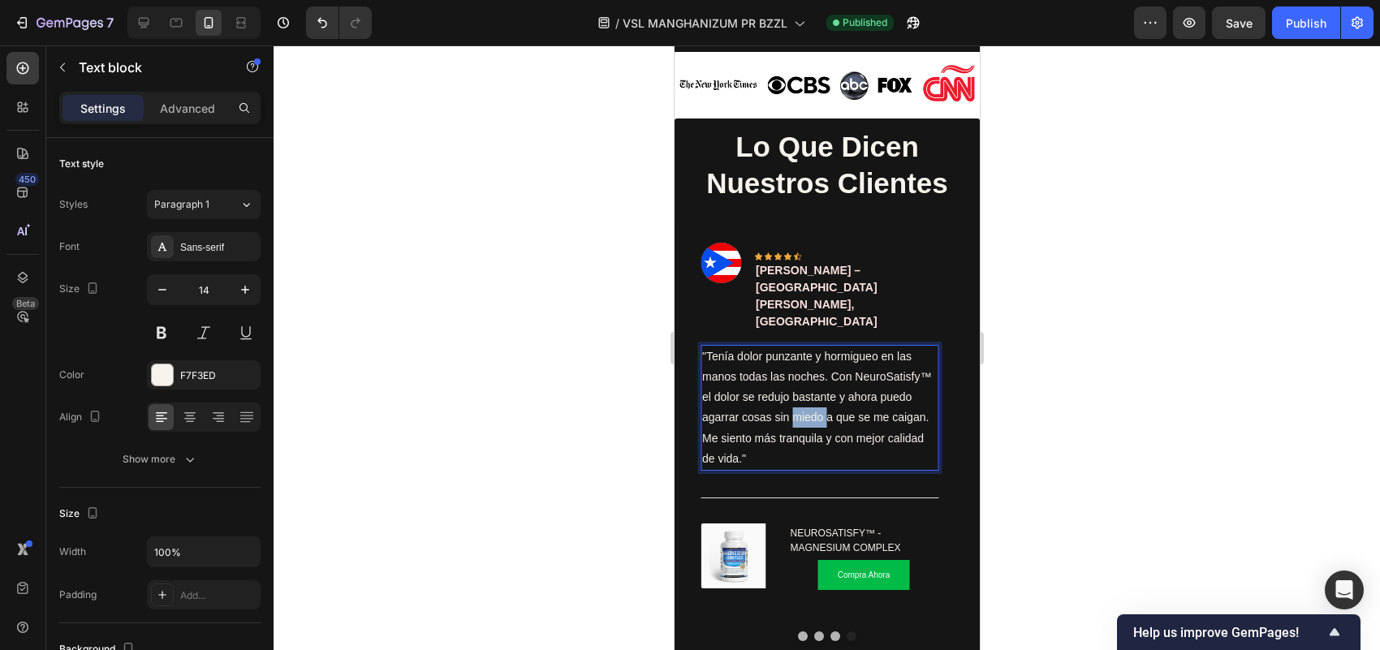
click at [796, 363] on p ""Tenía dolor punzante y hormigueo en las manos todas las noches. Con NeuroSatis…" at bounding box center [819, 408] width 235 height 123
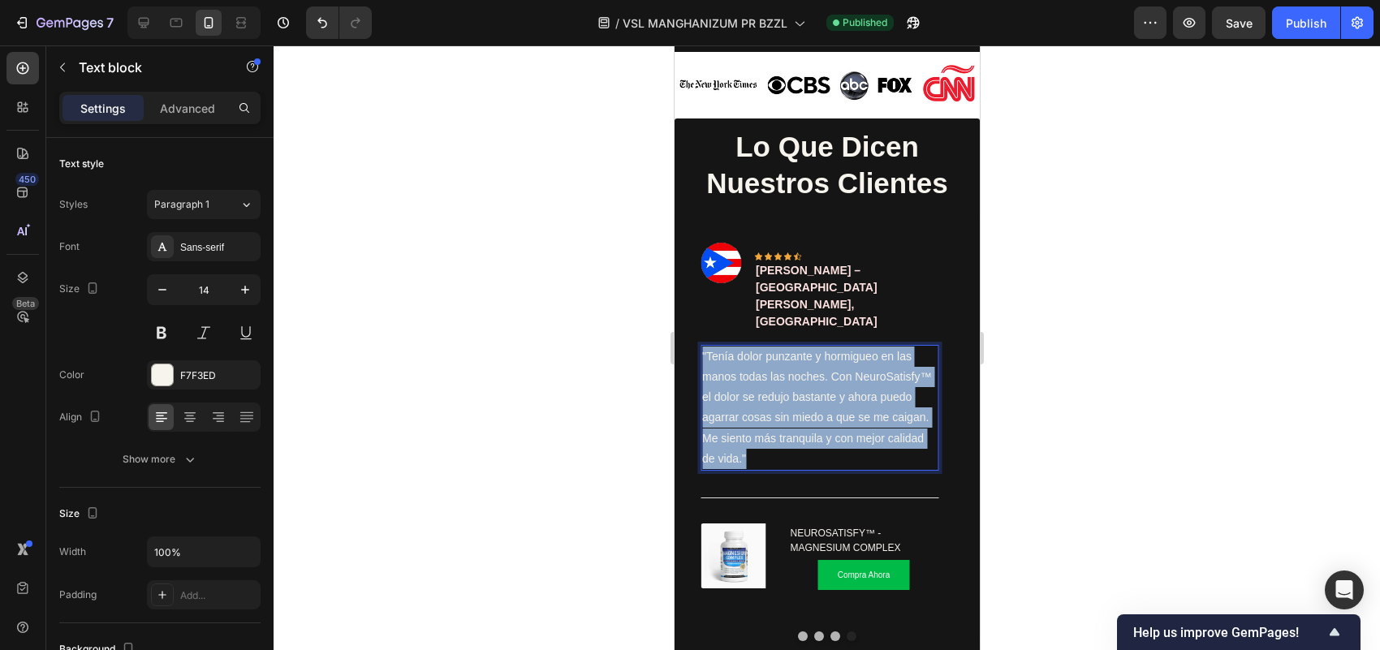
click at [796, 363] on p ""Tenía dolor punzante y hormigueo en las manos todas las noches. Con NeuroSatis…" at bounding box center [819, 408] width 235 height 123
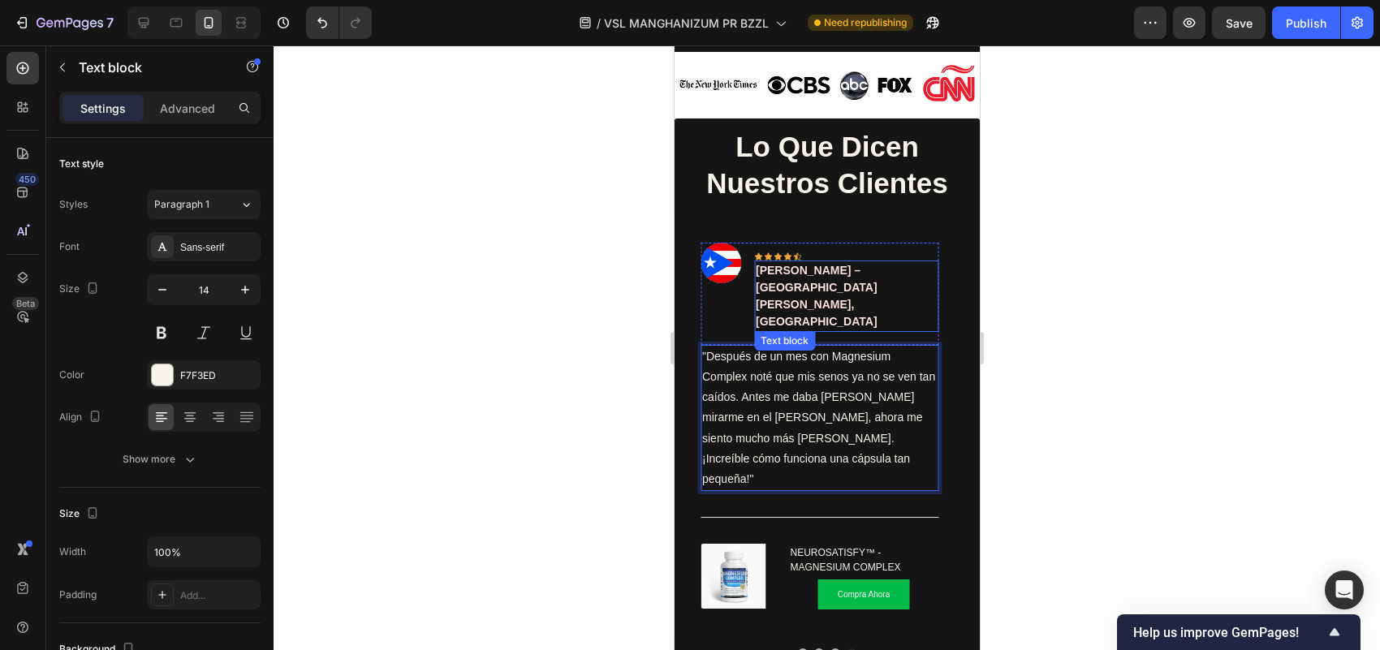
click at [799, 270] on p "[PERSON_NAME] – [GEOGRAPHIC_DATA][PERSON_NAME], [GEOGRAPHIC_DATA]" at bounding box center [846, 296] width 182 height 68
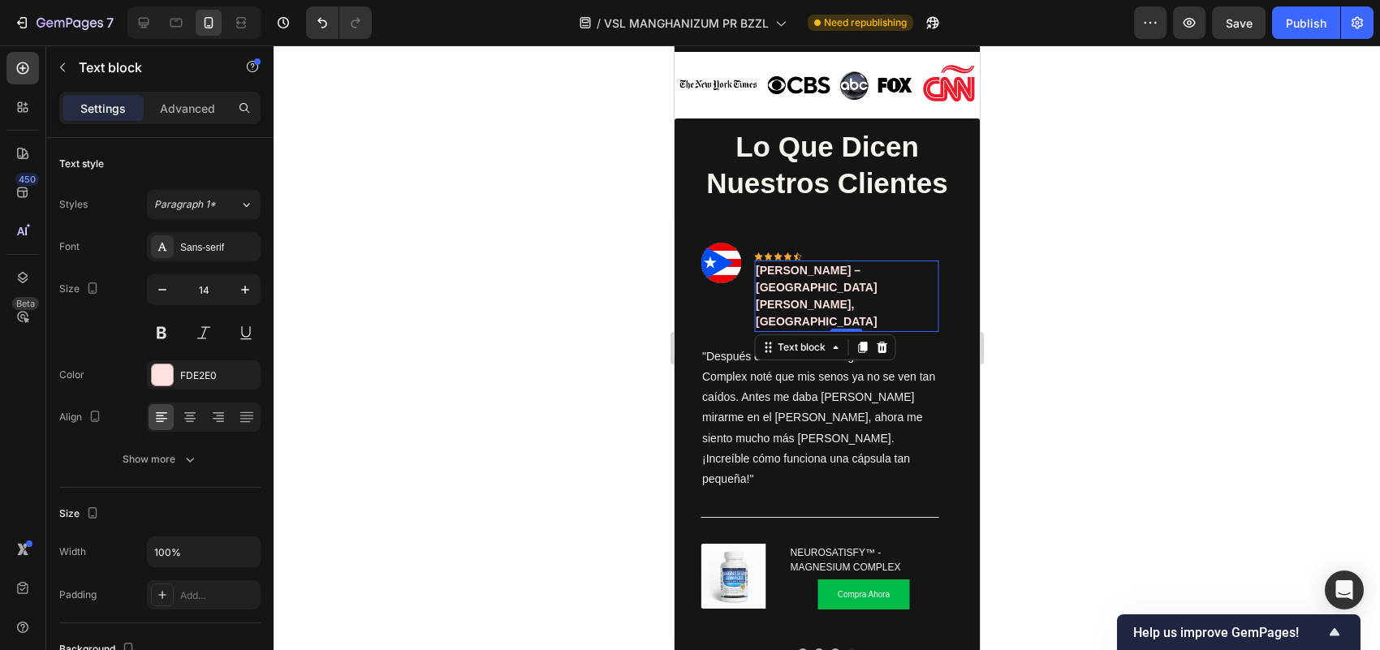
click at [806, 266] on p "[PERSON_NAME] – [GEOGRAPHIC_DATA][PERSON_NAME], [GEOGRAPHIC_DATA]" at bounding box center [846, 296] width 182 height 68
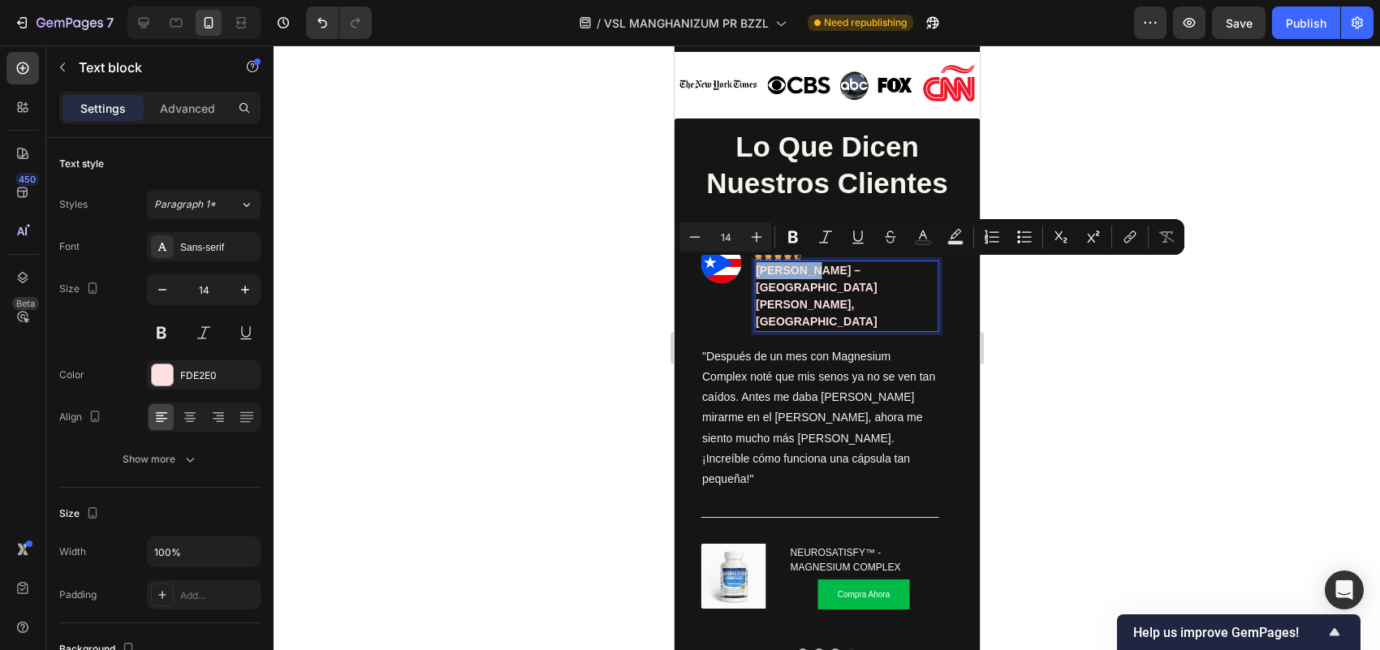
drag, startPoint x: 806, startPoint y: 266, endPoint x: 770, endPoint y: 273, distance: 37.3
click at [770, 273] on p "[PERSON_NAME] – [GEOGRAPHIC_DATA][PERSON_NAME], [GEOGRAPHIC_DATA]" at bounding box center [846, 296] width 182 height 68
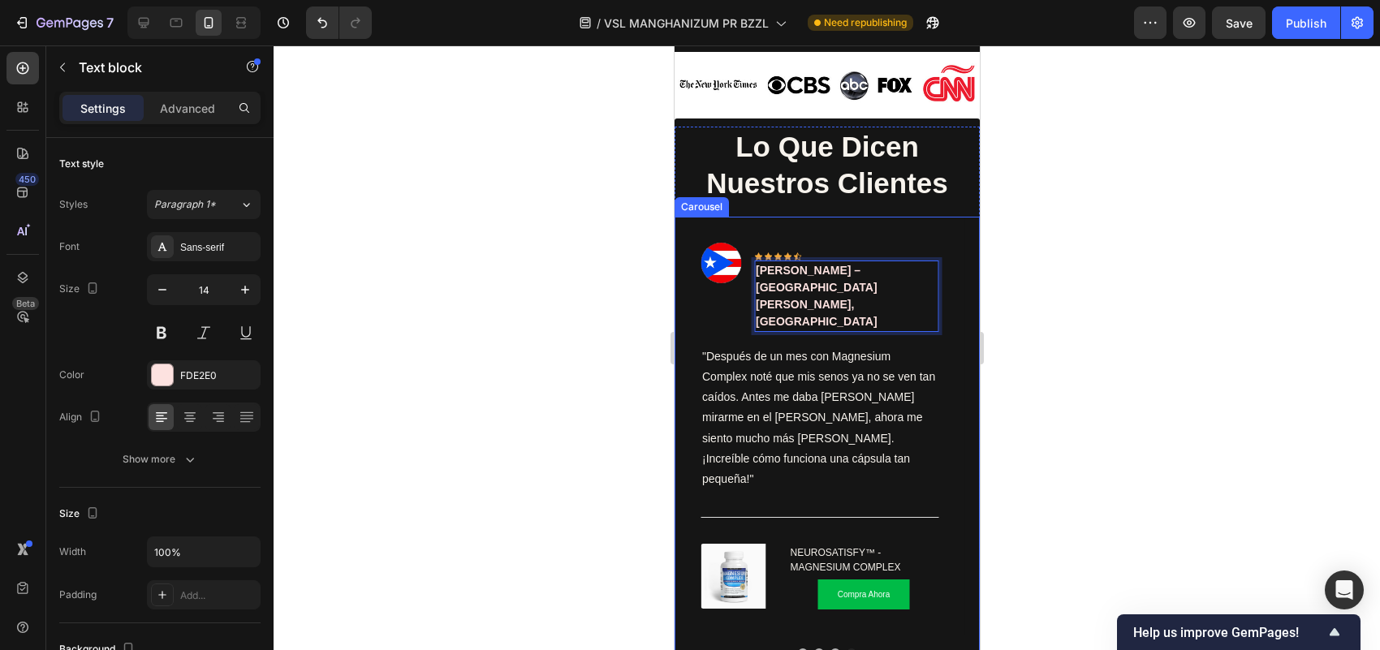
click at [814, 649] on button "Dot" at bounding box center [819, 654] width 10 height 10
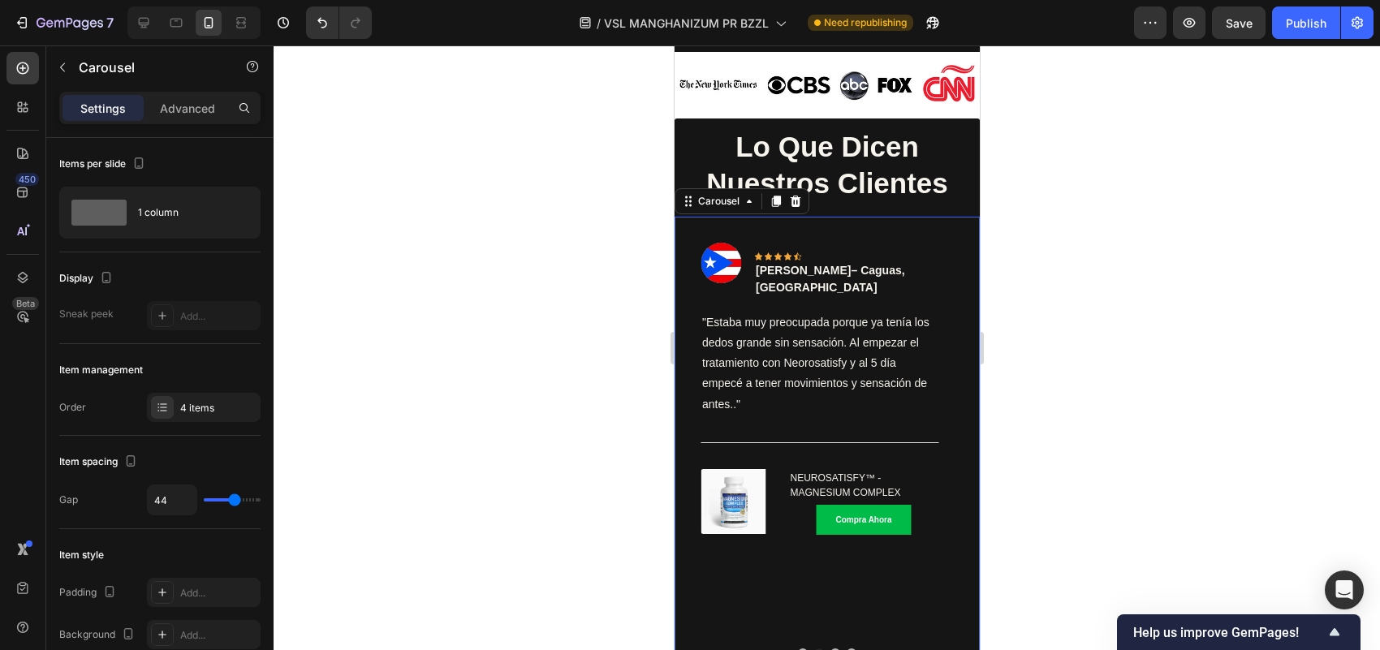
click at [797, 649] on button "Dot" at bounding box center [802, 654] width 10 height 10
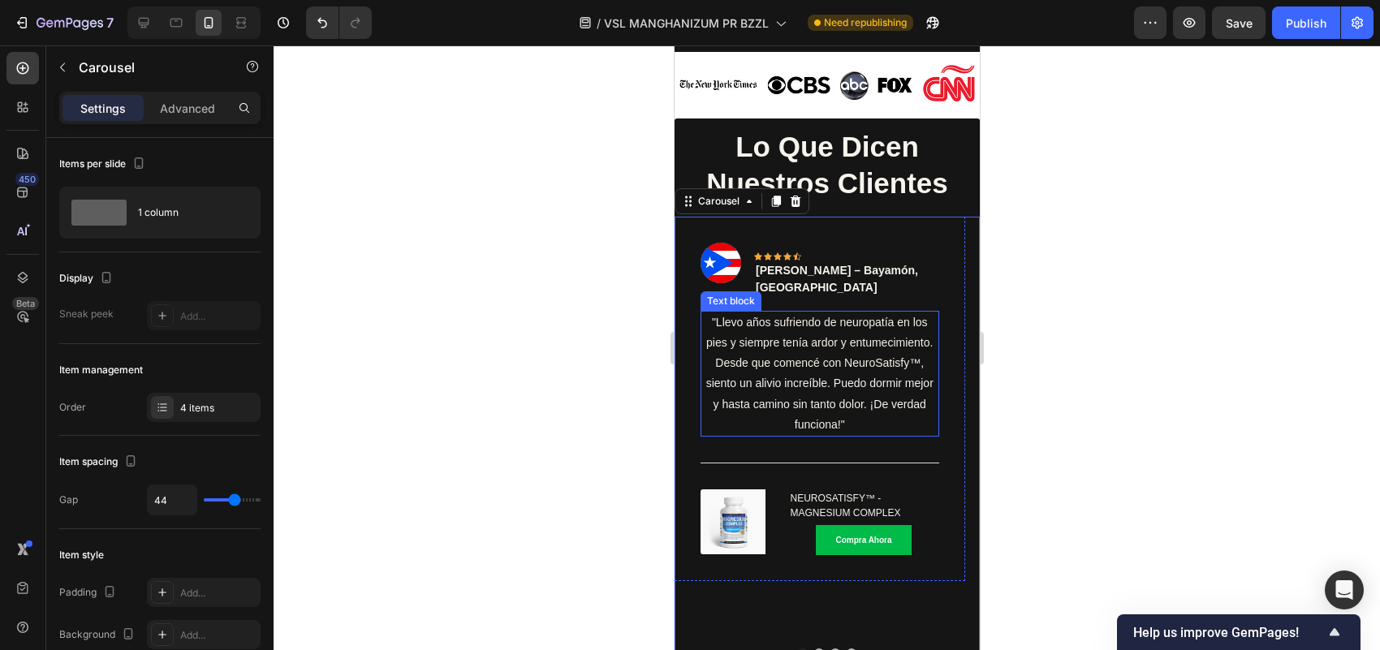
click at [798, 335] on p ""Llevo años sufriendo de neuropatía en los pies y siempre tenía ardor y entumec…" at bounding box center [819, 374] width 235 height 123
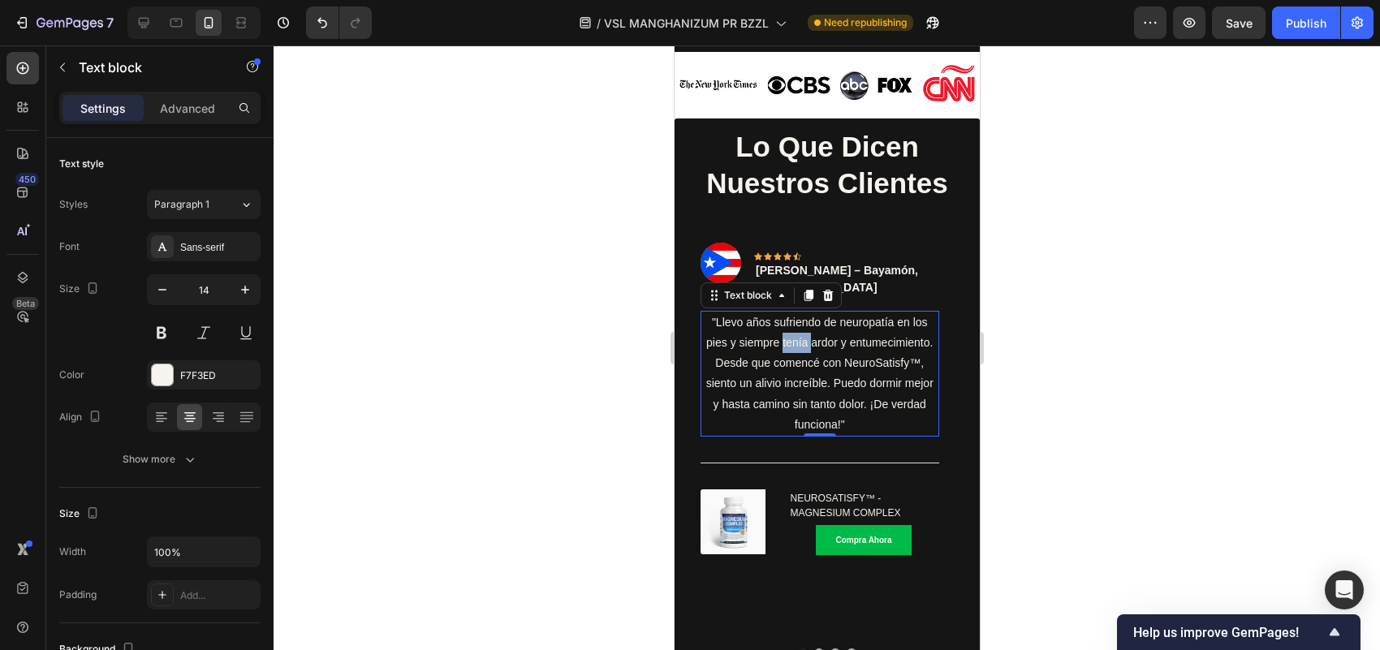
click at [798, 335] on p ""Llevo años sufriendo de neuropatía en los pies y siempre tenía ardor y entumec…" at bounding box center [819, 374] width 235 height 123
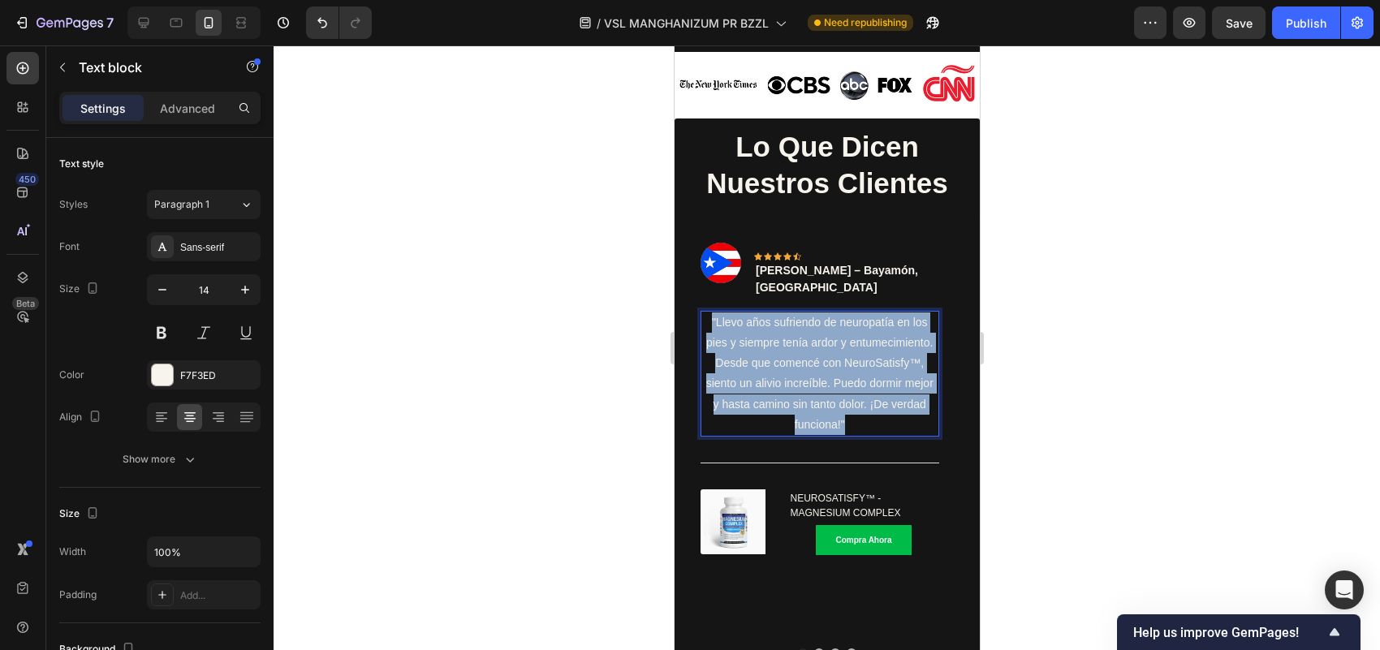
click at [798, 335] on p ""Llevo años sufriendo de neuropatía en los pies y siempre tenía ardor y entumec…" at bounding box center [819, 374] width 235 height 123
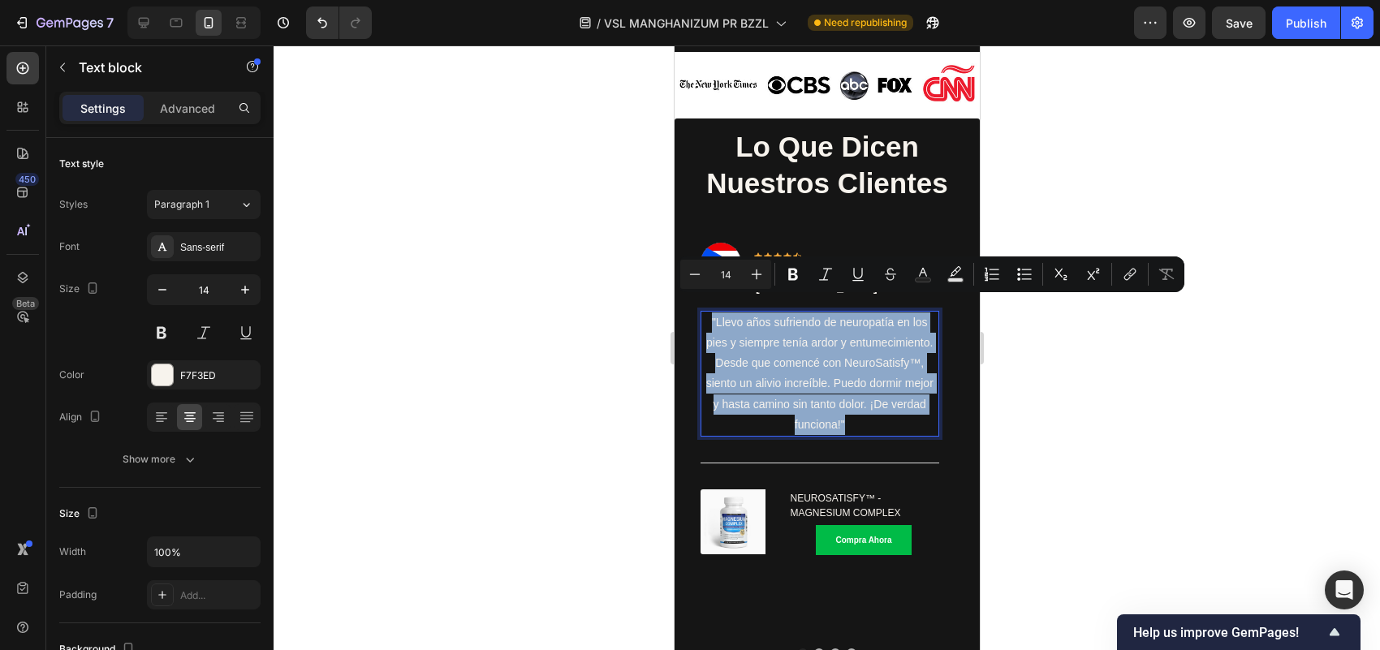
click at [798, 335] on p ""Llevo años sufriendo de neuropatía en los pies y siempre tenía ardor y entumec…" at bounding box center [819, 374] width 235 height 123
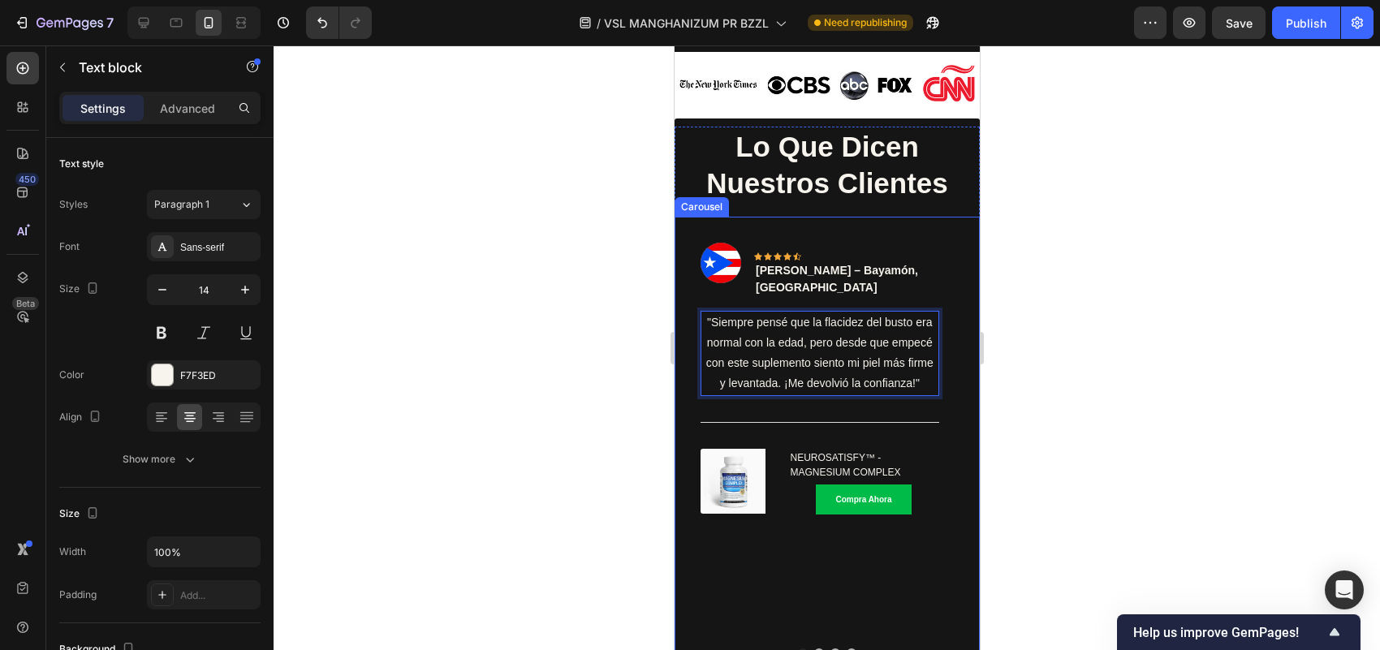
click at [814, 649] on button "Dot" at bounding box center [819, 654] width 10 height 10
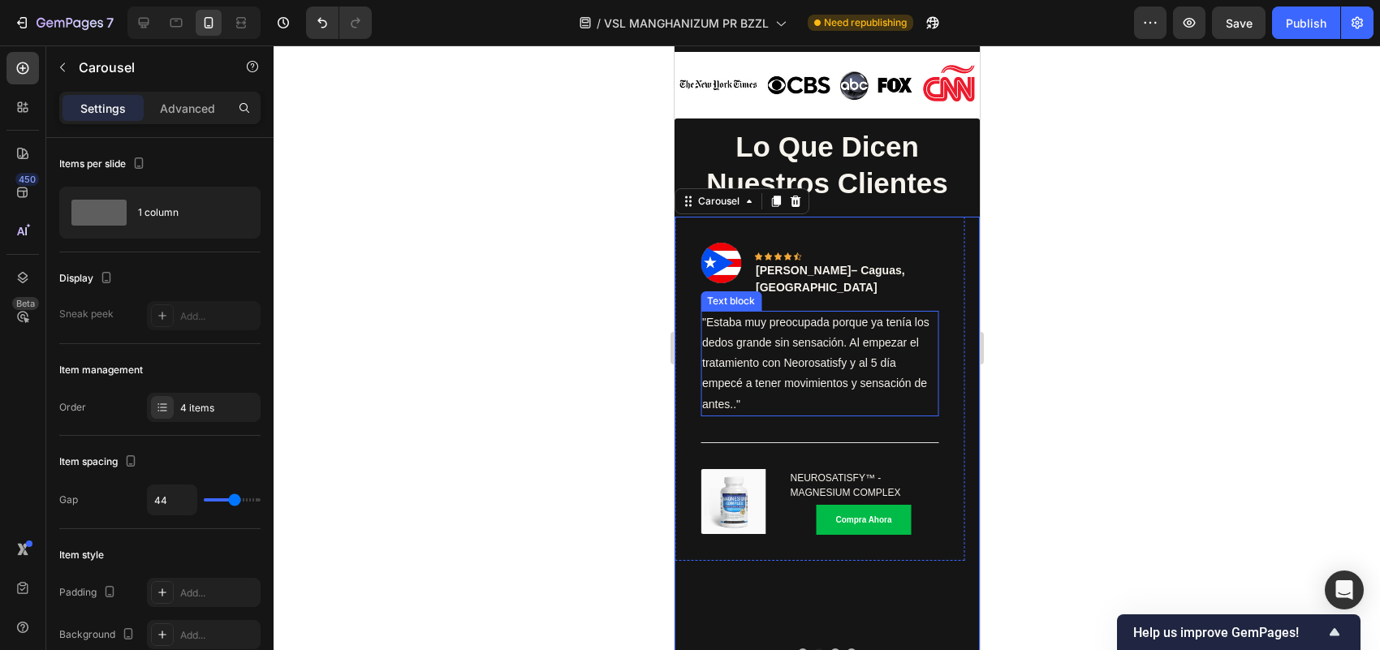
click at [831, 353] on p ""Estaba muy preocupada porque ya tenía los dedos grande sin sensación. Al empez…" at bounding box center [819, 364] width 235 height 102
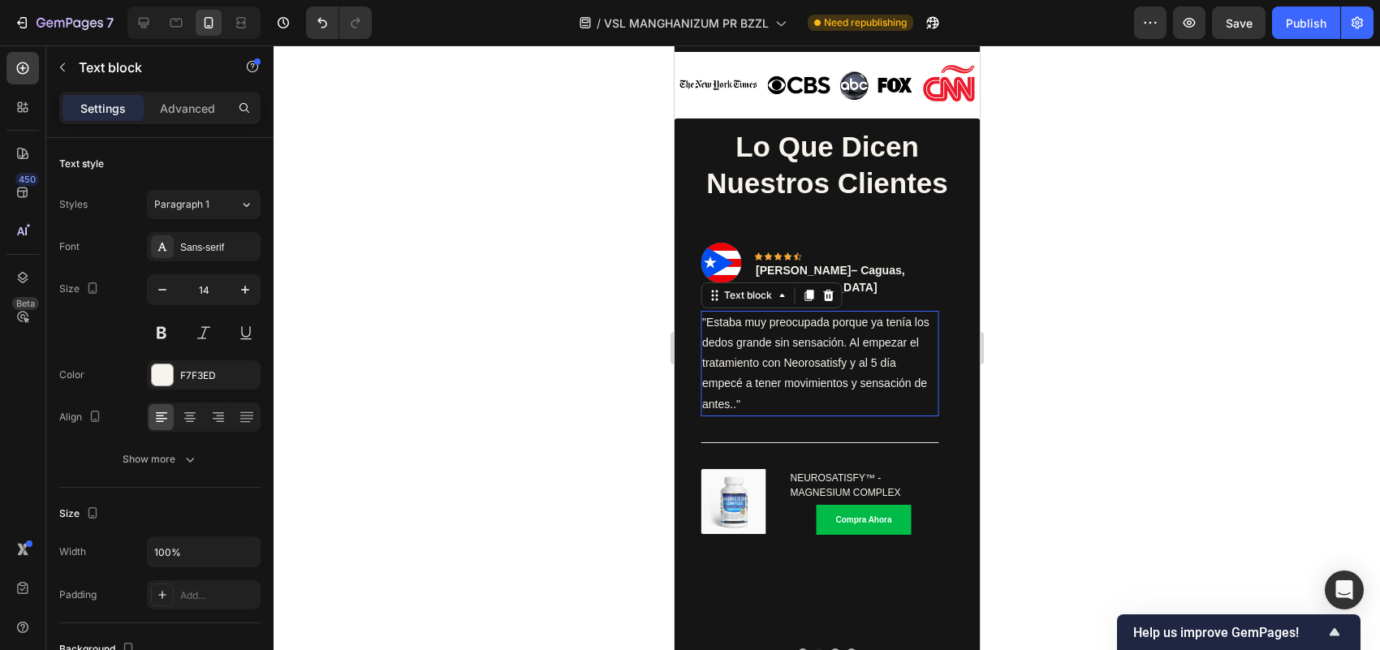
click at [831, 353] on p ""Estaba muy preocupada porque ya tenía los dedos grande sin sensación. Al empez…" at bounding box center [819, 364] width 235 height 102
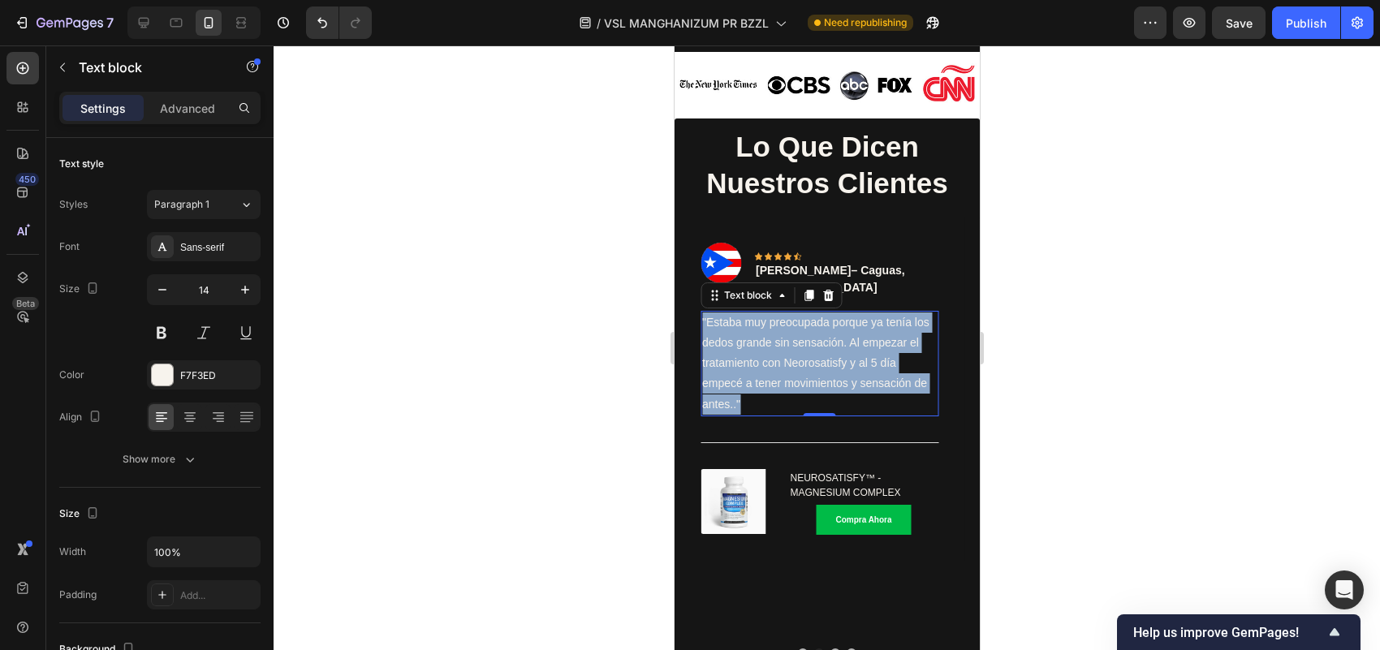
click at [831, 353] on p ""Estaba muy preocupada porque ya tenía los dedos grande sin sensación. Al empez…" at bounding box center [819, 364] width 235 height 102
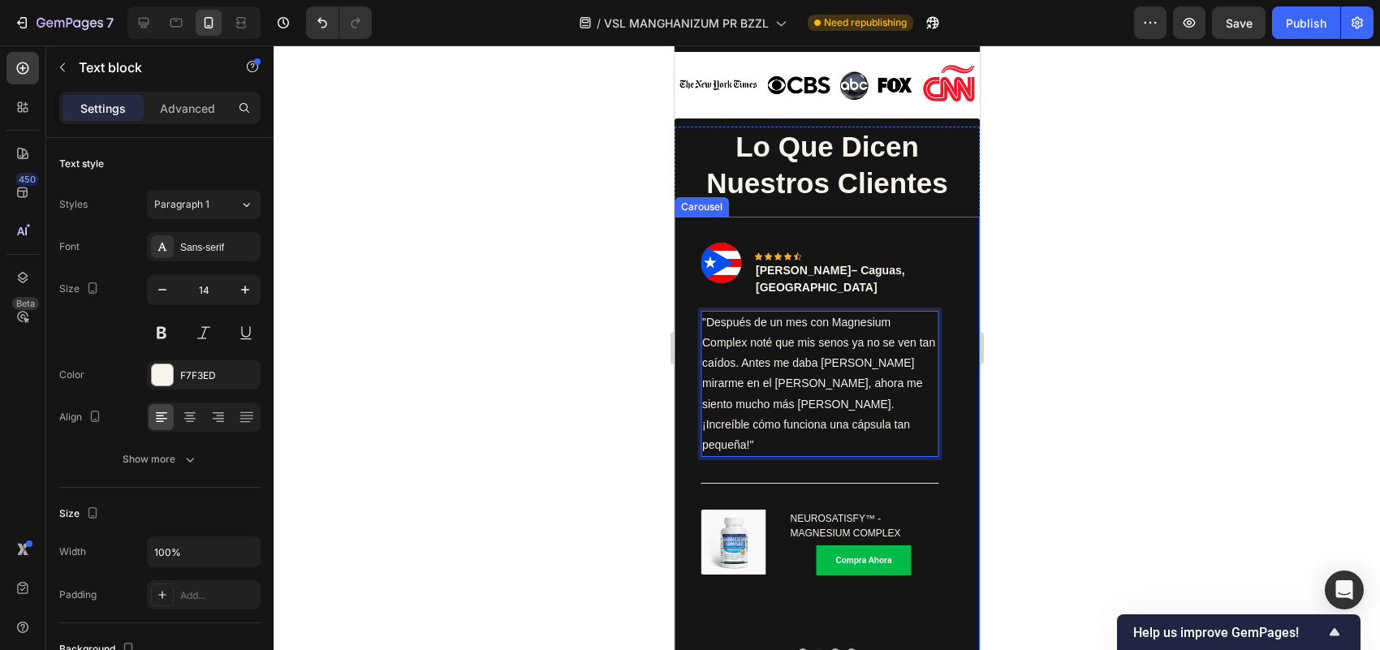
click at [830, 649] on button "Dot" at bounding box center [835, 654] width 10 height 10
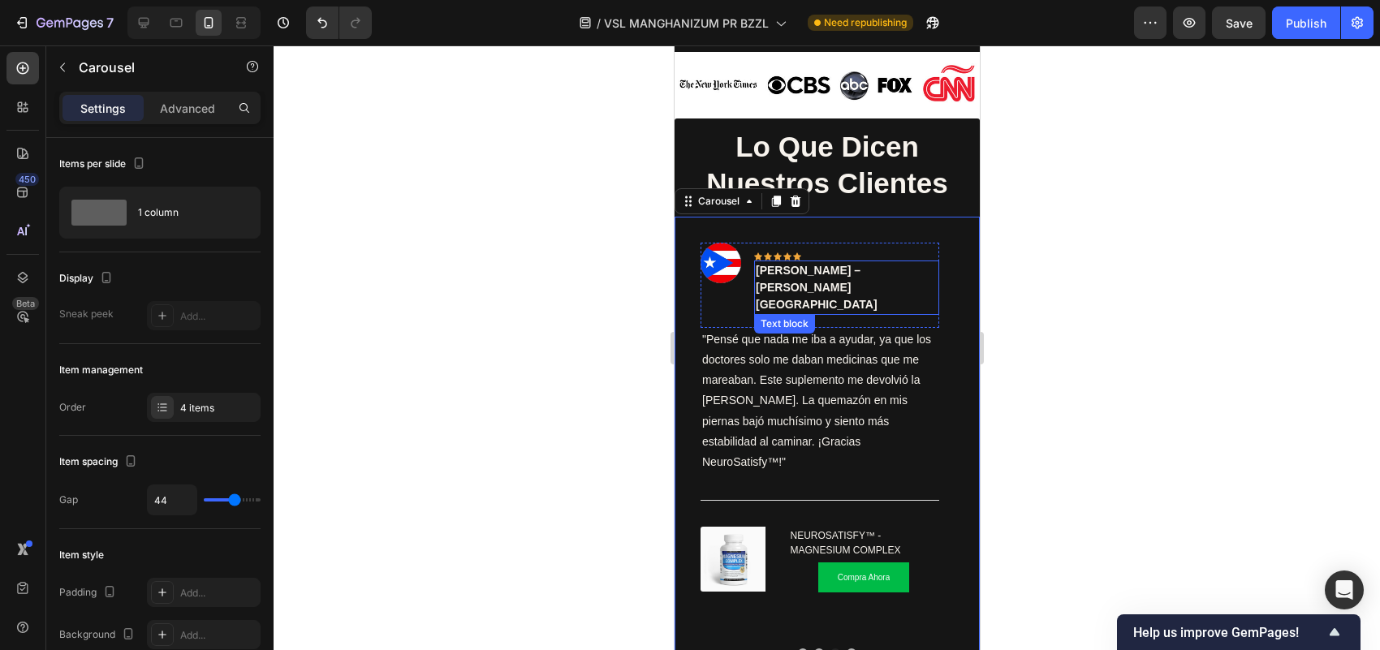
click at [774, 269] on p "[PERSON_NAME] – [PERSON_NAME][GEOGRAPHIC_DATA]" at bounding box center [846, 287] width 182 height 51
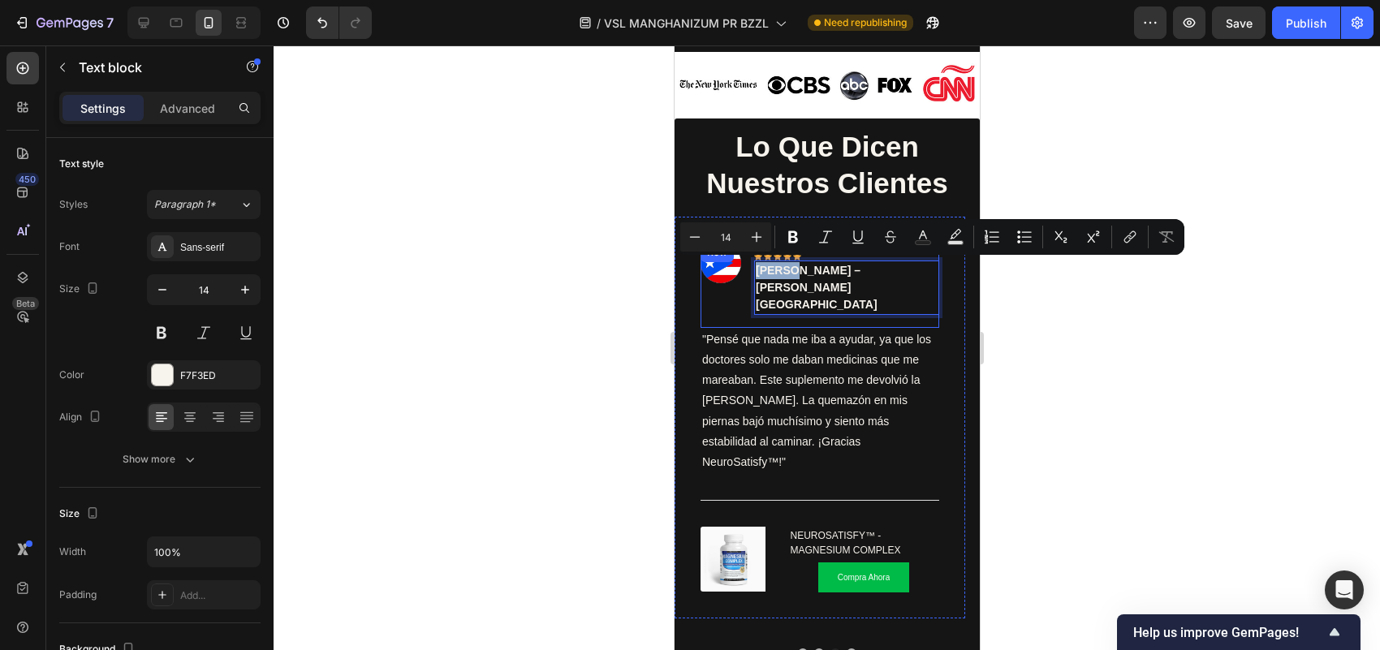
drag, startPoint x: 788, startPoint y: 265, endPoint x: 745, endPoint y: 270, distance: 43.4
click at [745, 270] on div "Image Icon Icon Icon Icon Icon Row [PERSON_NAME] – [PERSON_NAME] Text block 0 R…" at bounding box center [819, 285] width 239 height 85
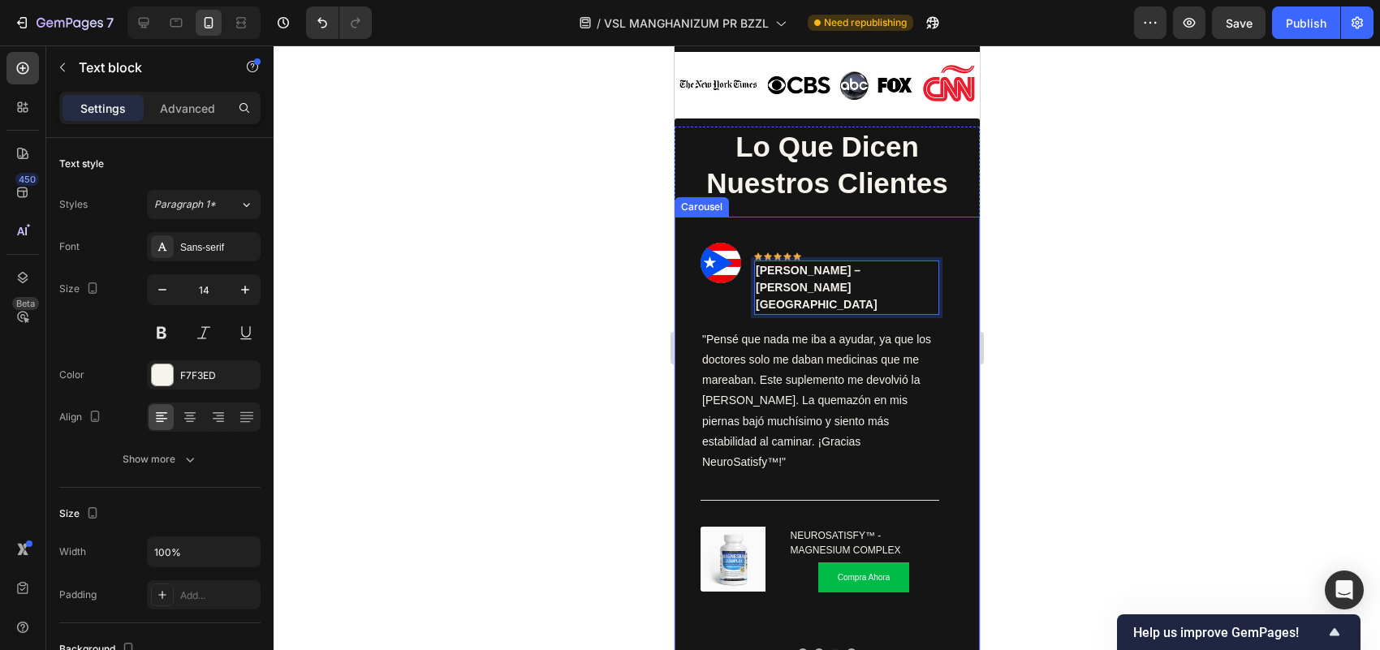
click at [814, 649] on button "Dot" at bounding box center [819, 654] width 10 height 10
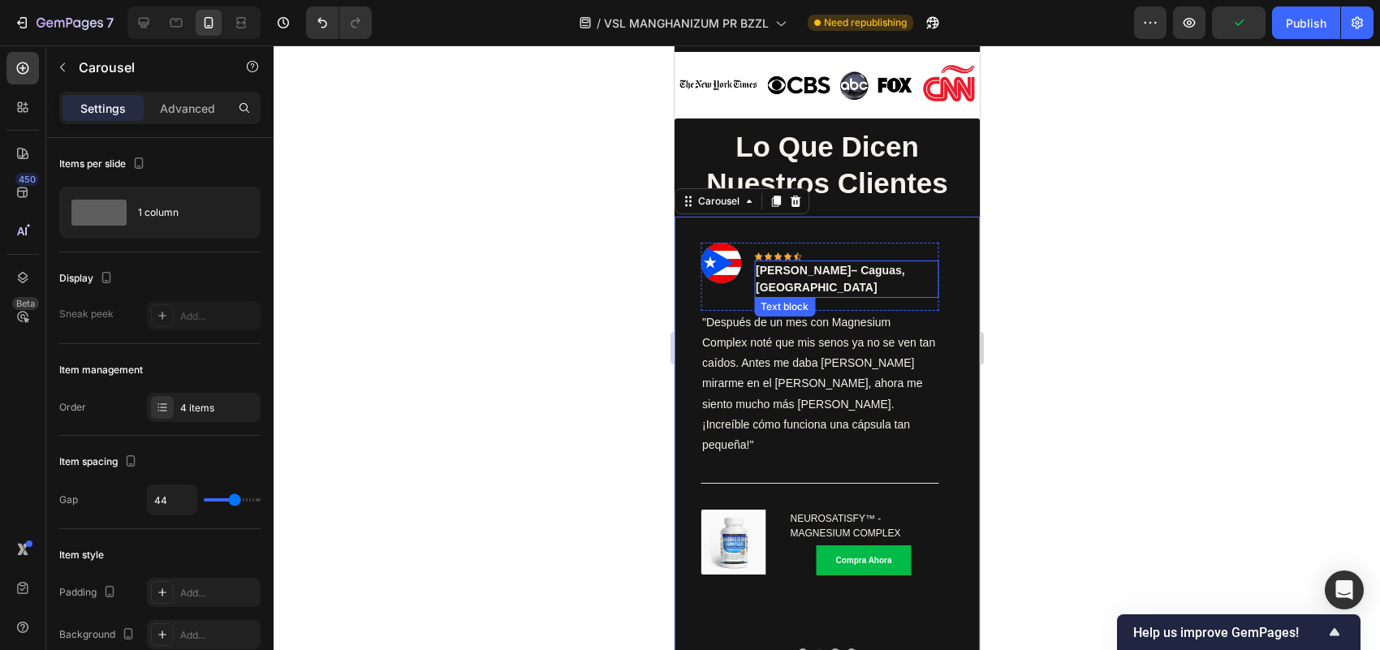
click at [811, 269] on p "[PERSON_NAME]– Caguas, [GEOGRAPHIC_DATA]" at bounding box center [846, 279] width 182 height 34
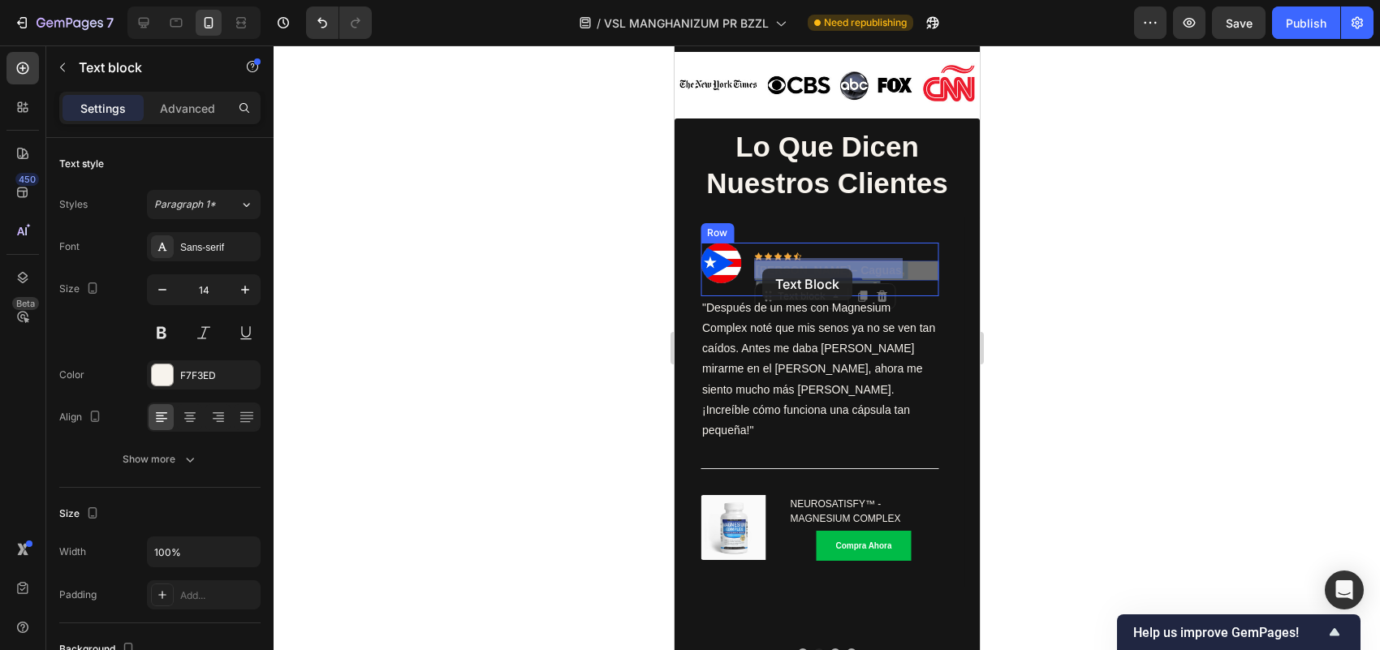
drag, startPoint x: 827, startPoint y: 266, endPoint x: 762, endPoint y: 269, distance: 65.0
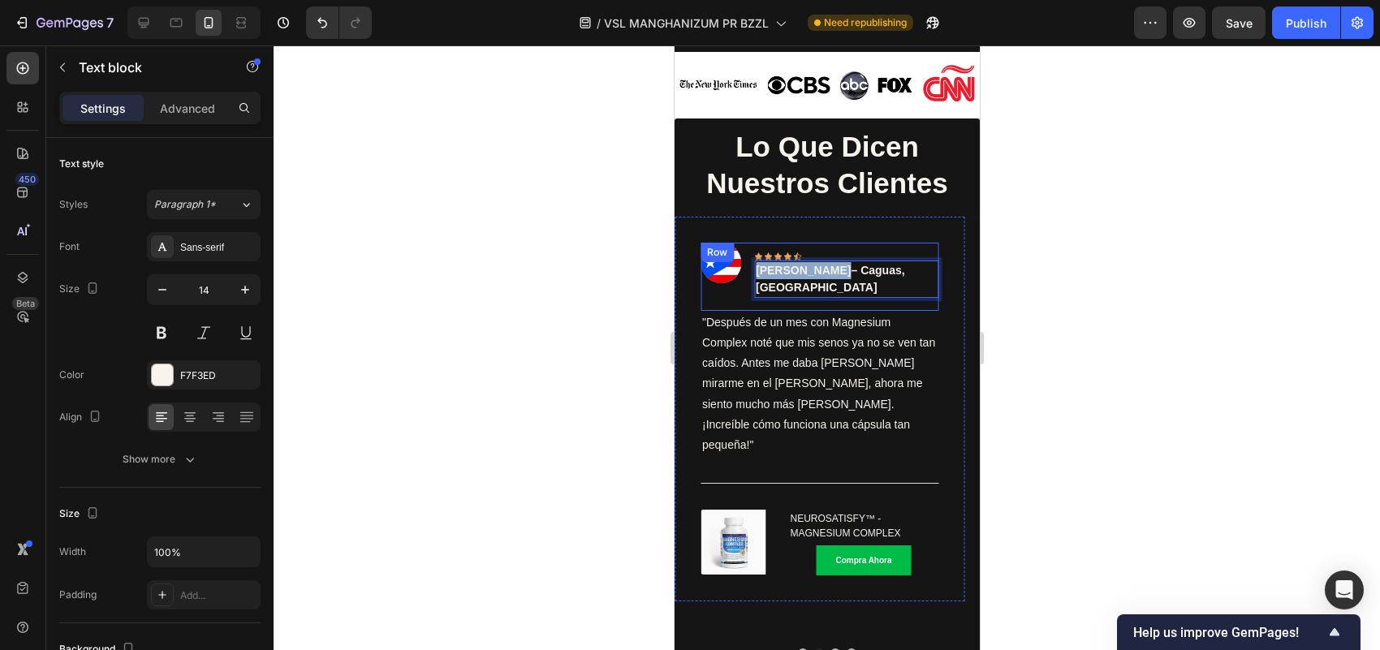
drag, startPoint x: 826, startPoint y: 264, endPoint x: 749, endPoint y: 276, distance: 77.3
click at [749, 276] on div "Image Icon Icon Icon Icon Icon Row [PERSON_NAME]– Caguas, PR Text block 0 Row" at bounding box center [819, 277] width 239 height 68
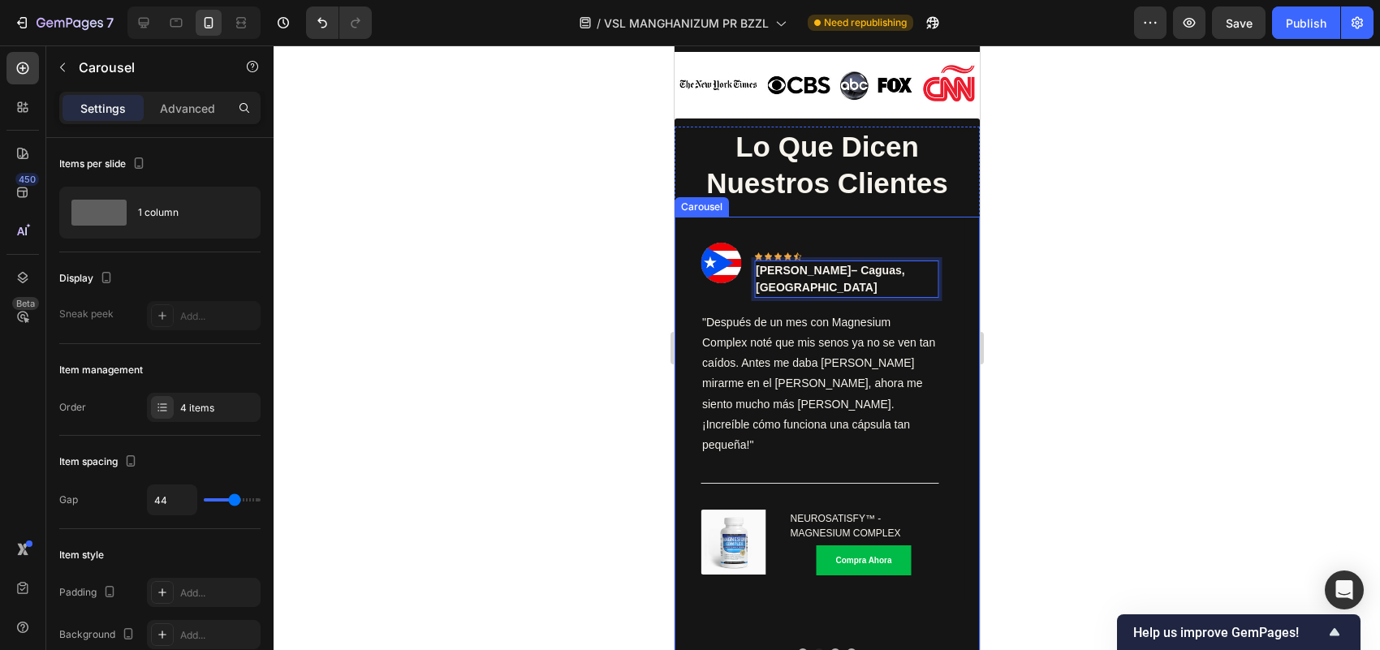
click at [830, 649] on button "Dot" at bounding box center [835, 654] width 10 height 10
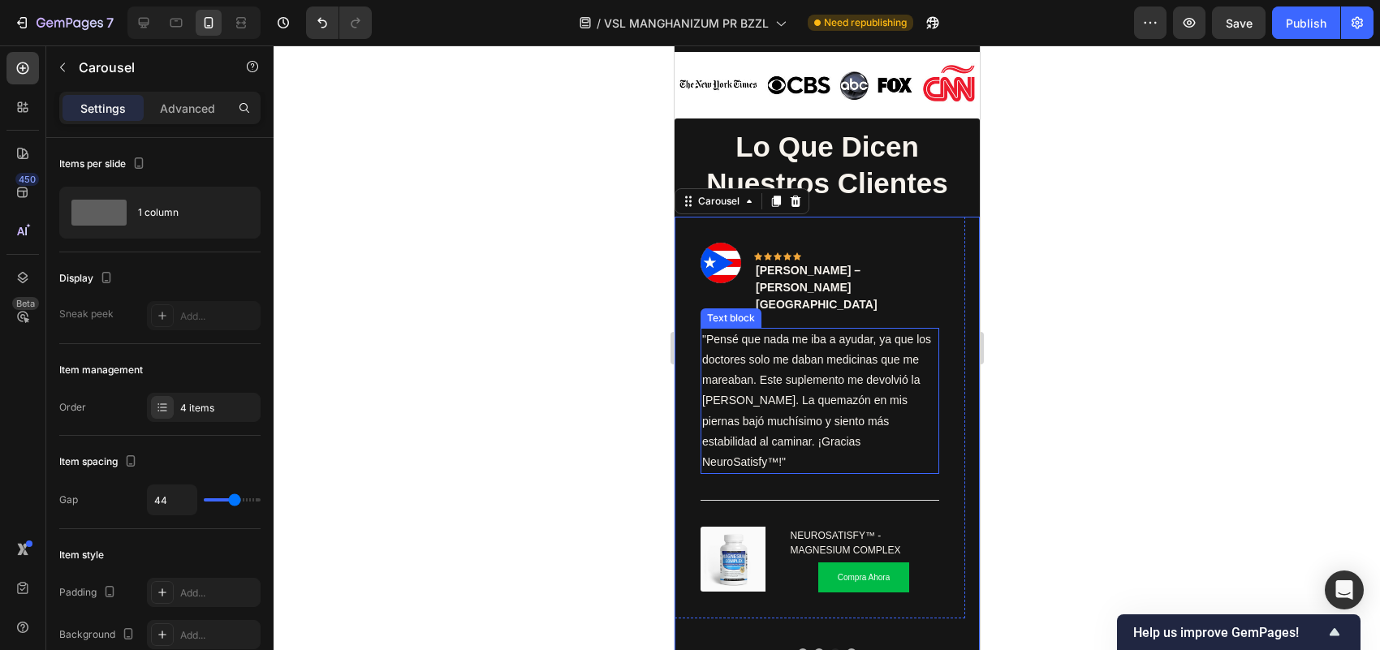
click at [831, 363] on p ""Pensé que nada me iba a ayudar, ya que los doctores solo me daban medicinas qu…" at bounding box center [819, 401] width 235 height 143
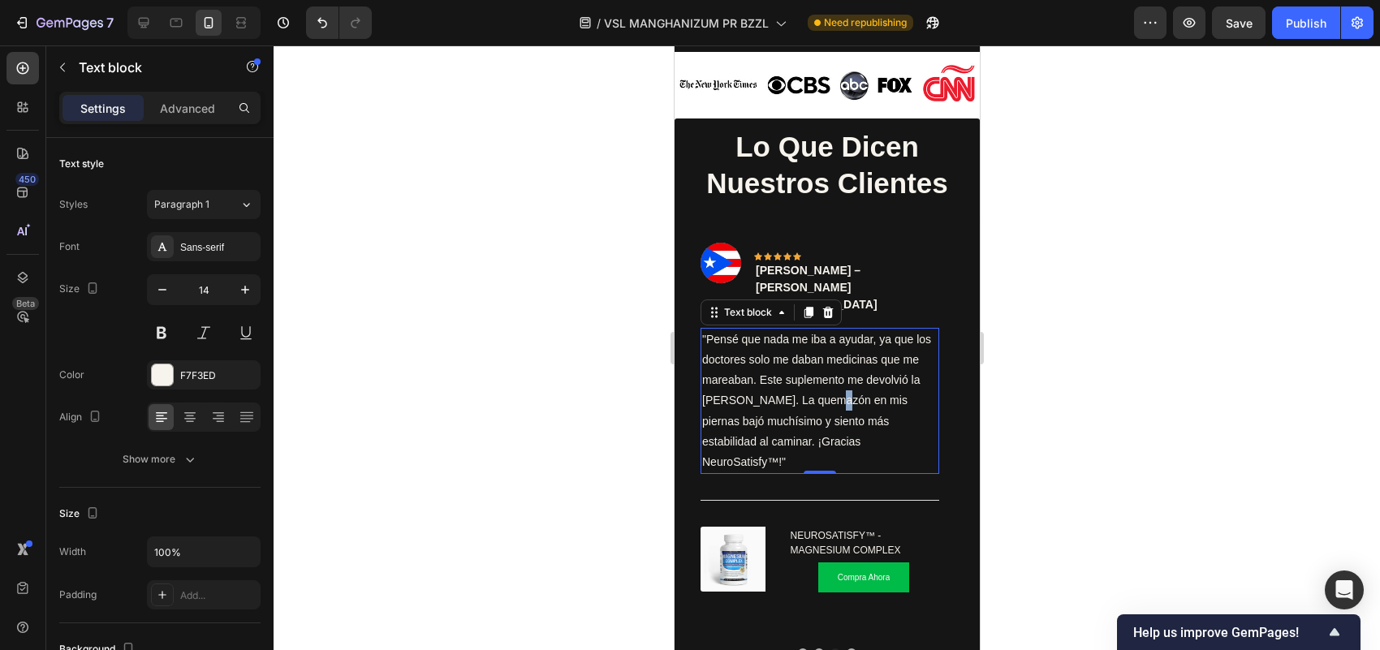
click at [831, 363] on p ""Pensé que nada me iba a ayudar, ya que los doctores solo me daban medicinas qu…" at bounding box center [819, 401] width 235 height 143
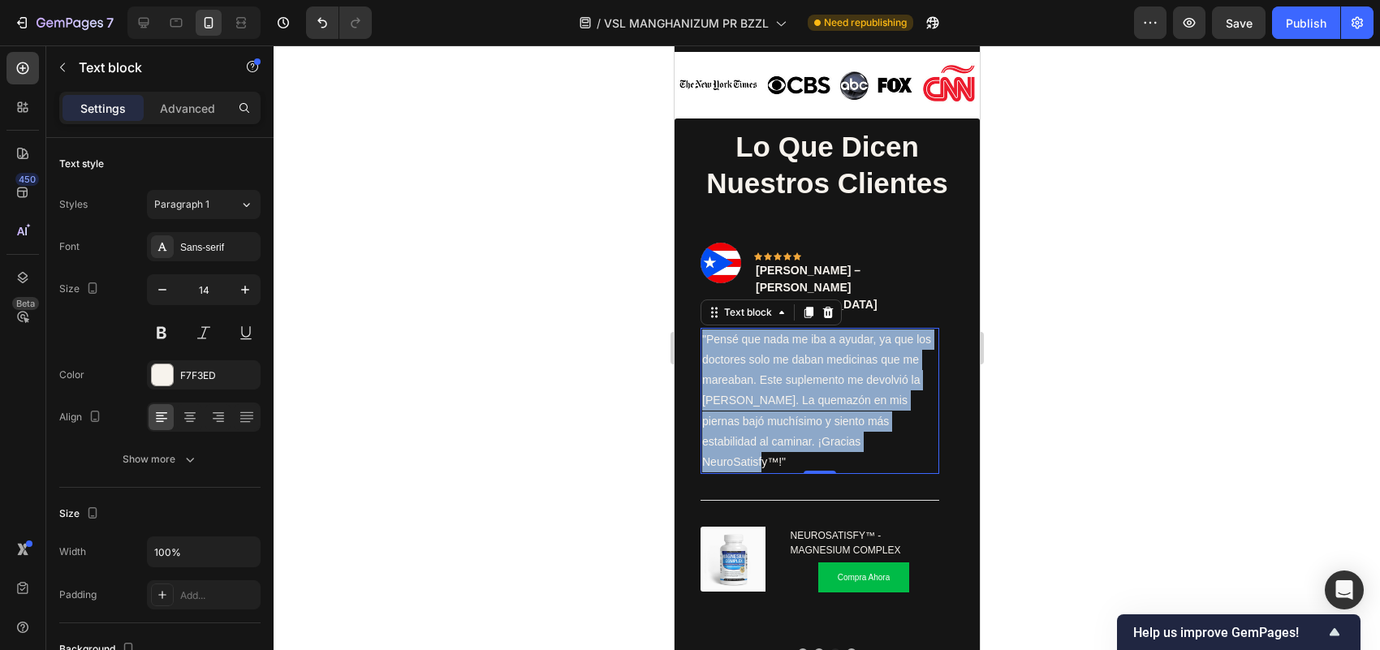
click at [831, 363] on p ""Pensé que nada me iba a ayudar, ya que los doctores solo me daban medicinas qu…" at bounding box center [819, 401] width 235 height 143
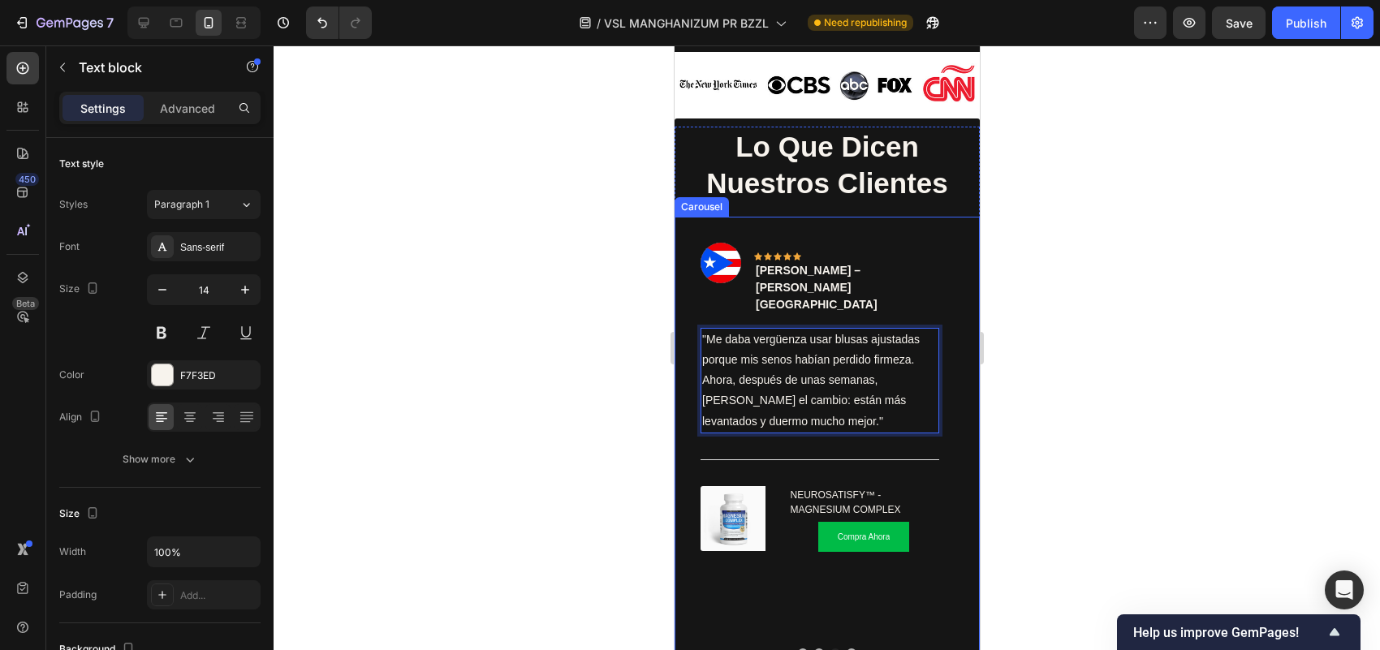
click at [844, 573] on div "Image Icon Icon Icon Icon Icon Row [PERSON_NAME] – Bayamón, PR Text block Row "…" at bounding box center [826, 438] width 305 height 442
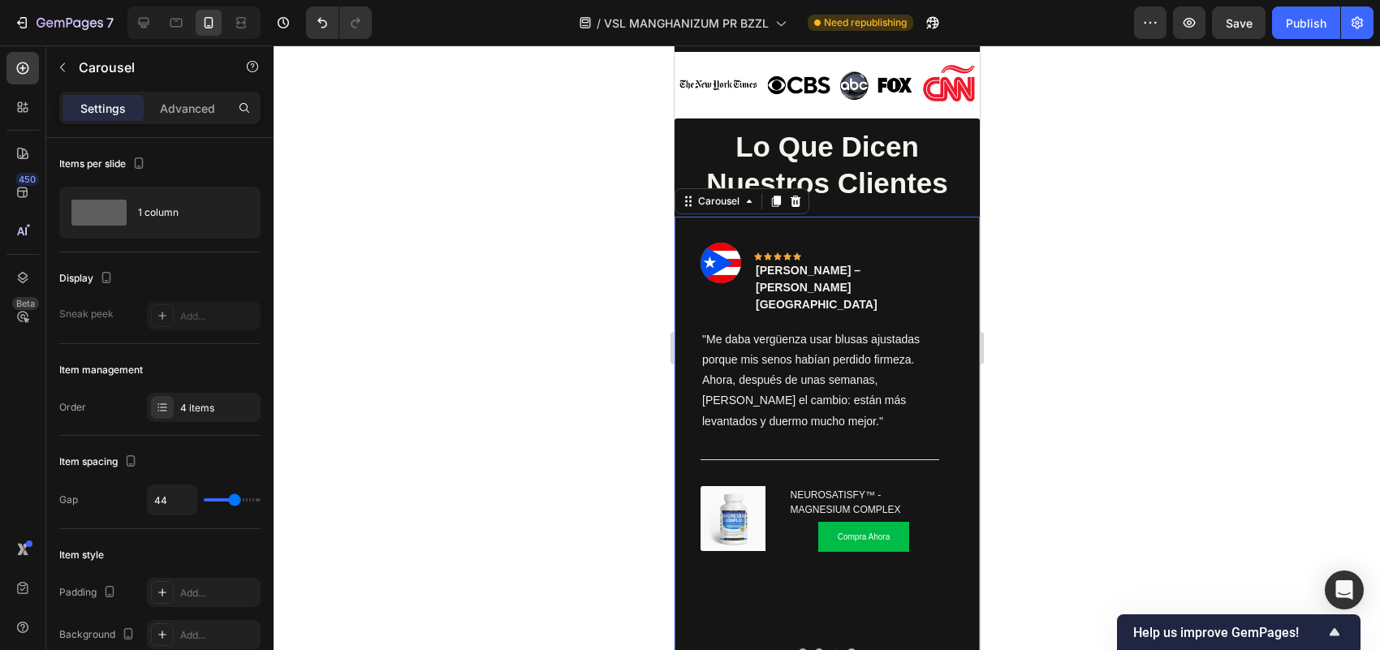
click at [846, 649] on button "Dot" at bounding box center [851, 654] width 10 height 10
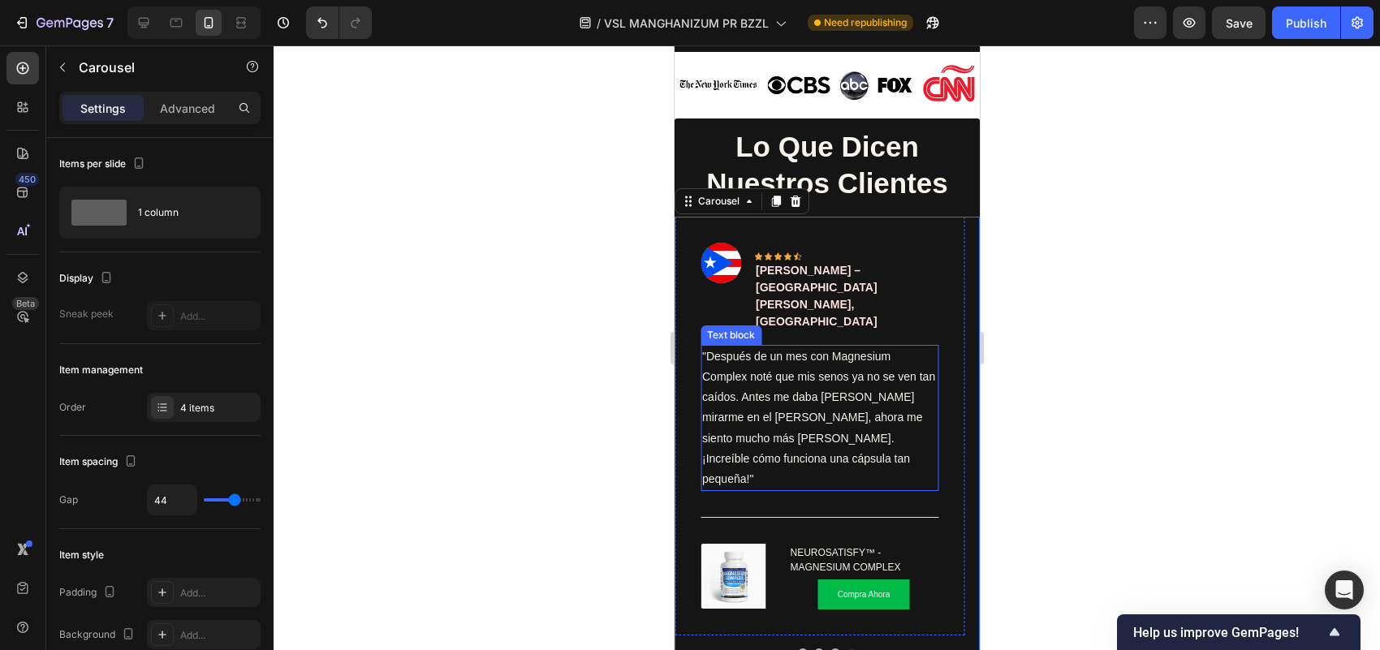
click at [799, 357] on p ""Después de un mes con Magnesium Complex noté que mis senos ya no se ven tan ca…" at bounding box center [819, 418] width 235 height 143
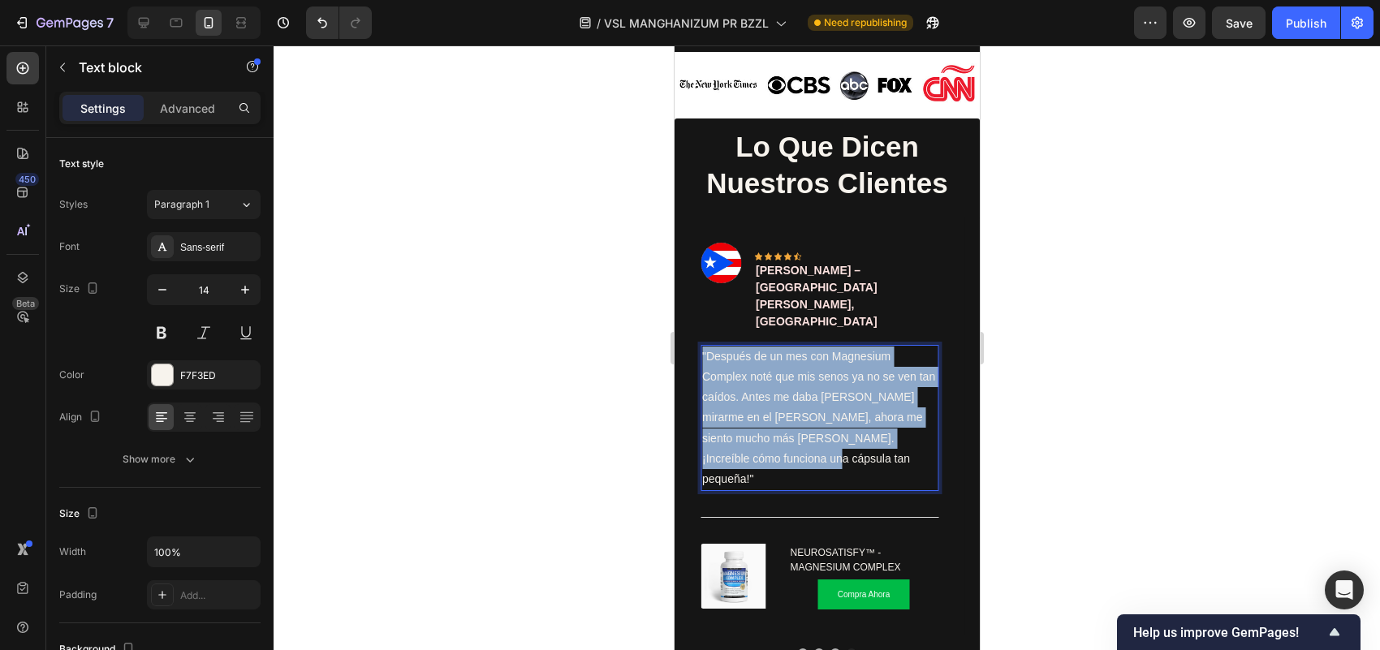
click at [799, 357] on p ""Después de un mes con Magnesium Complex noté que mis senos ya no se ven tan ca…" at bounding box center [819, 418] width 235 height 143
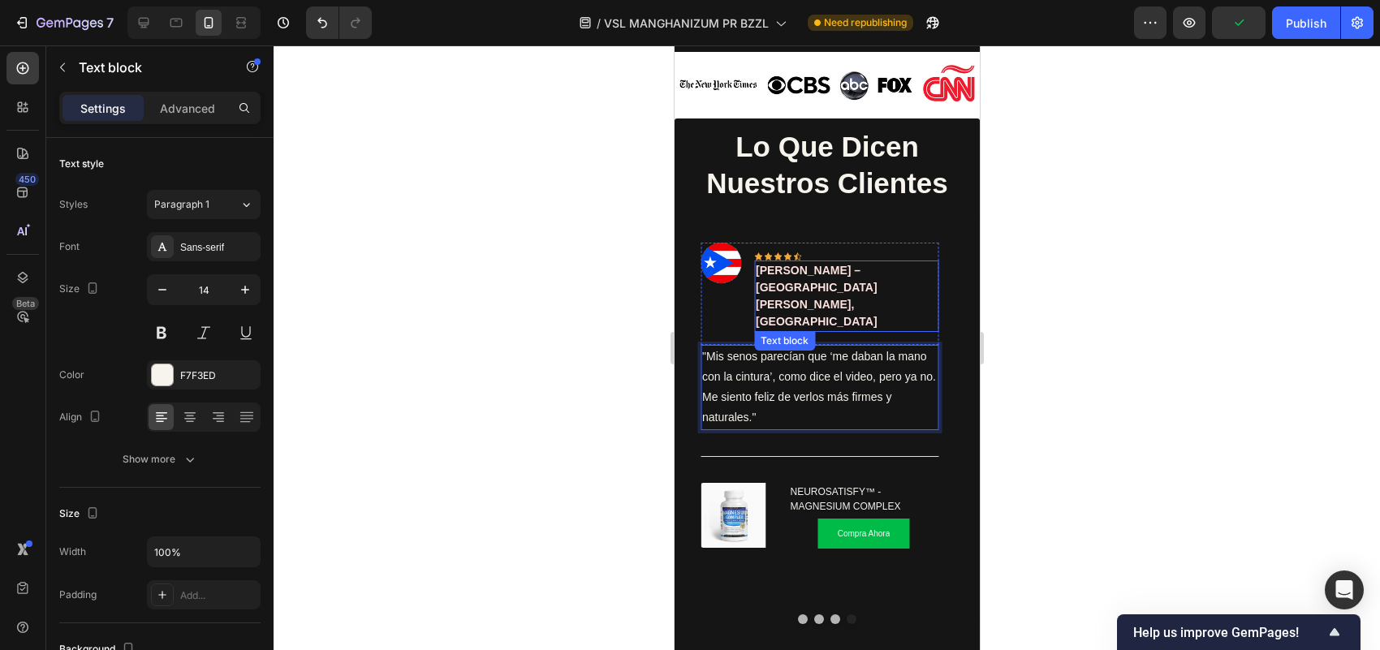
click at [783, 269] on p "[PERSON_NAME] – [GEOGRAPHIC_DATA][PERSON_NAME], [GEOGRAPHIC_DATA]" at bounding box center [846, 296] width 182 height 68
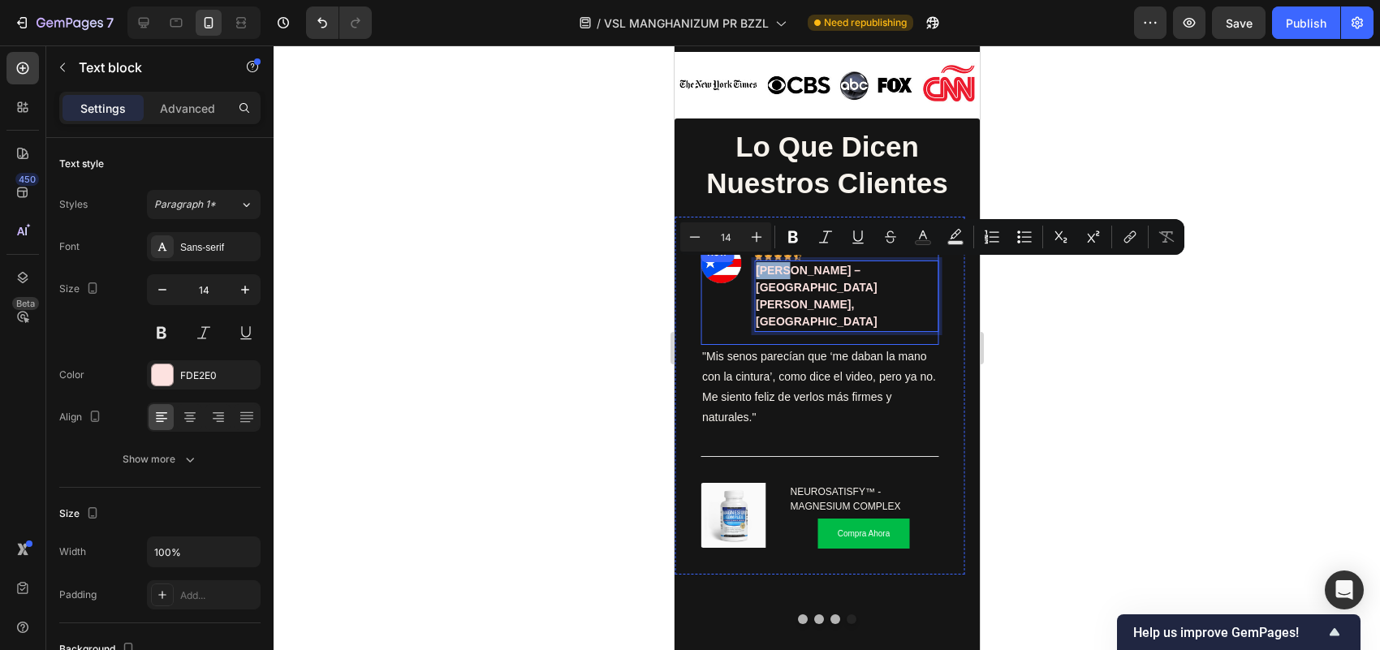
drag, startPoint x: 783, startPoint y: 266, endPoint x: 749, endPoint y: 268, distance: 33.3
click at [749, 268] on div "Image Icon Icon Icon Icon Icon Row [PERSON_NAME] – [GEOGRAPHIC_DATA][PERSON_NAM…" at bounding box center [819, 294] width 239 height 102
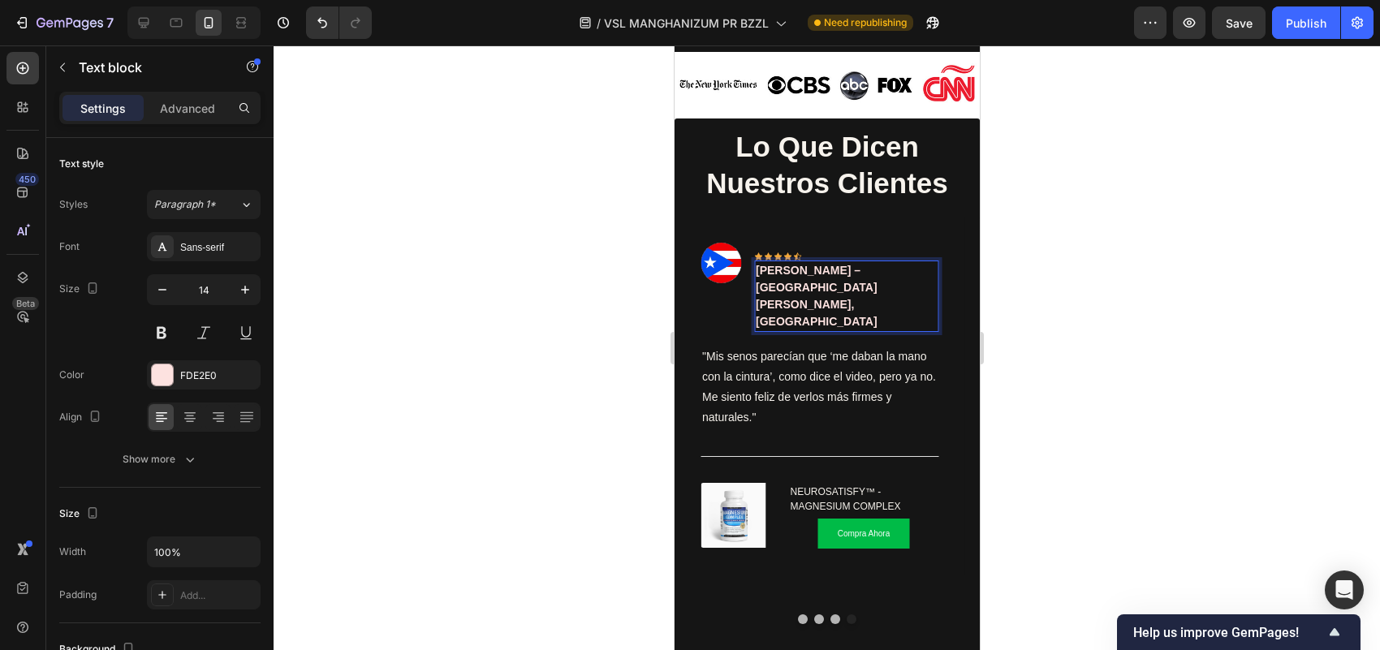
click at [1127, 214] on div at bounding box center [827, 347] width 1107 height 605
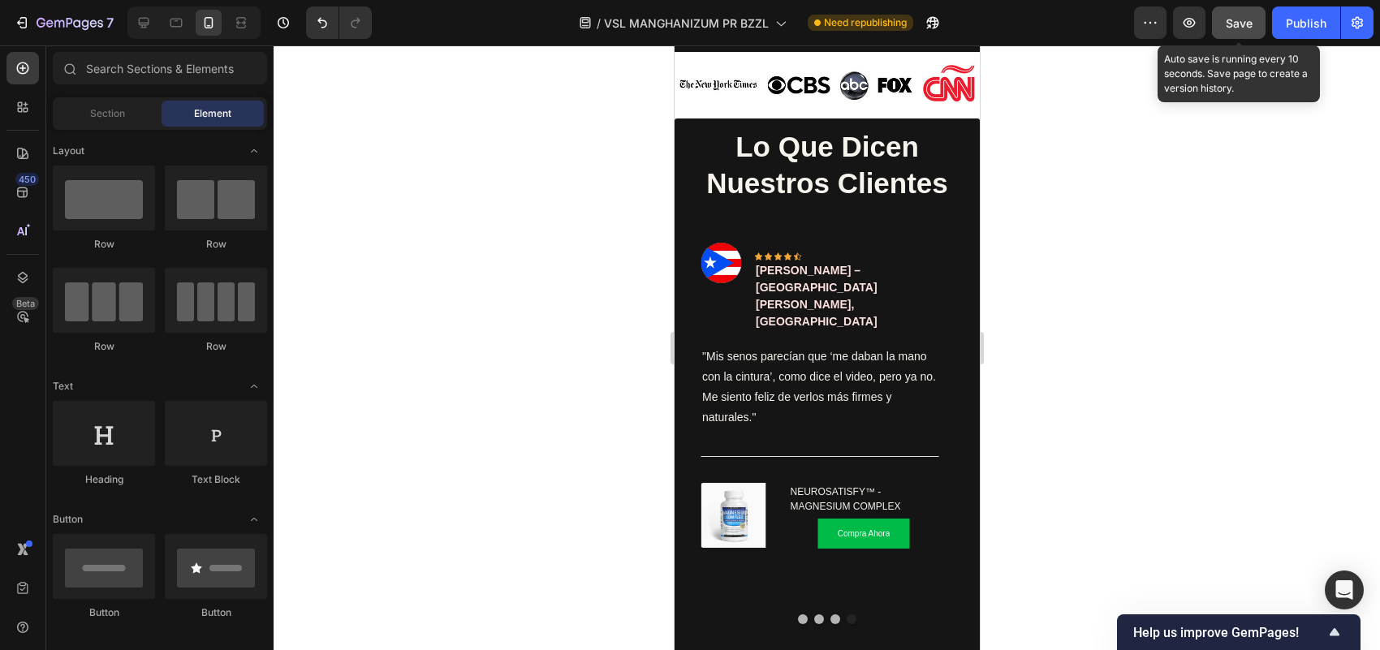
click at [1252, 31] on button "Save" at bounding box center [1239, 22] width 54 height 32
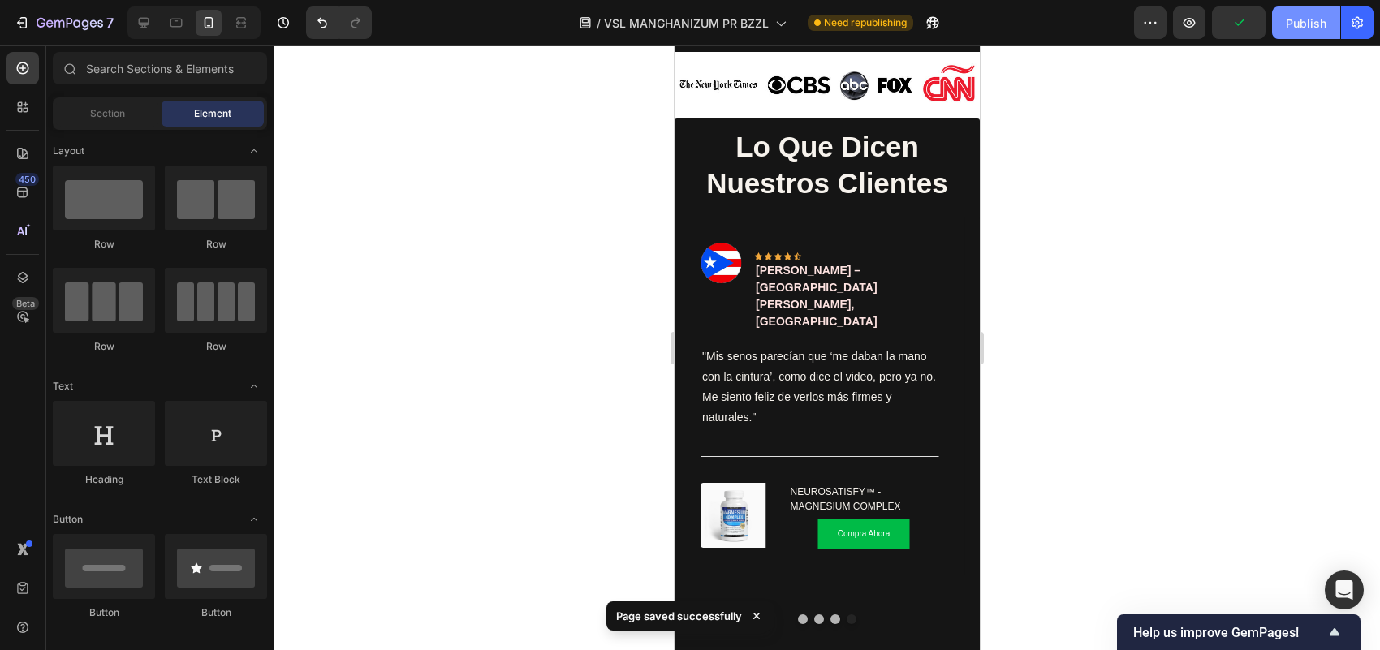
click at [1303, 30] on button "Publish" at bounding box center [1306, 22] width 68 height 32
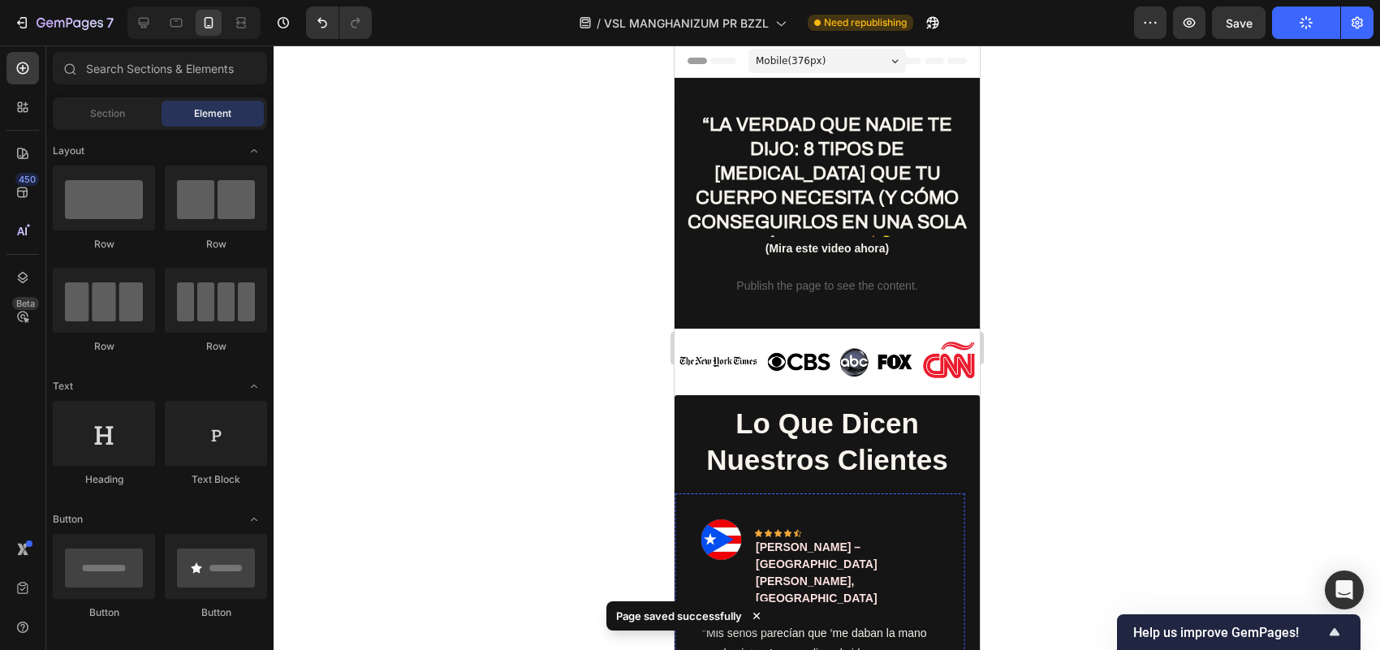
scroll to position [0, 0]
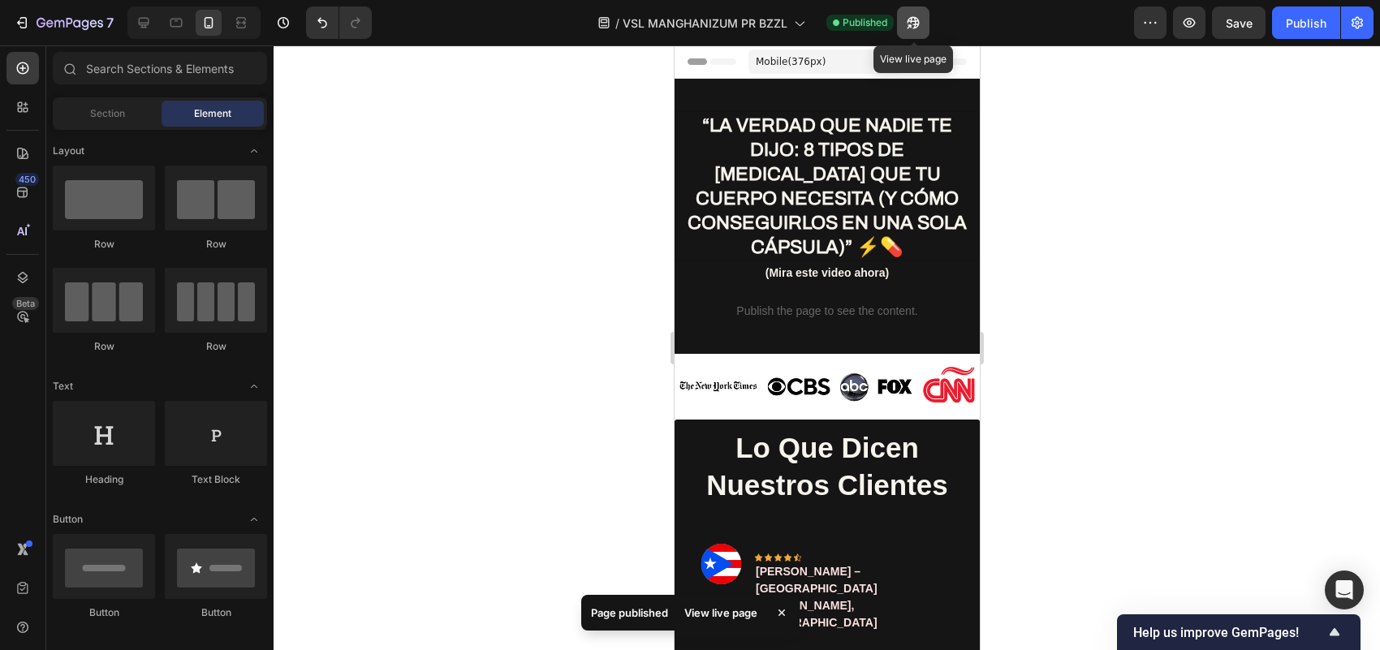
click at [922, 20] on icon "button" at bounding box center [913, 23] width 16 height 16
